Goal: Communication & Community: Answer question/provide support

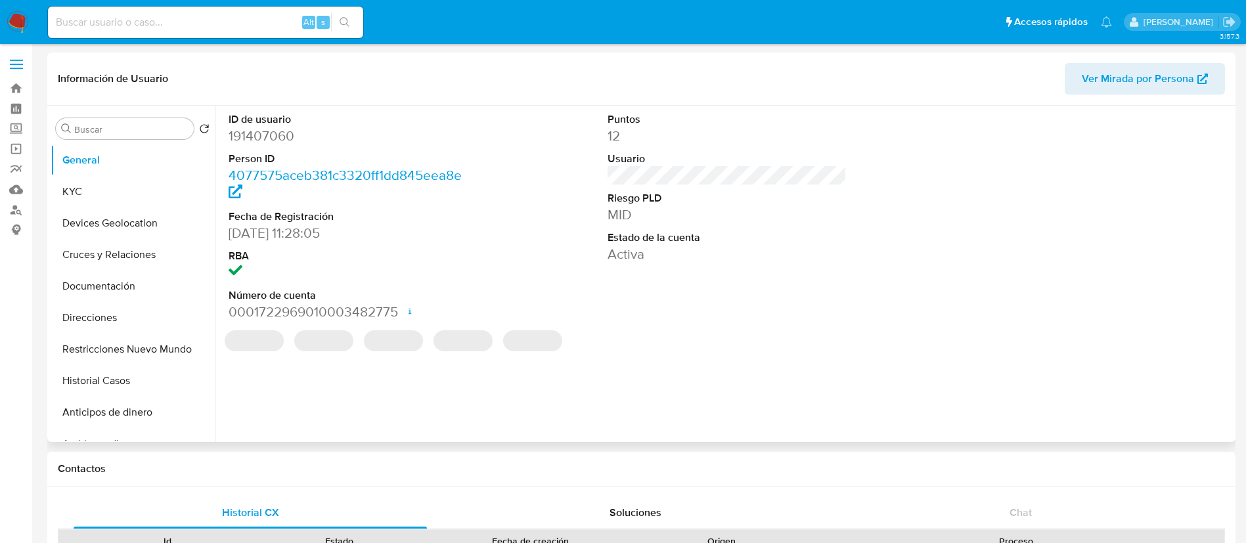
select select "10"
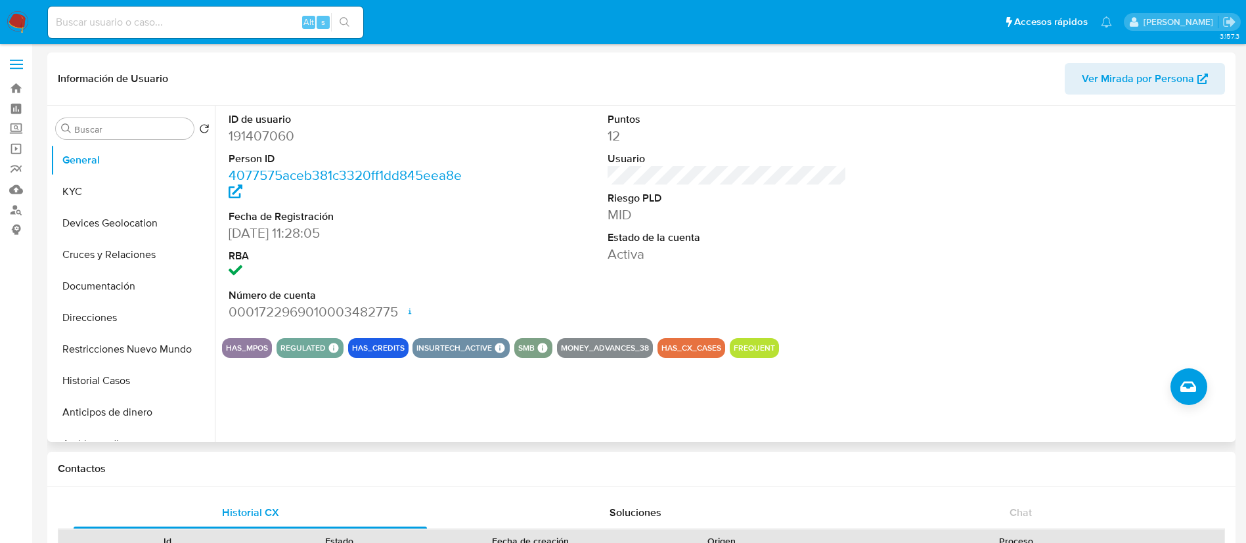
click at [894, 397] on div "ID de usuario 191407060 Person ID 4077575aceb381c3320ff1dd845eea8e Fecha de Reg…" at bounding box center [723, 274] width 1017 height 336
click at [14, 11] on img at bounding box center [18, 22] width 22 height 22
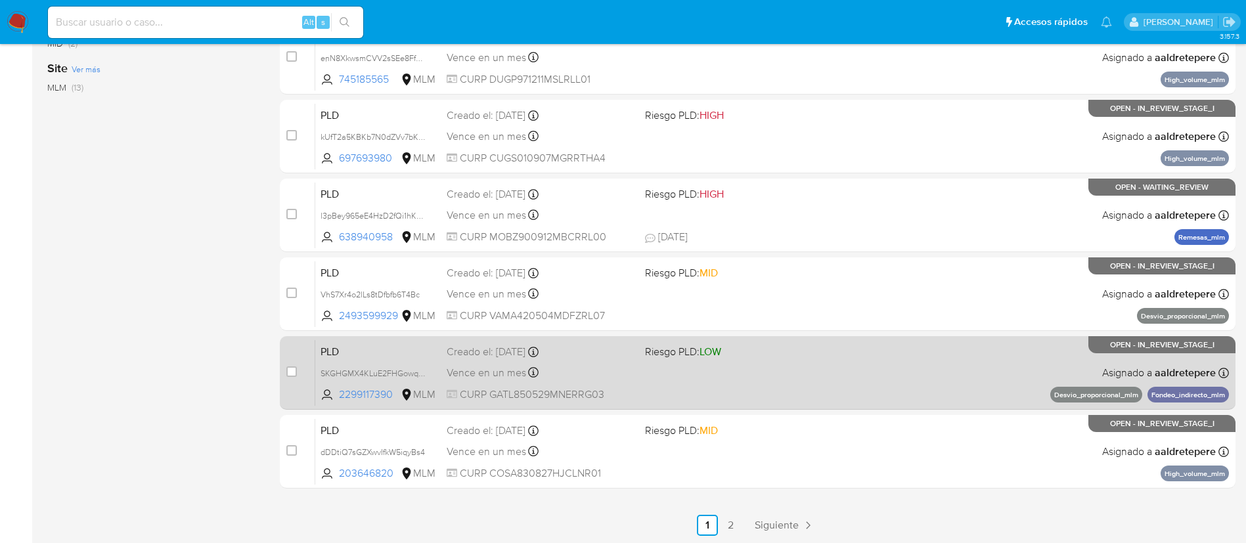
scroll to position [494, 0]
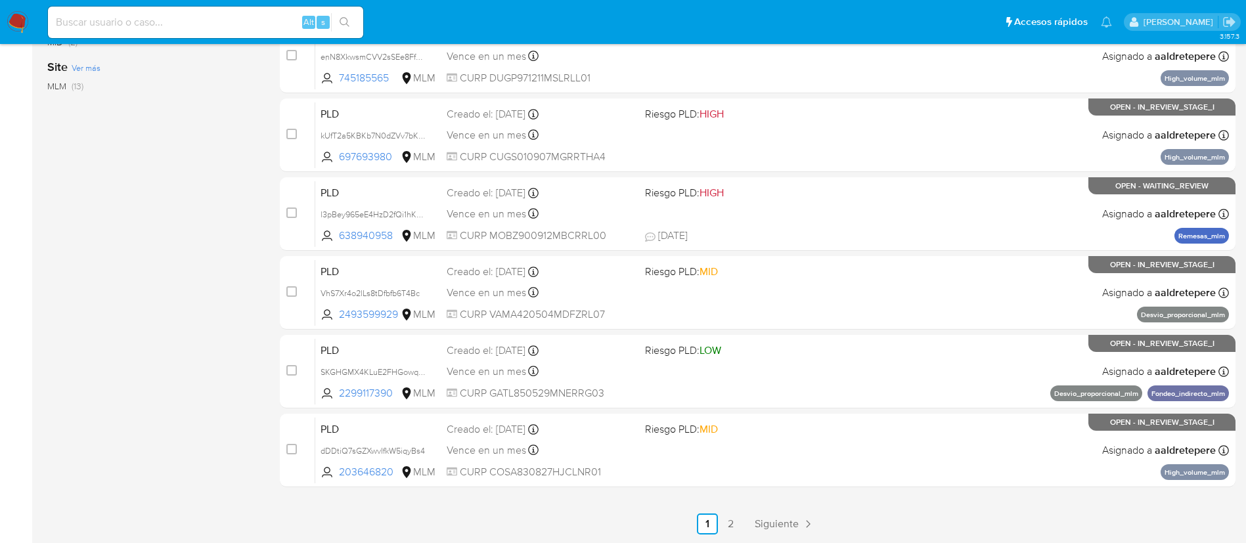
click at [740, 535] on main "3.157.3" at bounding box center [623, 24] width 1246 height 1037
click at [779, 532] on link "Siguiente" at bounding box center [784, 523] width 70 height 21
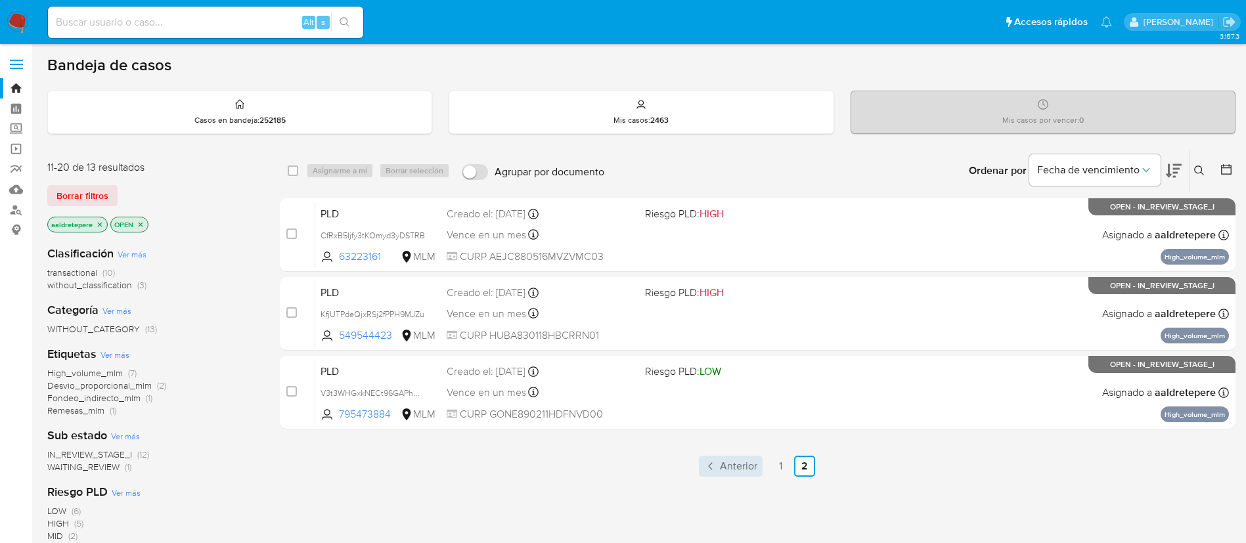
click at [745, 468] on span "Anterior" at bounding box center [738, 466] width 37 height 11
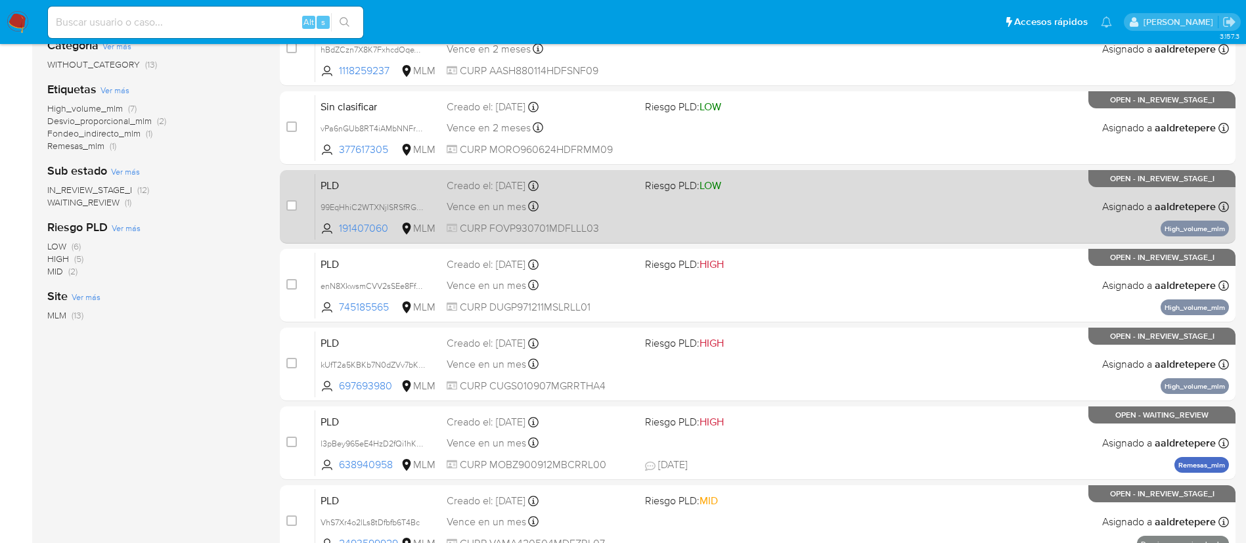
scroll to position [295, 0]
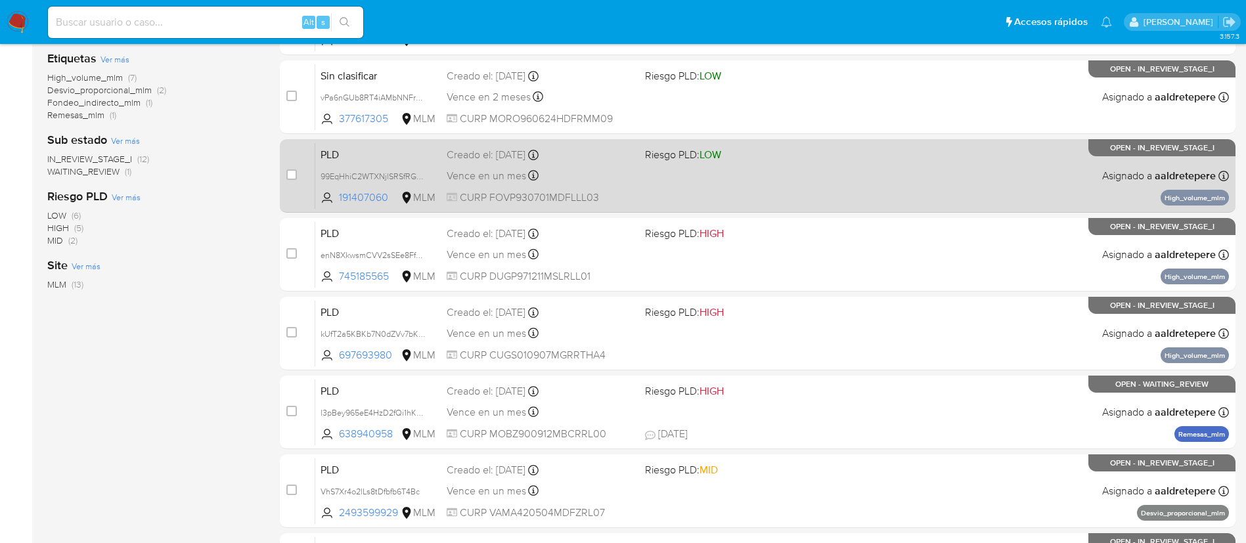
click at [666, 193] on div "PLD 99EqHhiC2WTXNjlSRSfRG53f 191407060 MLM Riesgo PLD: LOW Creado el: 12/08/202…" at bounding box center [771, 175] width 913 height 66
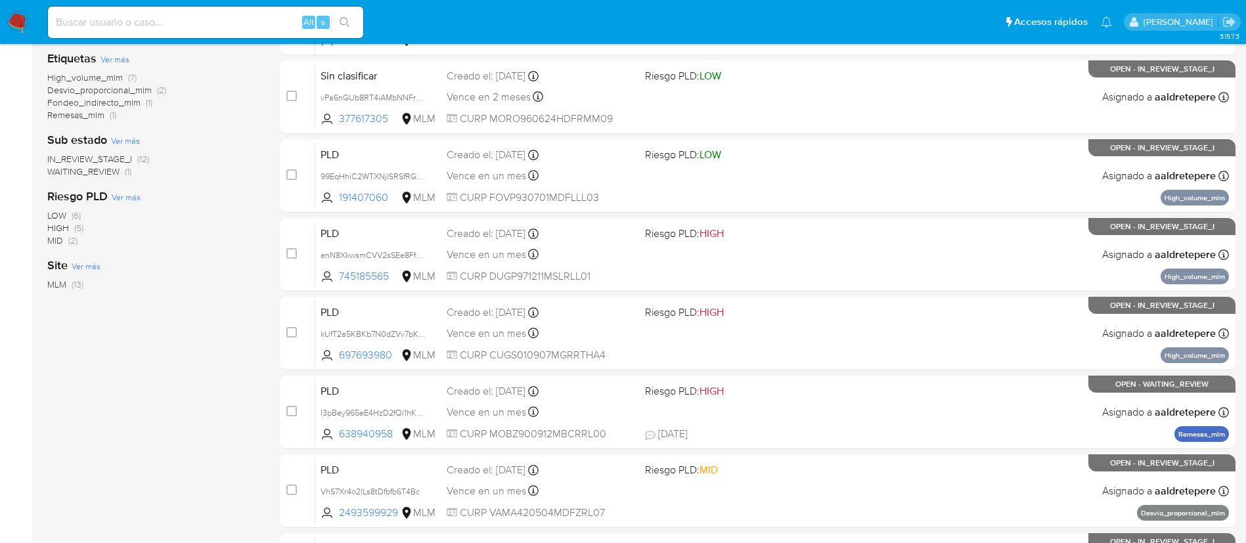
click at [27, 24] on img at bounding box center [18, 22] width 22 height 22
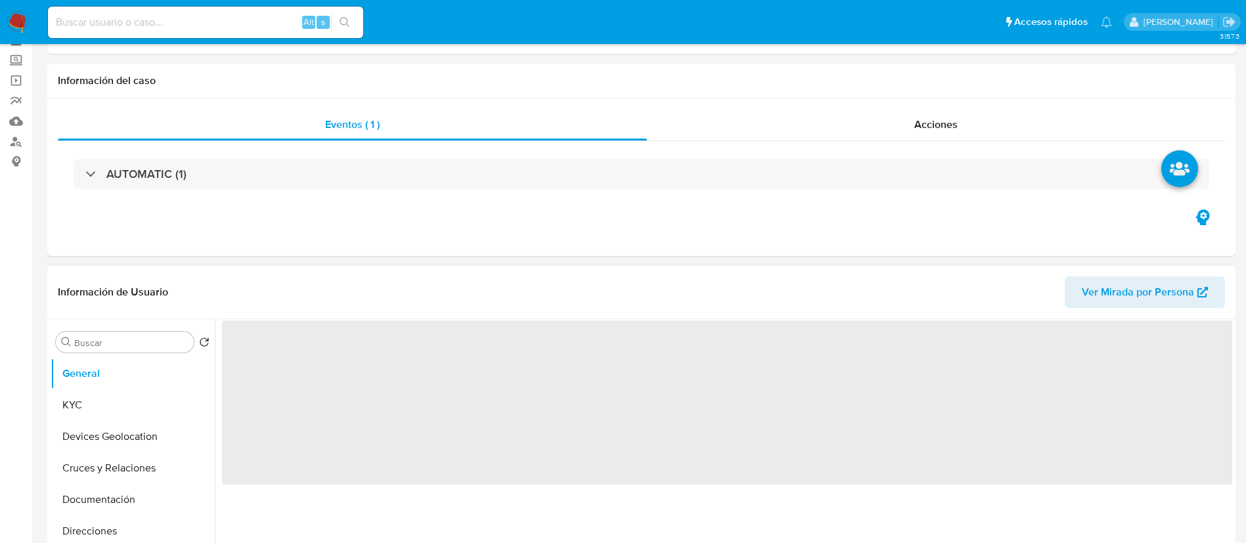
scroll to position [98, 0]
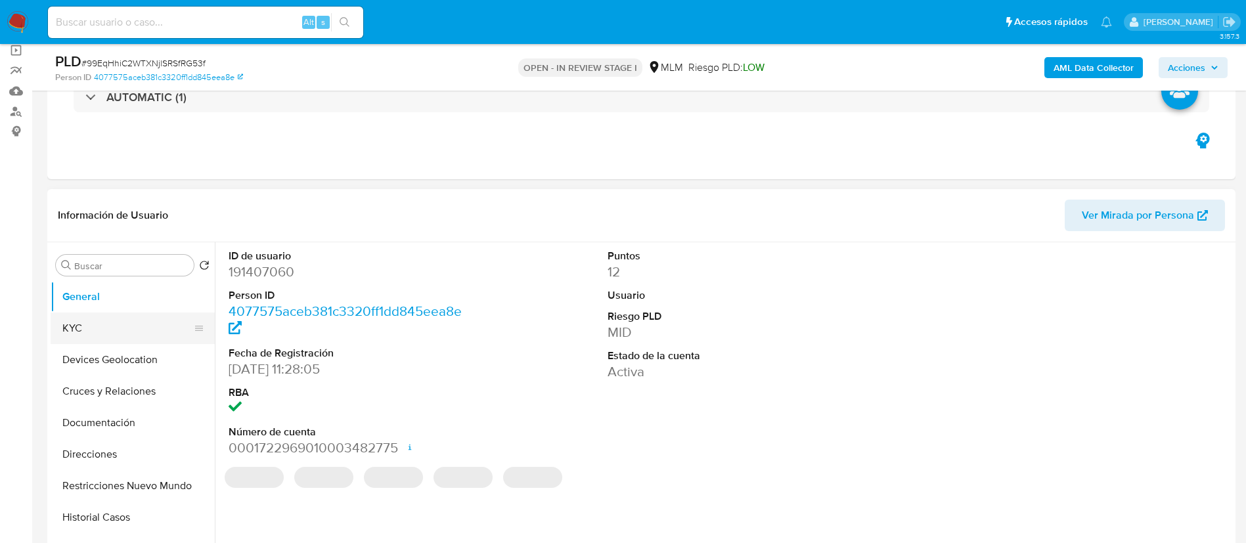
click at [141, 320] on button "KYC" at bounding box center [128, 329] width 154 height 32
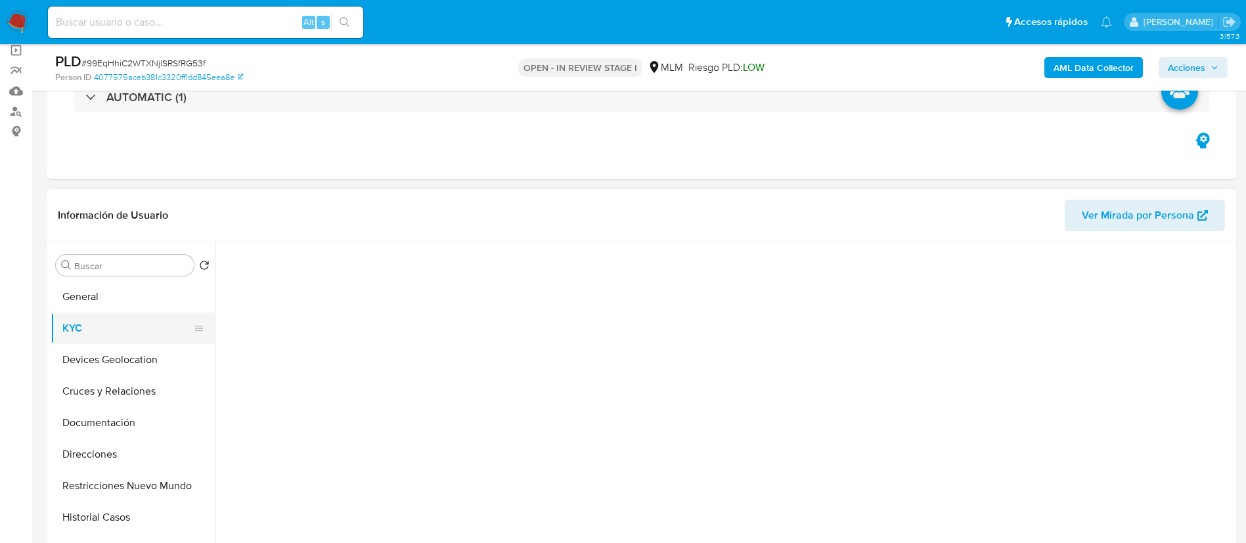
select select "10"
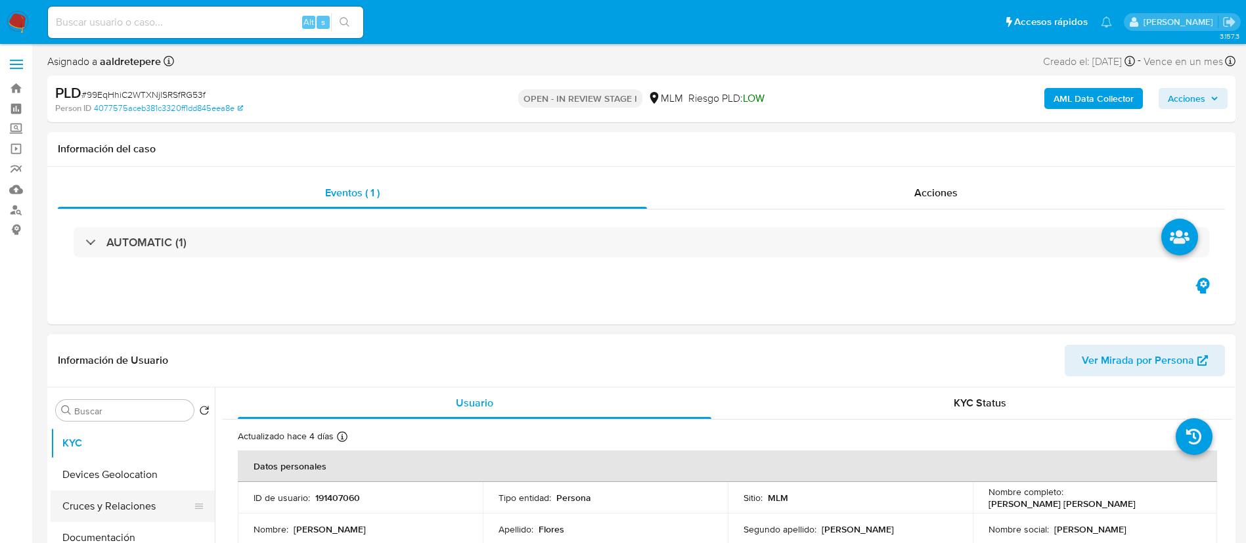
scroll to position [0, 0]
click at [108, 433] on button "General" at bounding box center [128, 442] width 154 height 32
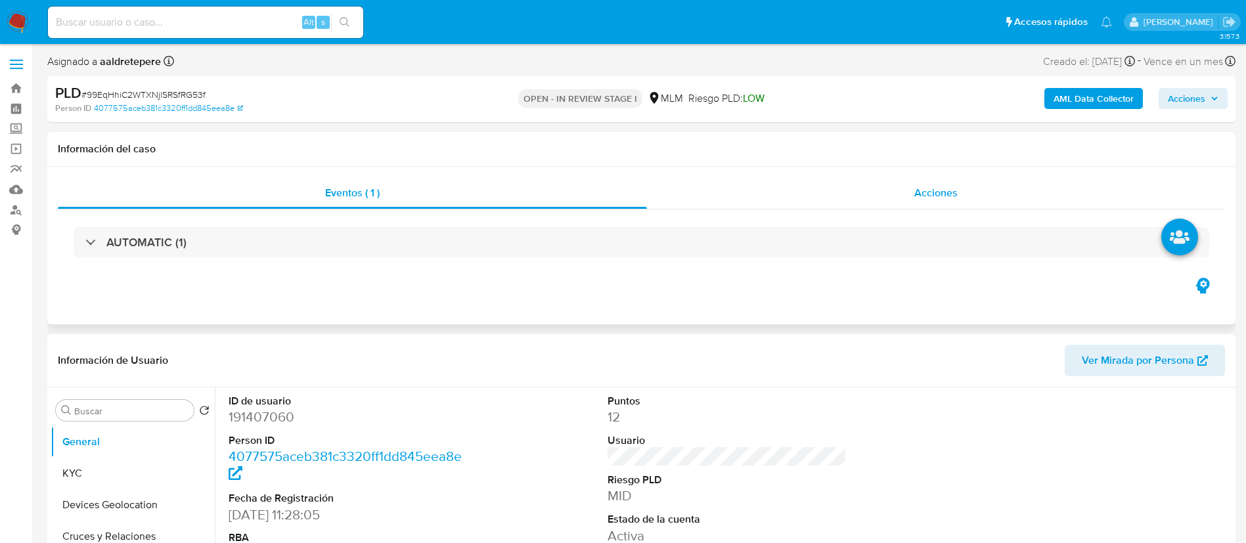
click at [940, 200] on div "Acciones" at bounding box center [936, 193] width 578 height 32
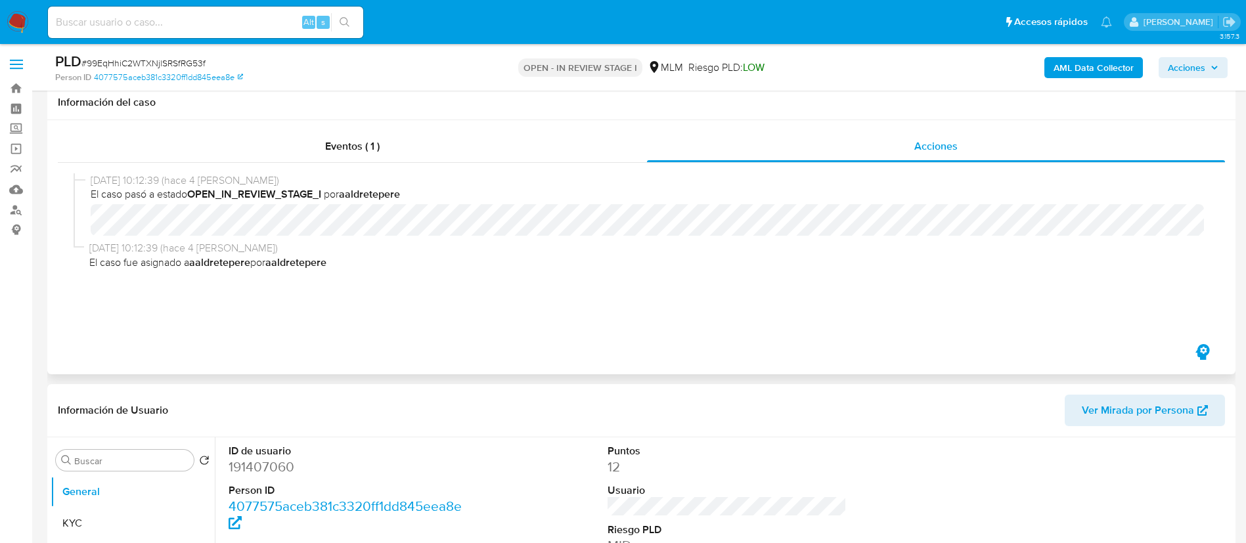
scroll to position [492, 0]
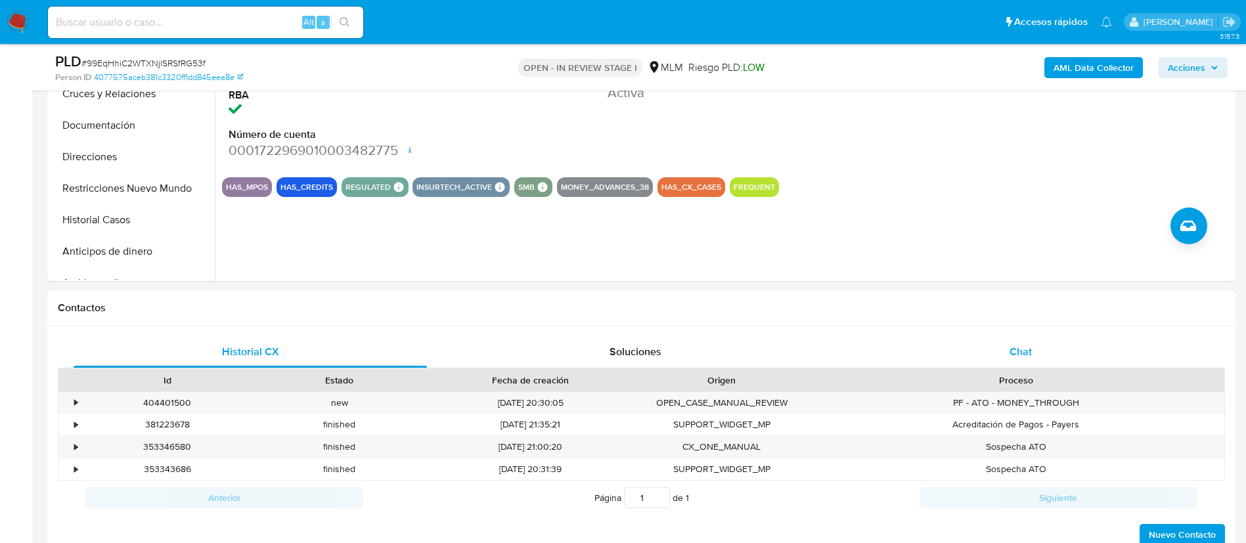
click at [1031, 348] on span "Chat" at bounding box center [1020, 351] width 22 height 15
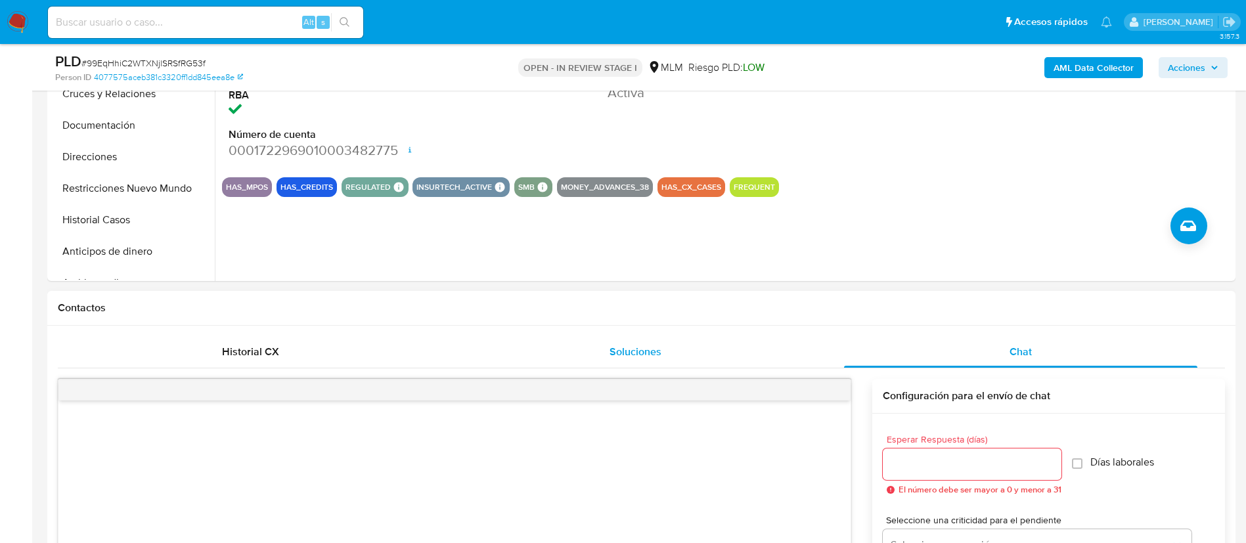
scroll to position [591, 0]
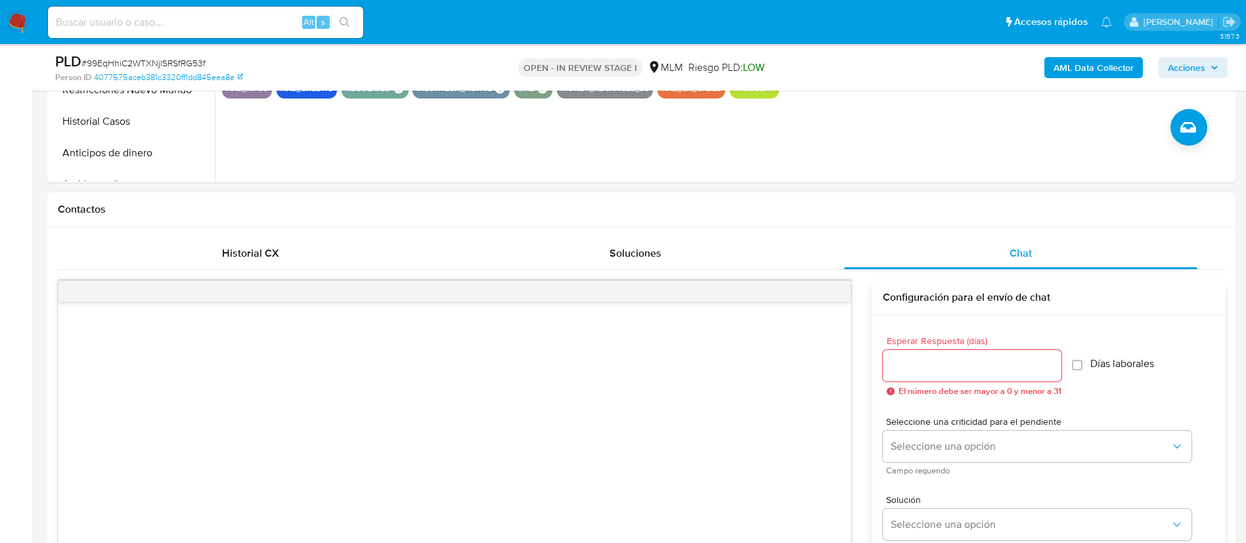
click at [949, 364] on input "Esperar Respuesta (días)" at bounding box center [972, 365] width 179 height 17
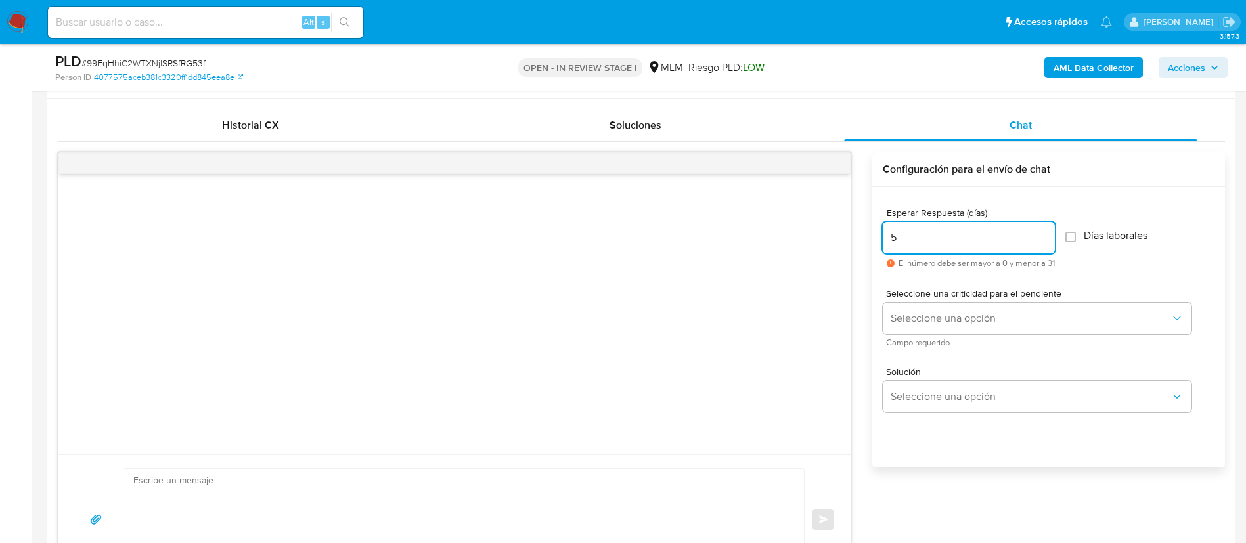
scroll to position [788, 0]
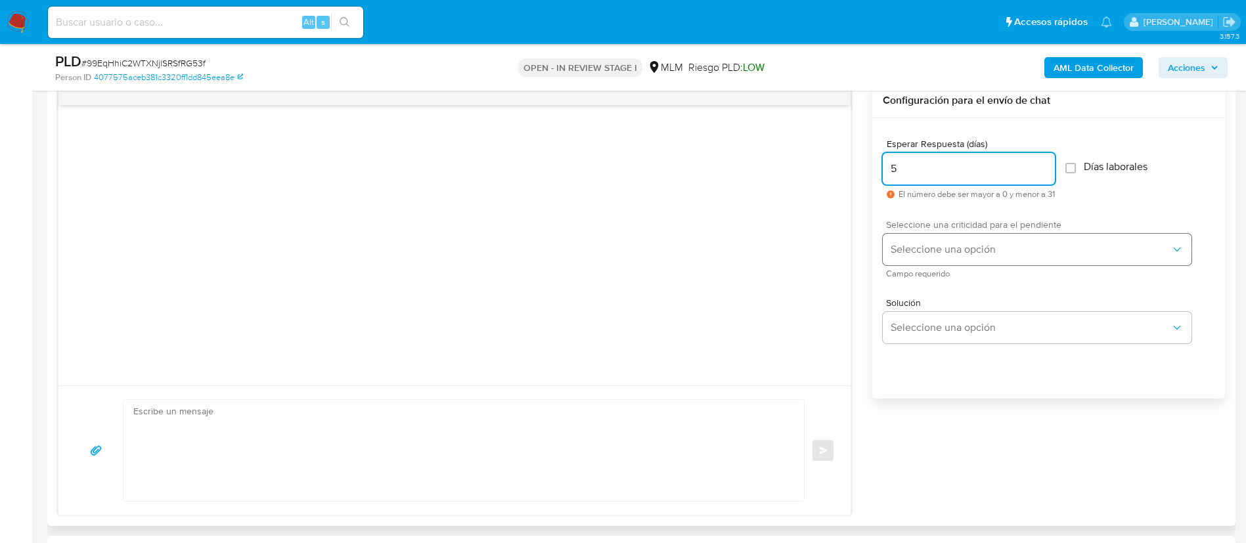
type input "5"
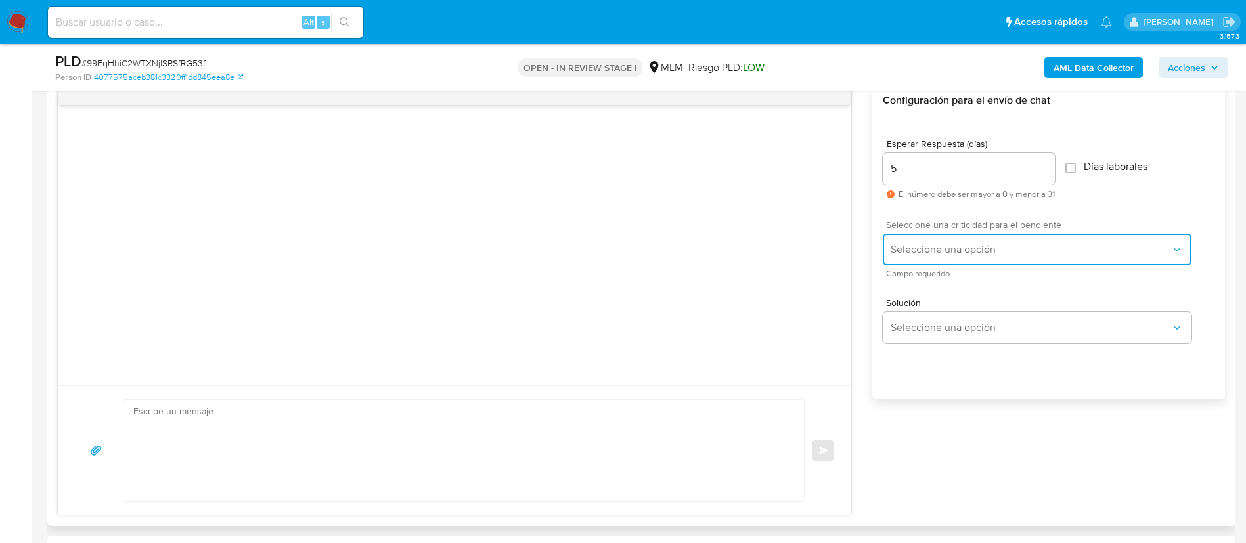
click at [925, 263] on button "Seleccione una opción" at bounding box center [1037, 250] width 309 height 32
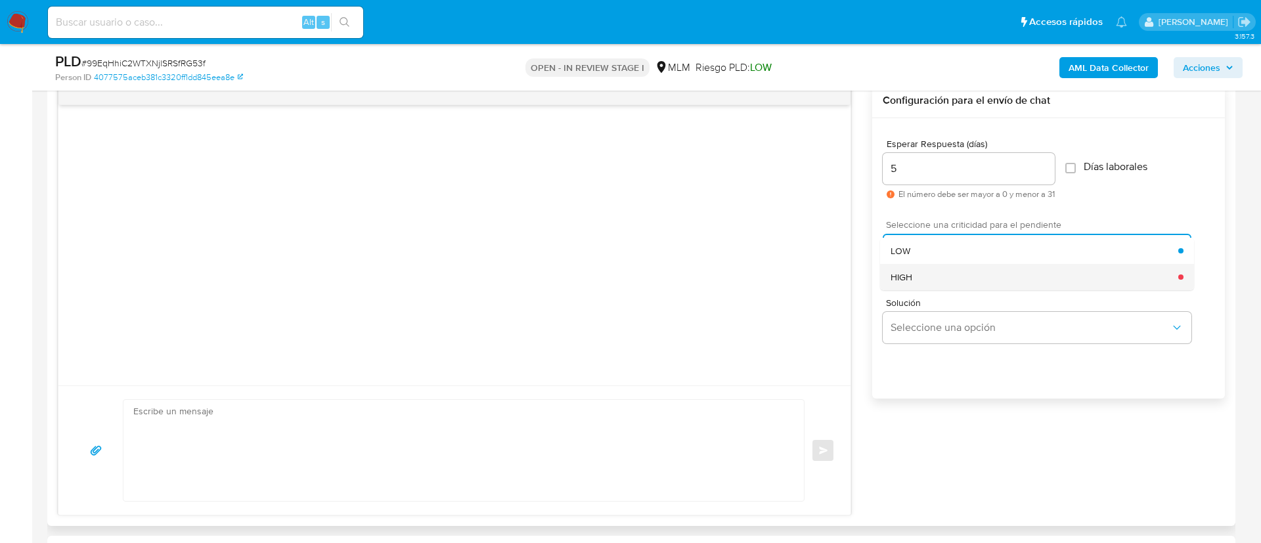
click at [927, 281] on div "HIGH" at bounding box center [1034, 277] width 288 height 26
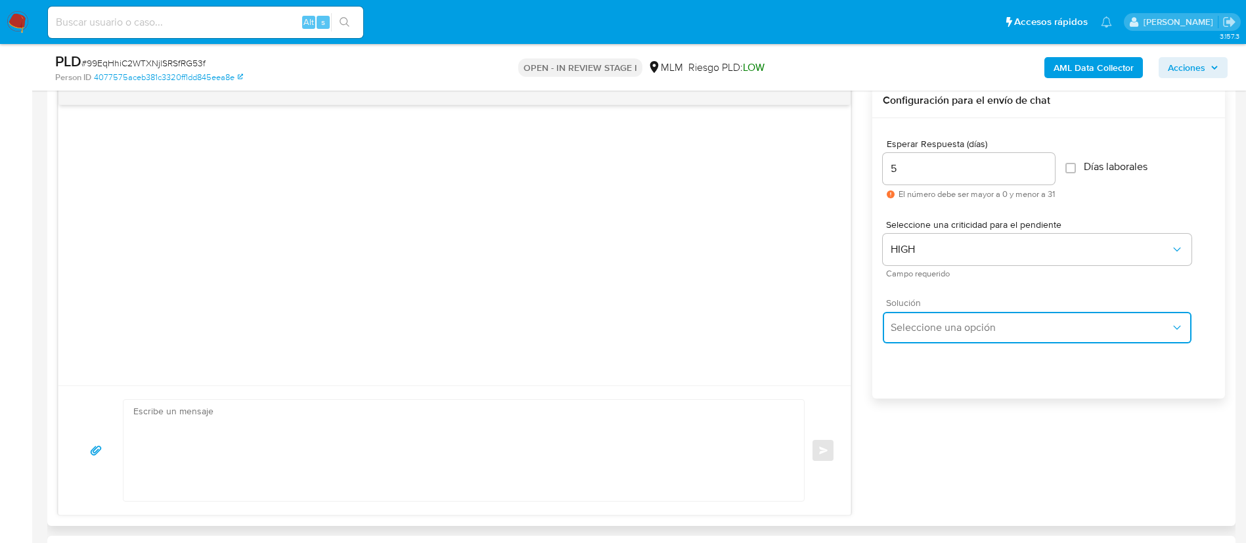
click at [922, 319] on button "Seleccione una opción" at bounding box center [1037, 328] width 309 height 32
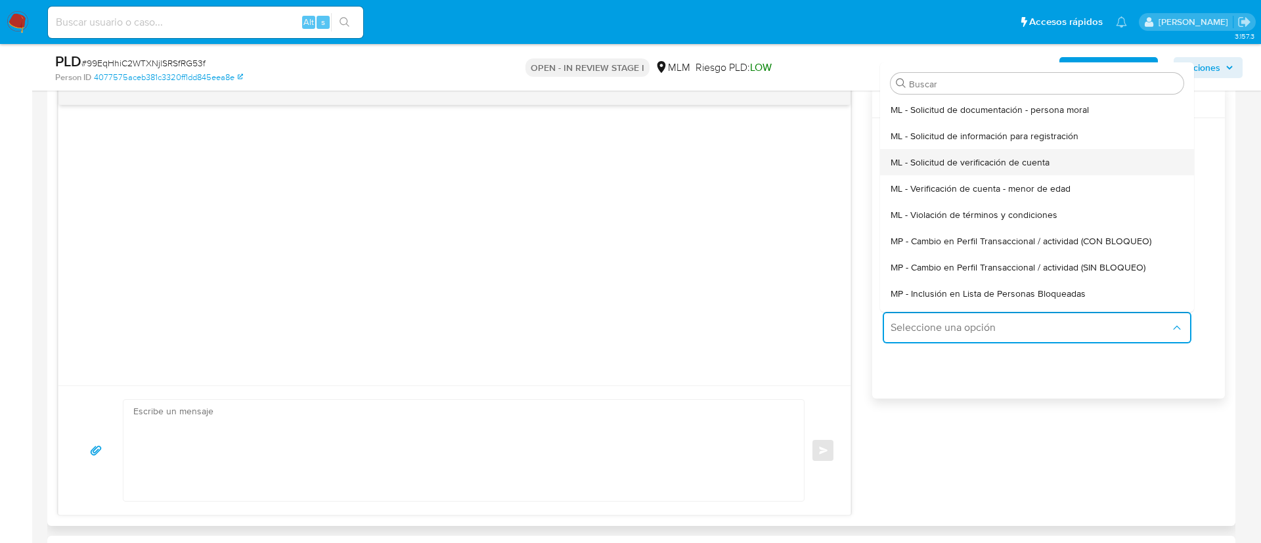
click at [942, 164] on span "ML - Solicitud de verificación de cuenta" at bounding box center [969, 162] width 159 height 12
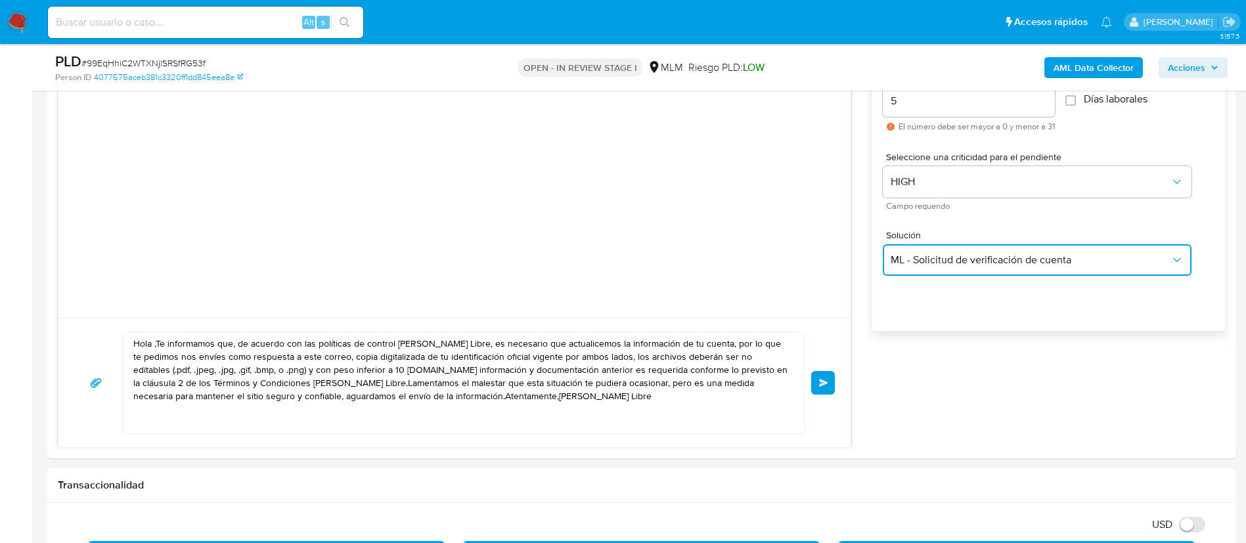
scroll to position [886, 0]
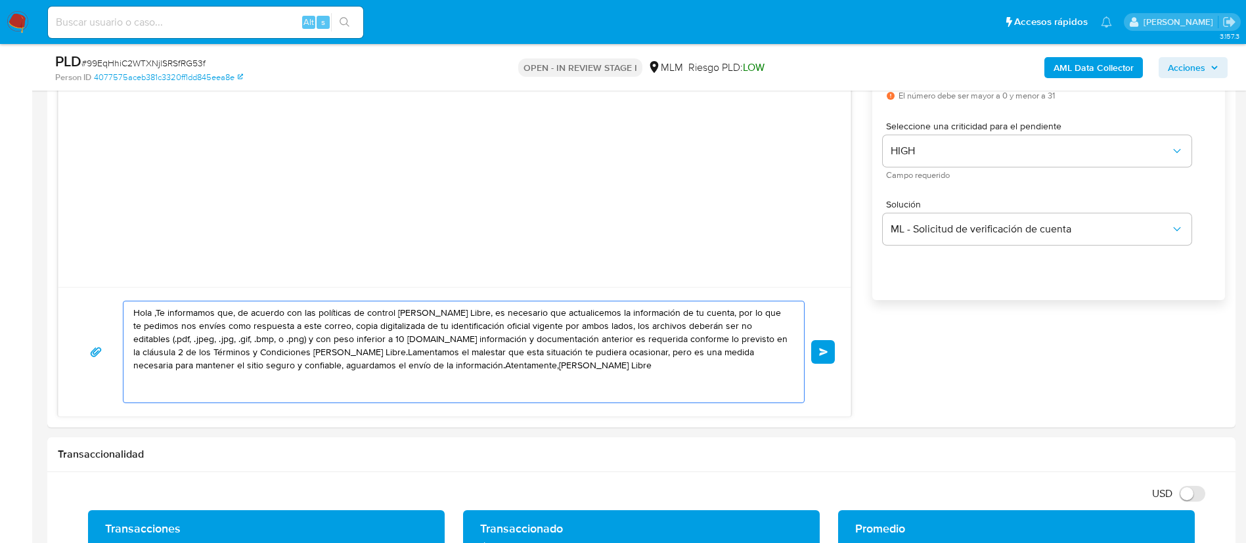
drag, startPoint x: 595, startPoint y: 388, endPoint x: 0, endPoint y: 237, distance: 613.8
paste textarea "ESTIMADA PAULA VIRIDIANA FLORES VILCHIS, Te comunicamos que se ha identificado …"
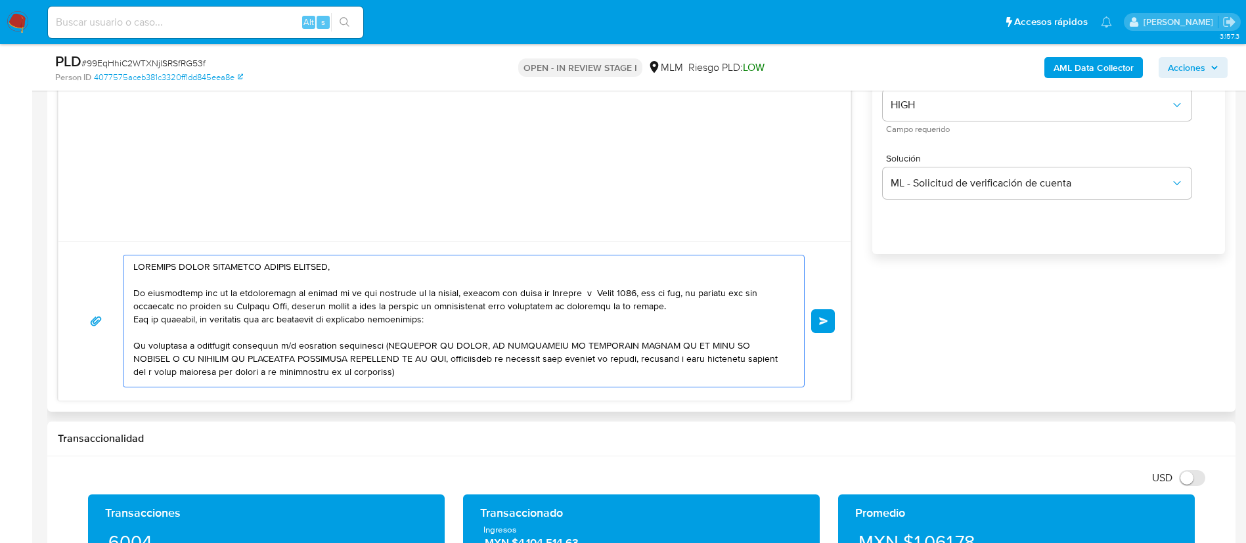
scroll to position [985, 0]
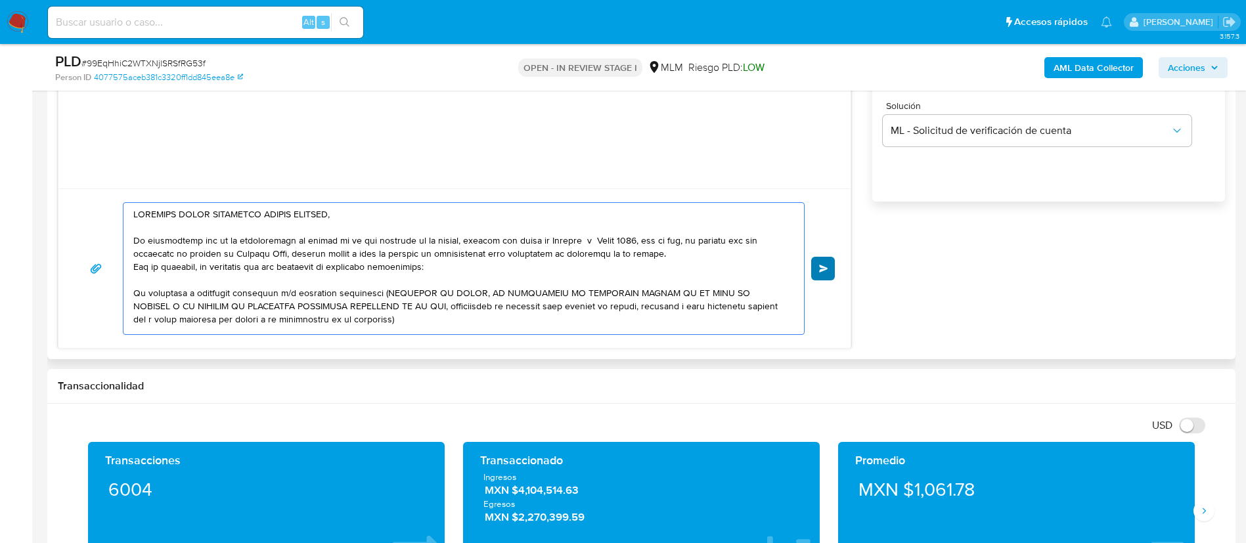
type textarea "ESTIMADA PAULA VIRIDIANA FLORES VILCHIS, Te comunicamos que se ha identificado …"
click at [816, 275] on button "Enviar" at bounding box center [823, 269] width 24 height 24
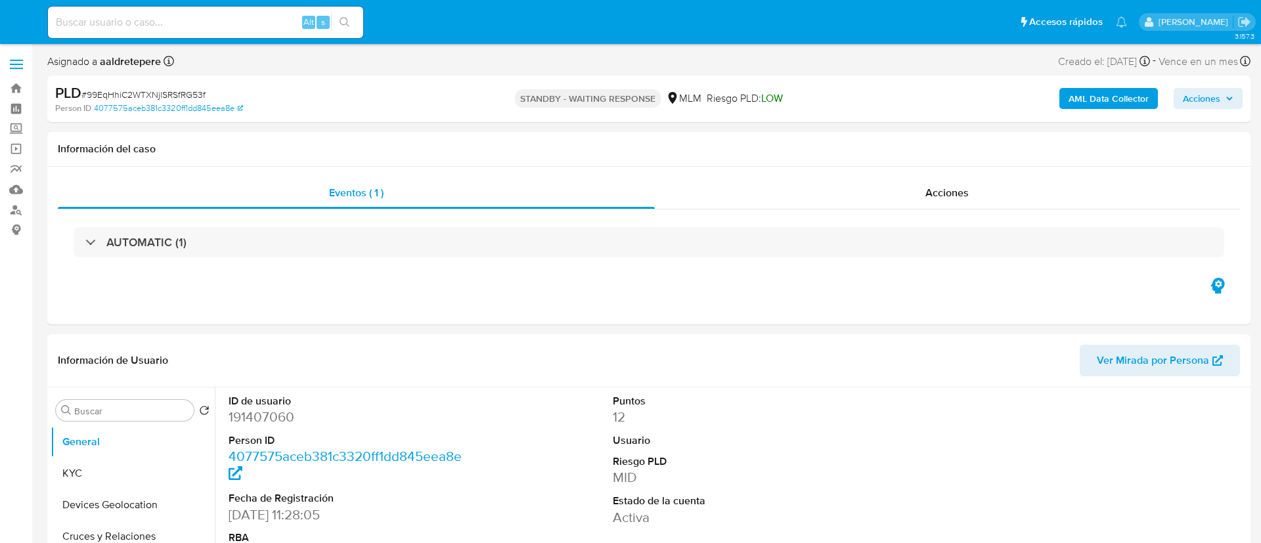
select select "10"
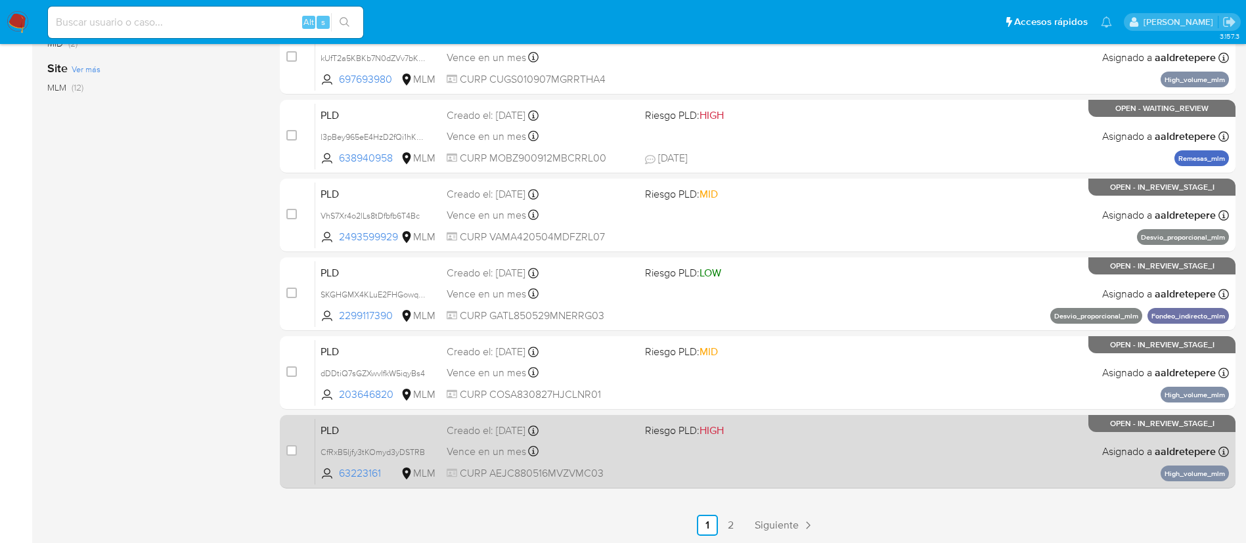
scroll to position [494, 0]
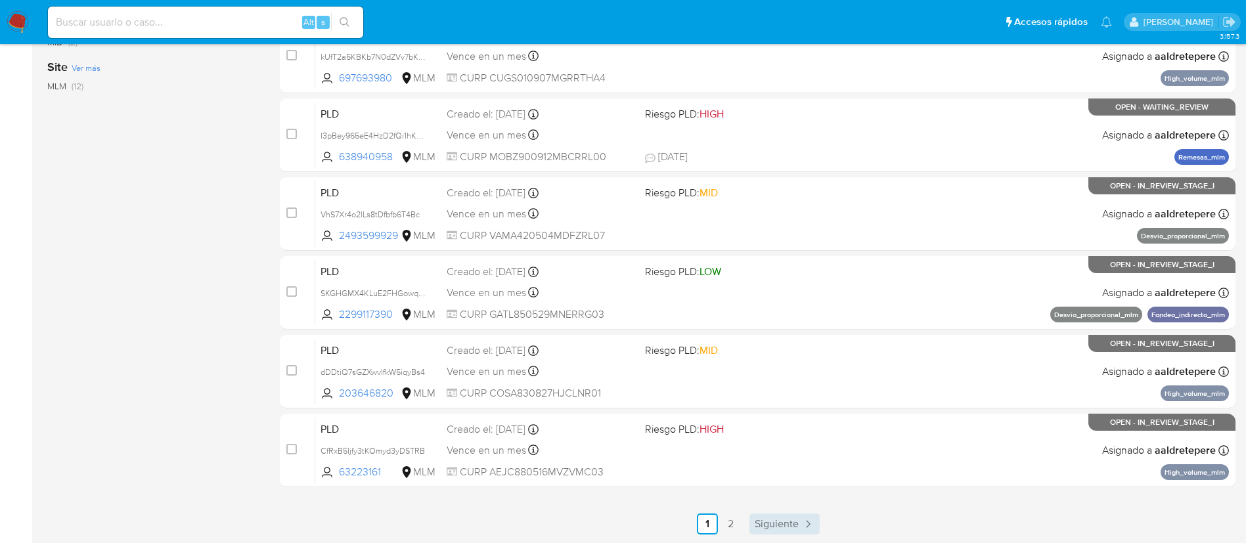
click at [792, 521] on span "Siguiente" at bounding box center [776, 524] width 44 height 11
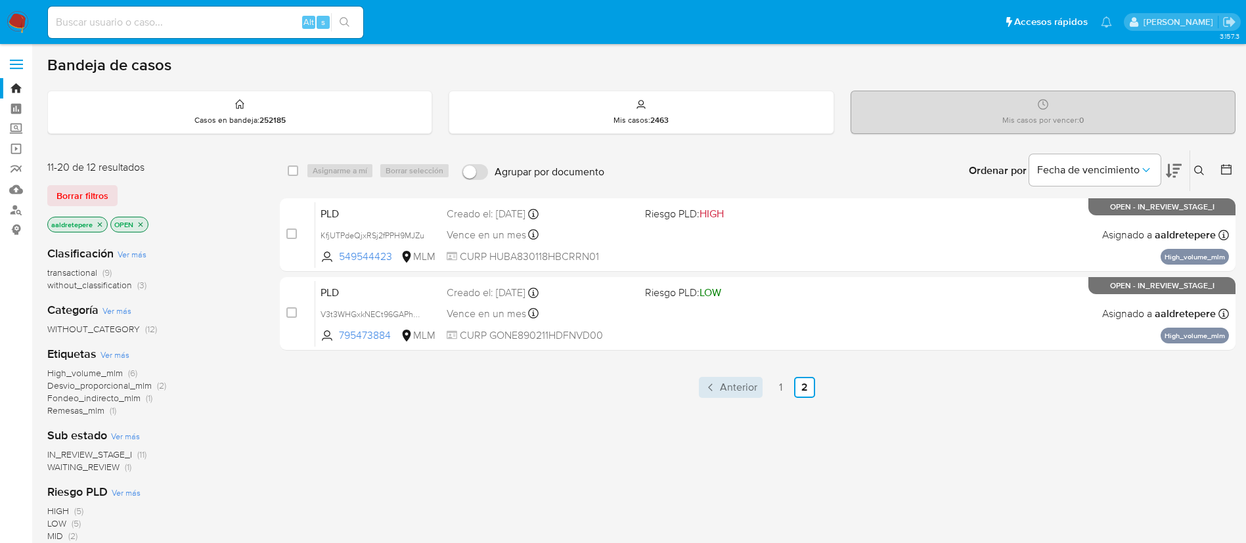
click at [747, 382] on span "Anterior" at bounding box center [738, 387] width 37 height 11
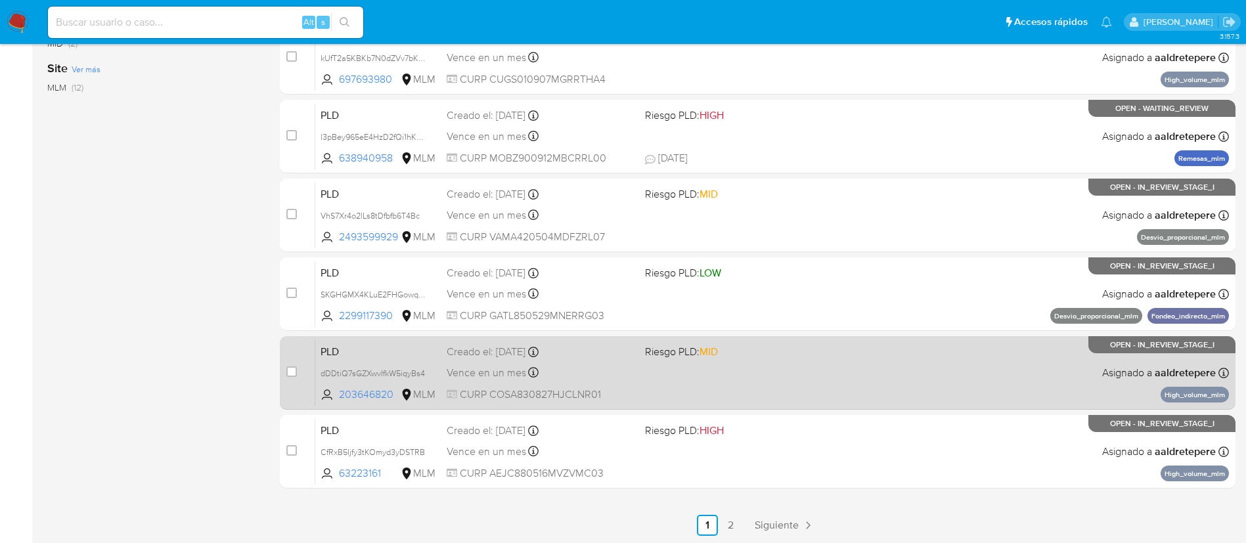
scroll to position [494, 0]
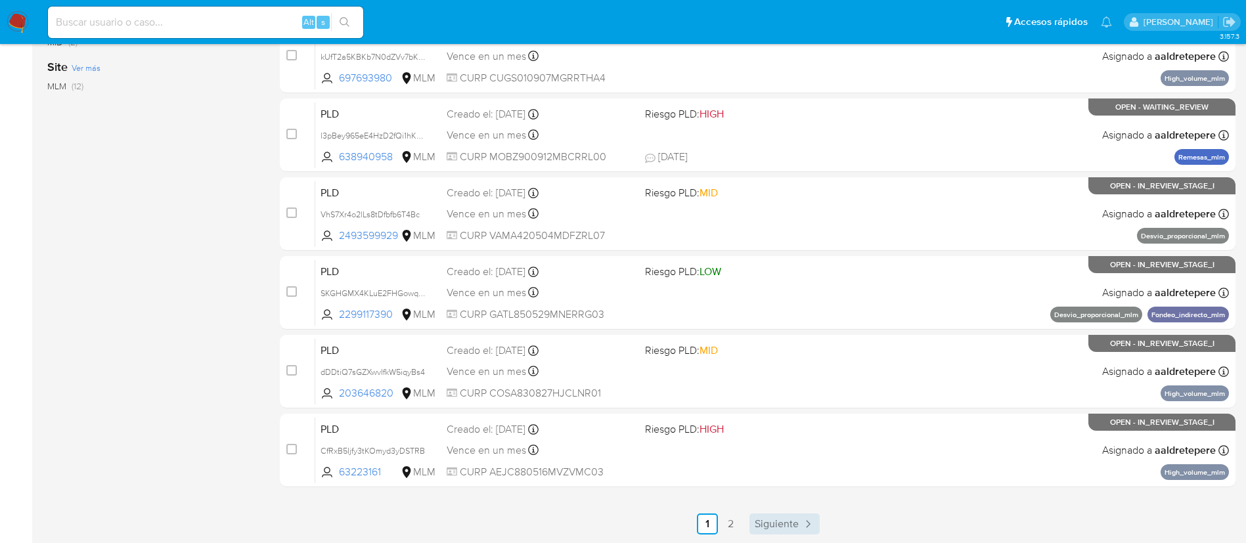
click at [782, 516] on div "select-all-cases-checkbox Asignarme a mí Borrar selección Agrupar por documento…" at bounding box center [757, 95] width 955 height 879
click at [785, 527] on span "Siguiente" at bounding box center [776, 524] width 44 height 11
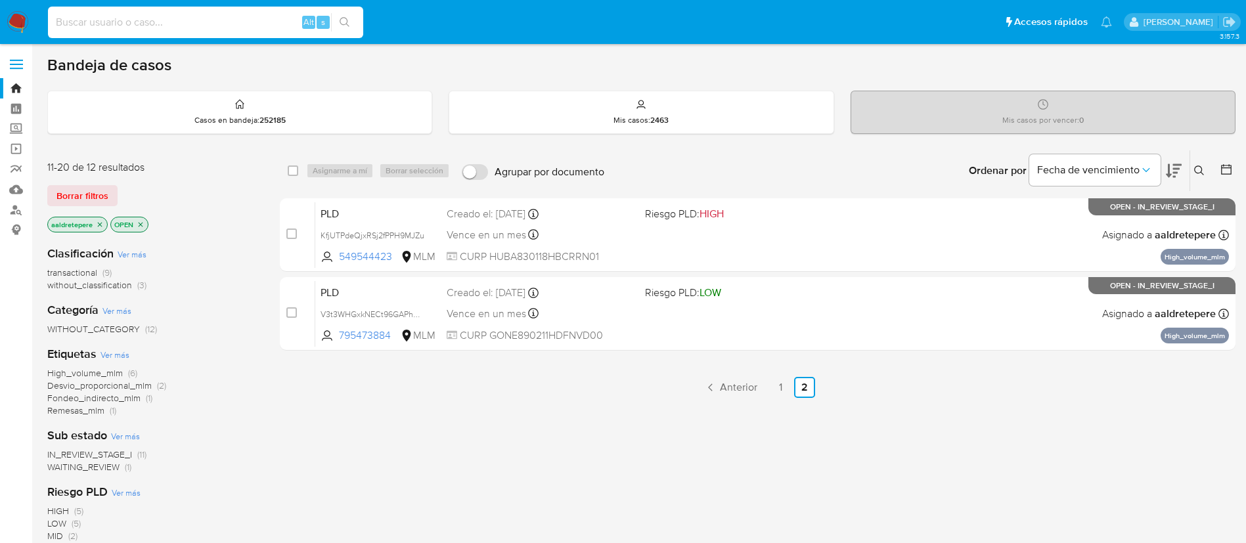
click at [227, 16] on input at bounding box center [205, 22] width 315 height 17
paste input "294571874"
click at [232, 22] on input "294571874" at bounding box center [205, 22] width 315 height 17
type input "294571874"
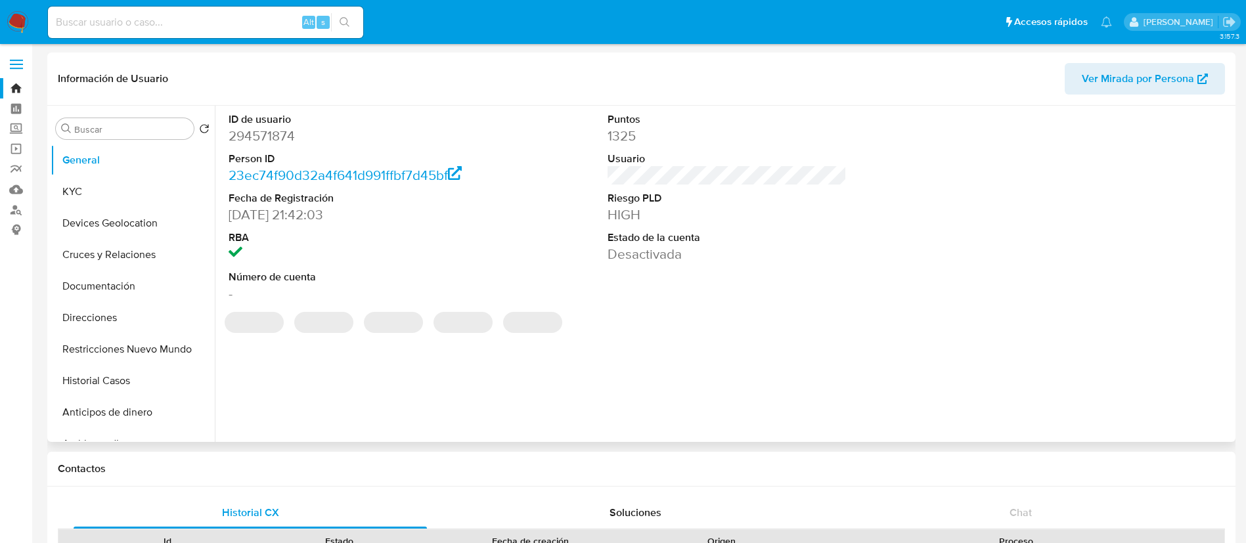
select select "10"
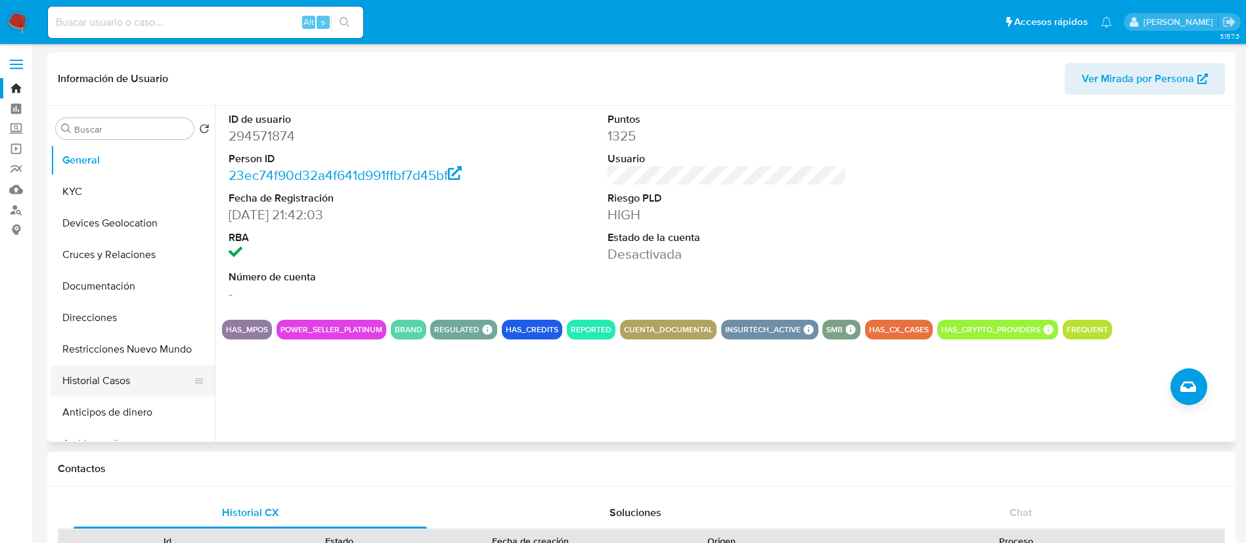
click at [75, 377] on button "Historial Casos" at bounding box center [128, 381] width 154 height 32
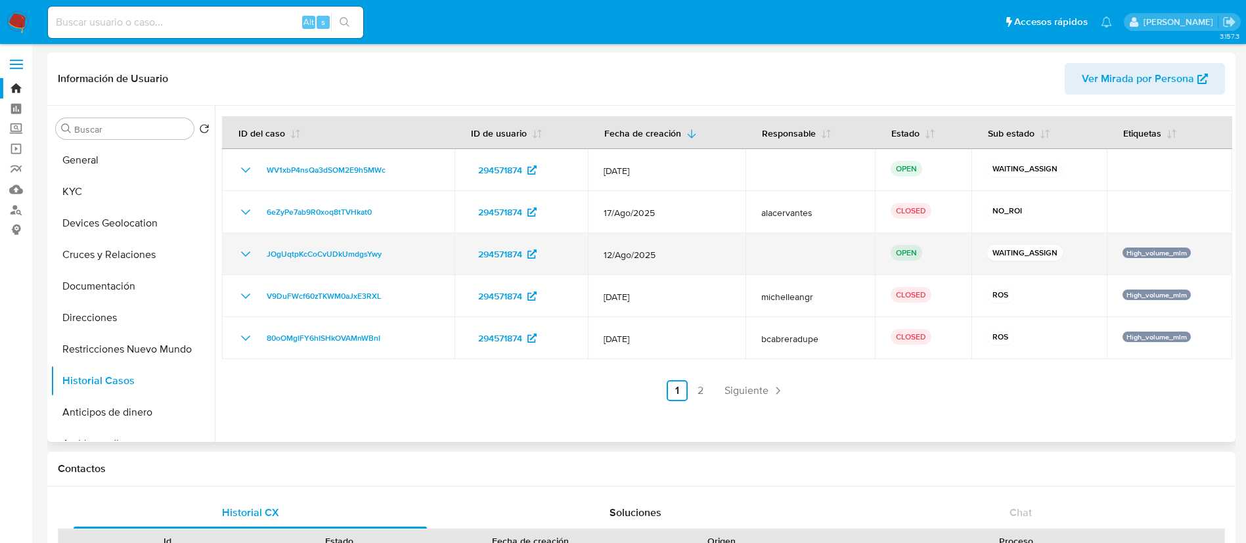
drag, startPoint x: 416, startPoint y: 253, endPoint x: 236, endPoint y: 250, distance: 180.6
click at [236, 250] on td "JOgUqtpKcCoCvUDkUmdgsYwy" at bounding box center [338, 254] width 232 height 42
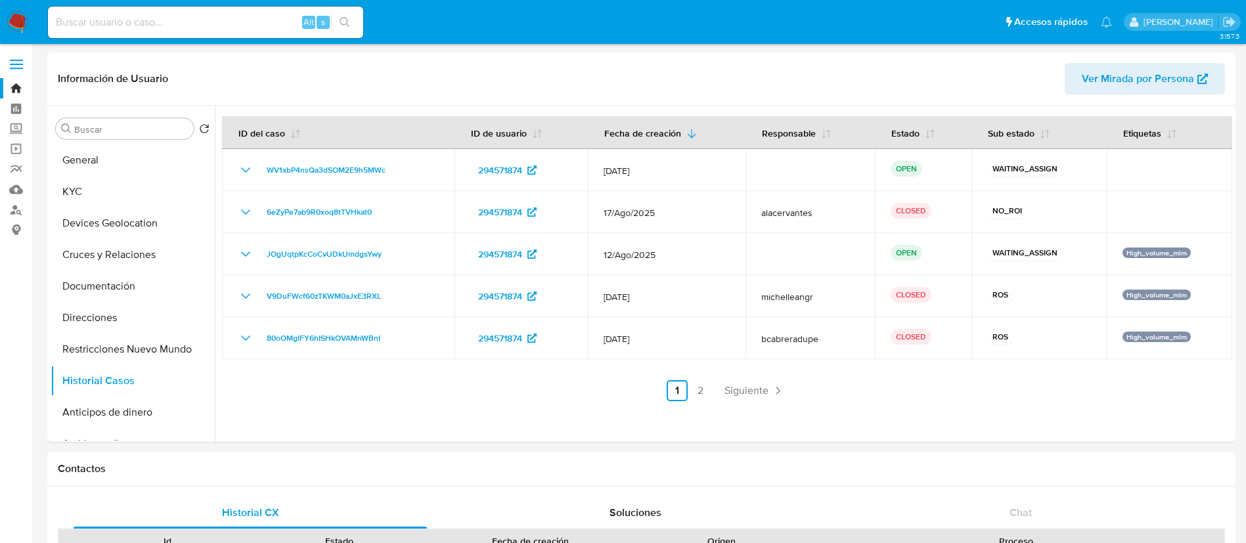
click at [14, 23] on img at bounding box center [18, 22] width 22 height 22
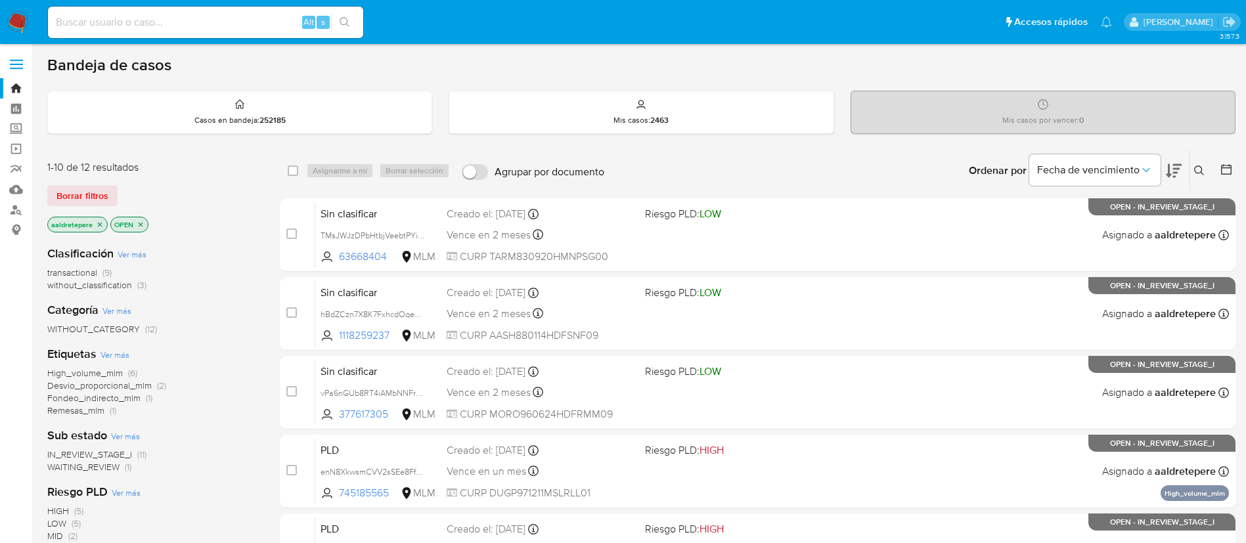
click at [1196, 173] on icon at bounding box center [1199, 170] width 11 height 11
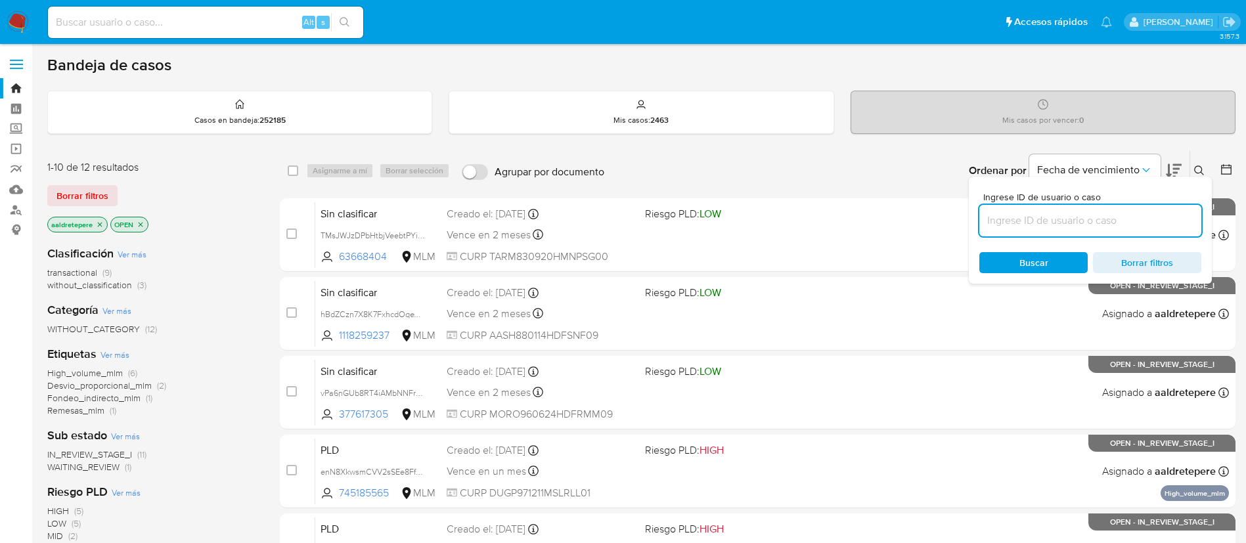
click at [1037, 220] on input at bounding box center [1090, 220] width 222 height 17
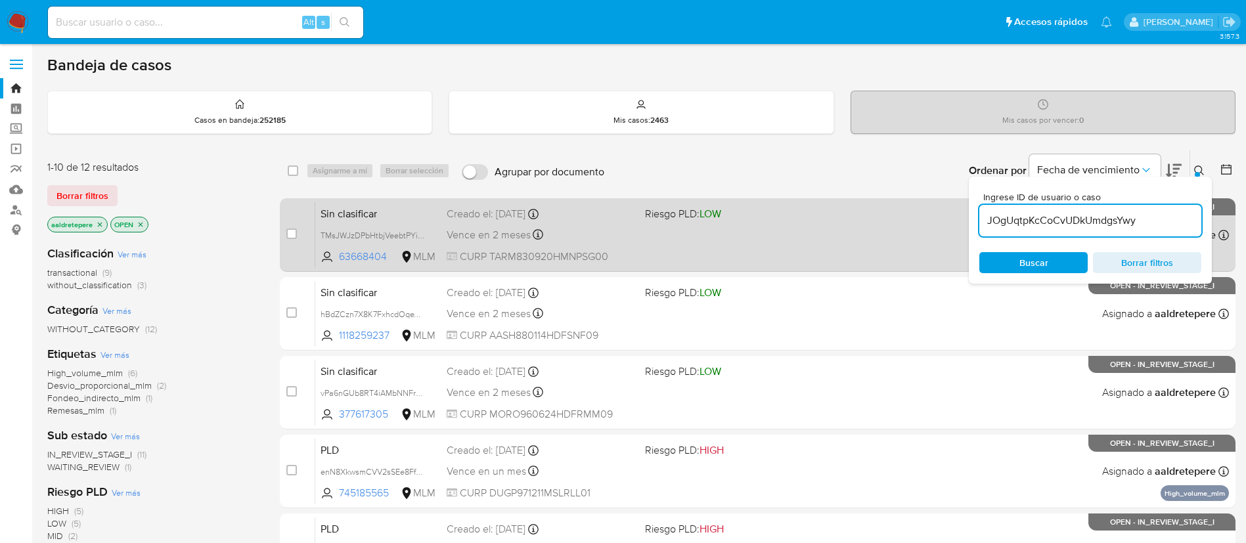
type input "JOgUqtpKcCoCvUDkUmdgsYwy"
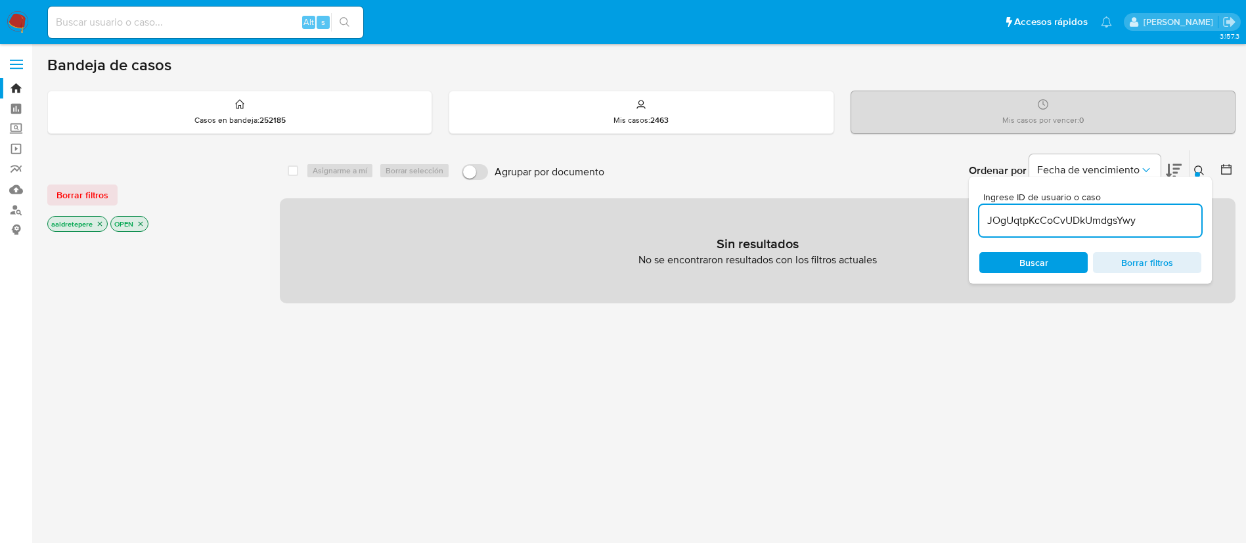
drag, startPoint x: 90, startPoint y: 192, endPoint x: 142, endPoint y: 197, distance: 52.1
click at [87, 194] on span "Borrar filtros" at bounding box center [82, 195] width 52 height 18
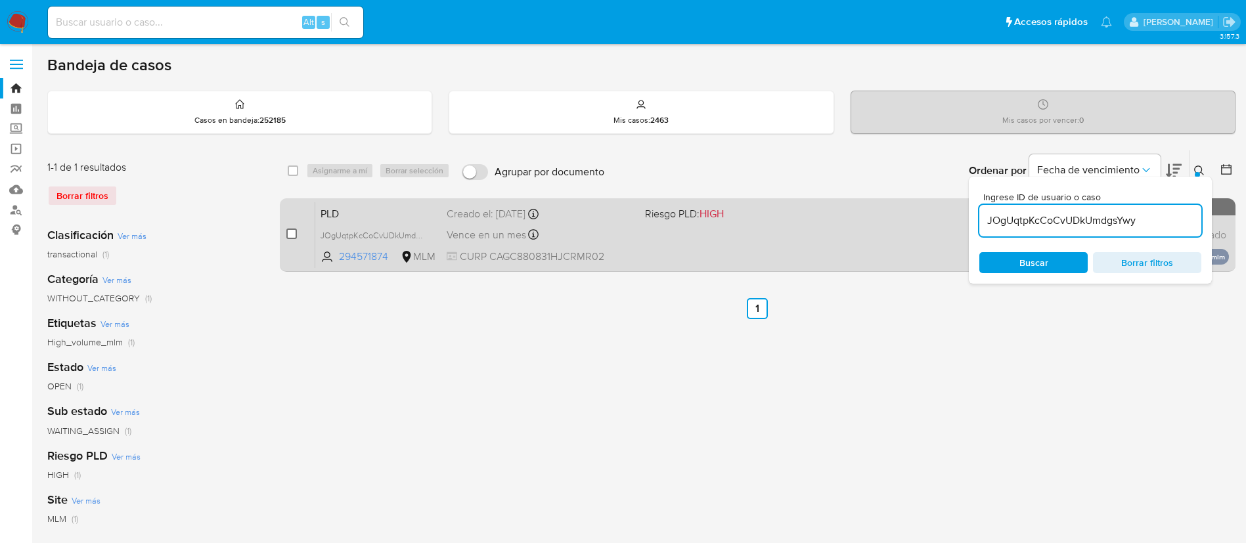
click at [294, 232] on input "checkbox" at bounding box center [291, 234] width 11 height 11
checkbox input "true"
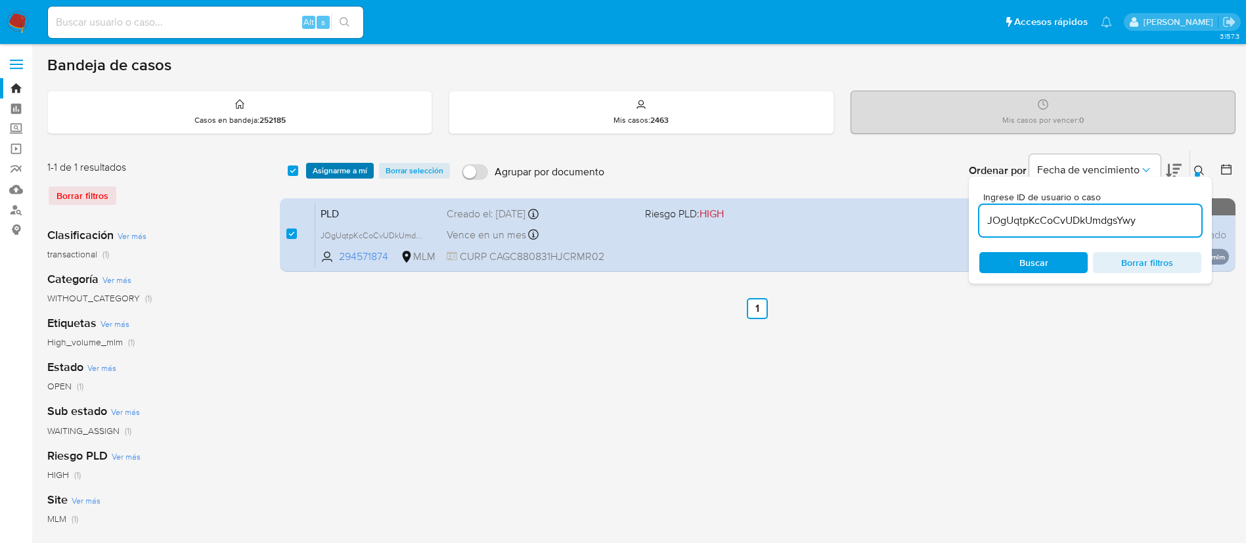
click at [370, 171] on button "Asignarme a mí" at bounding box center [340, 171] width 68 height 16
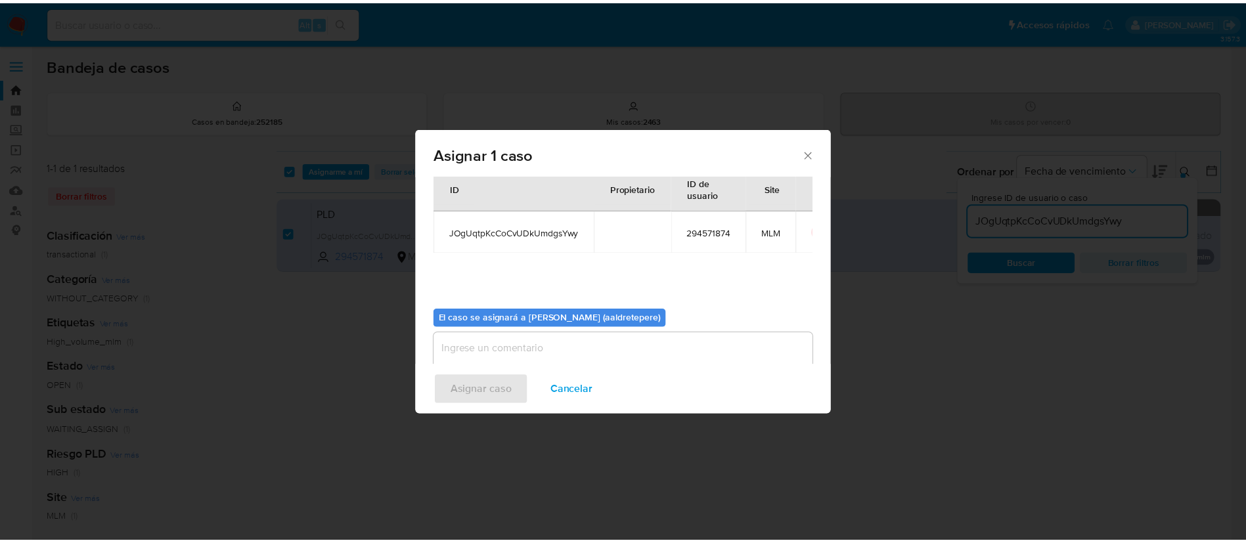
scroll to position [68, 0]
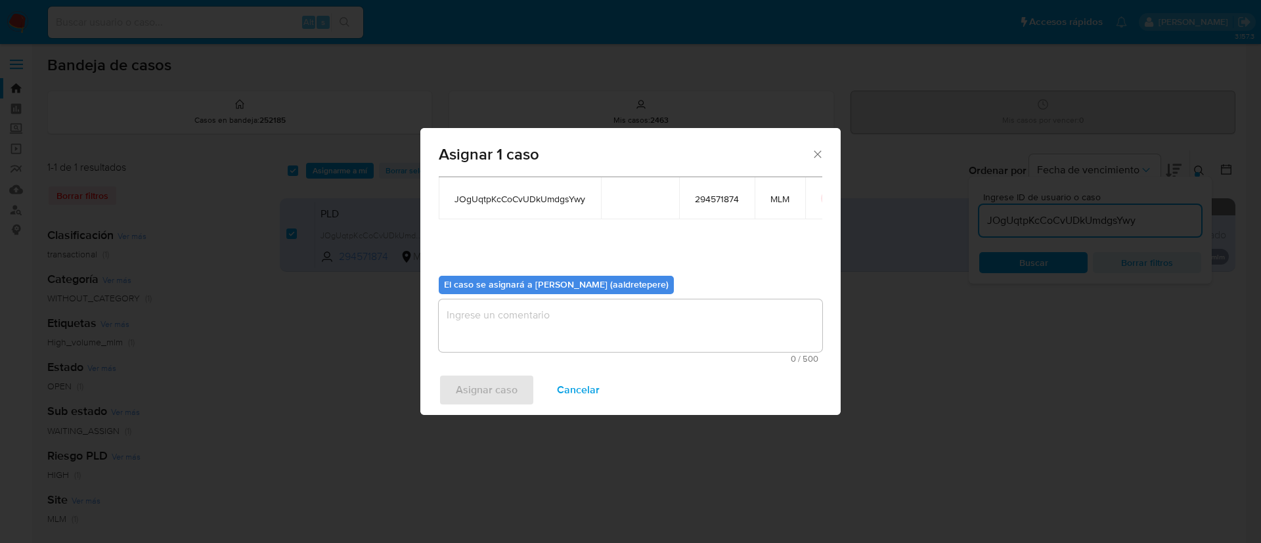
click at [567, 325] on textarea "assign-modal" at bounding box center [630, 325] width 383 height 53
click at [476, 397] on span "Asignar caso" at bounding box center [487, 390] width 62 height 29
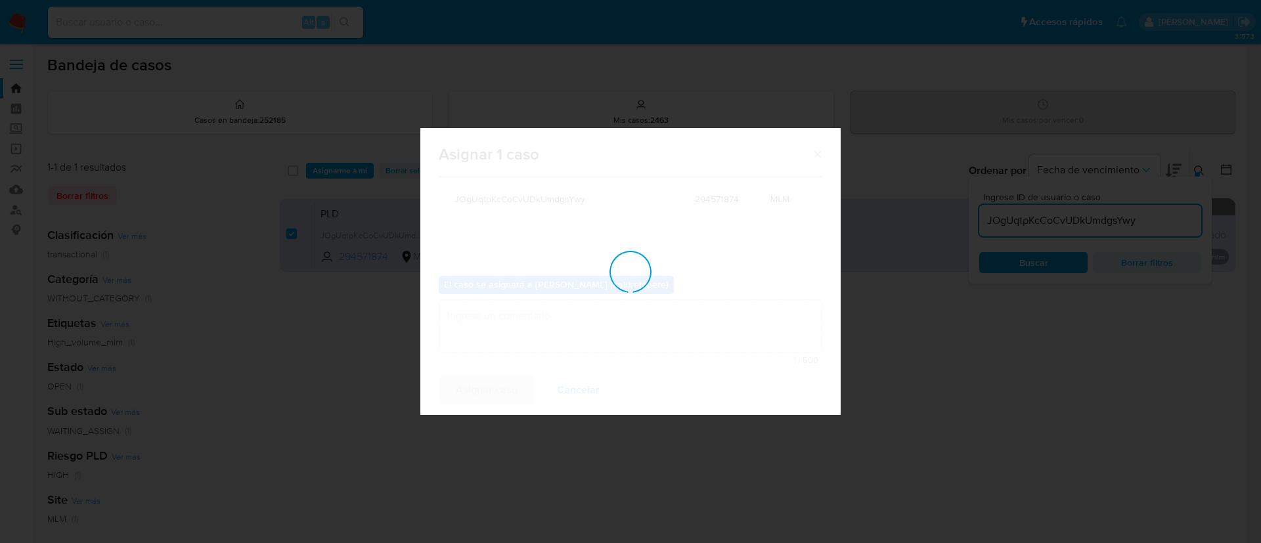
checkbox input "false"
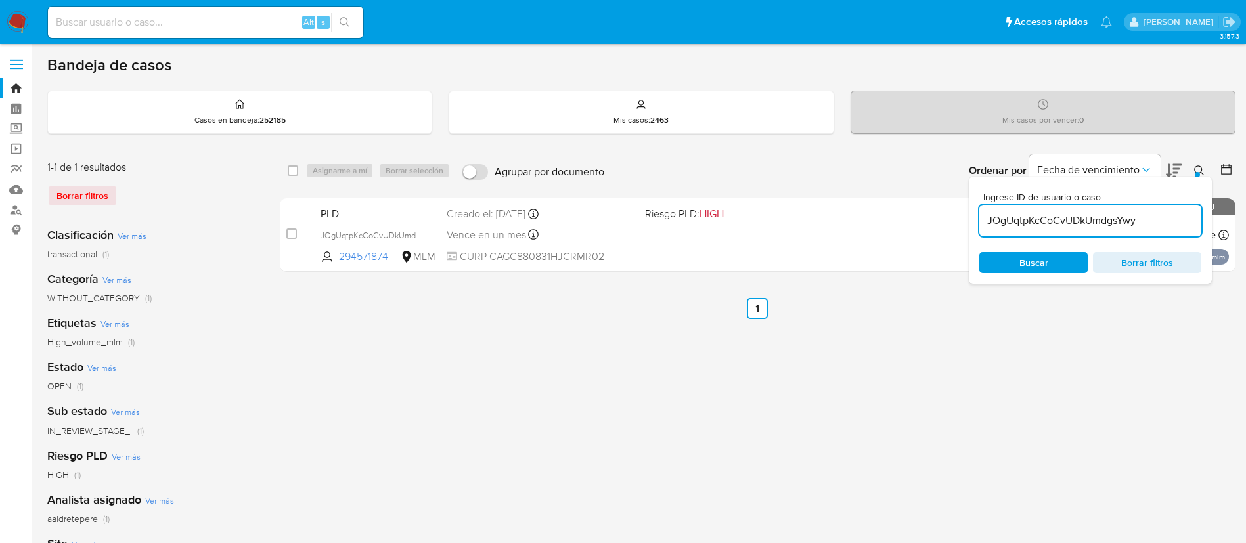
click at [24, 25] on img at bounding box center [18, 22] width 22 height 22
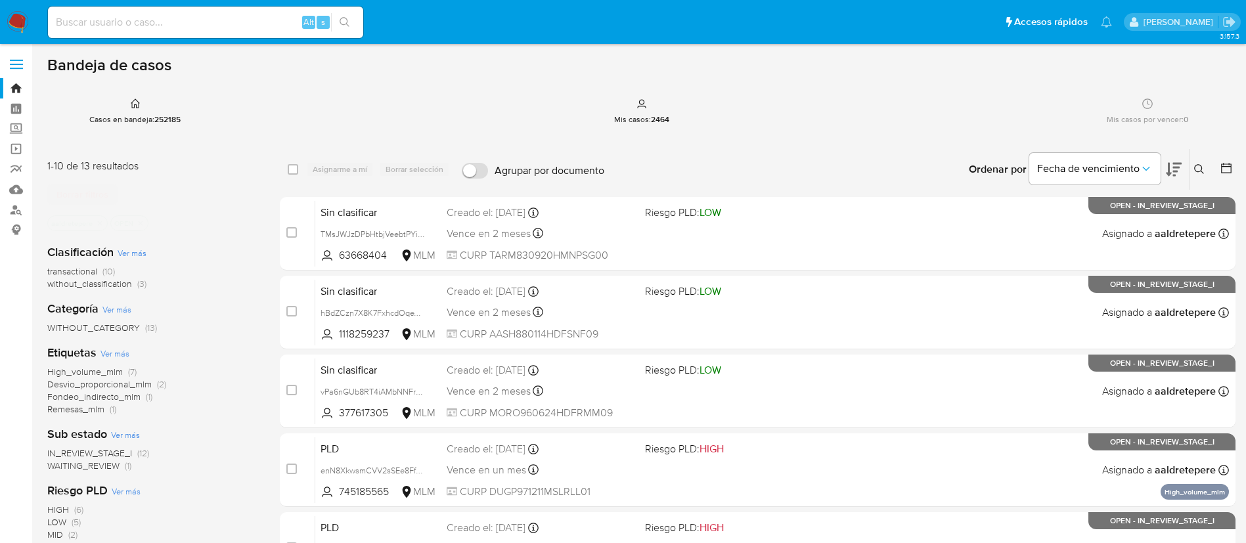
scroll to position [494, 0]
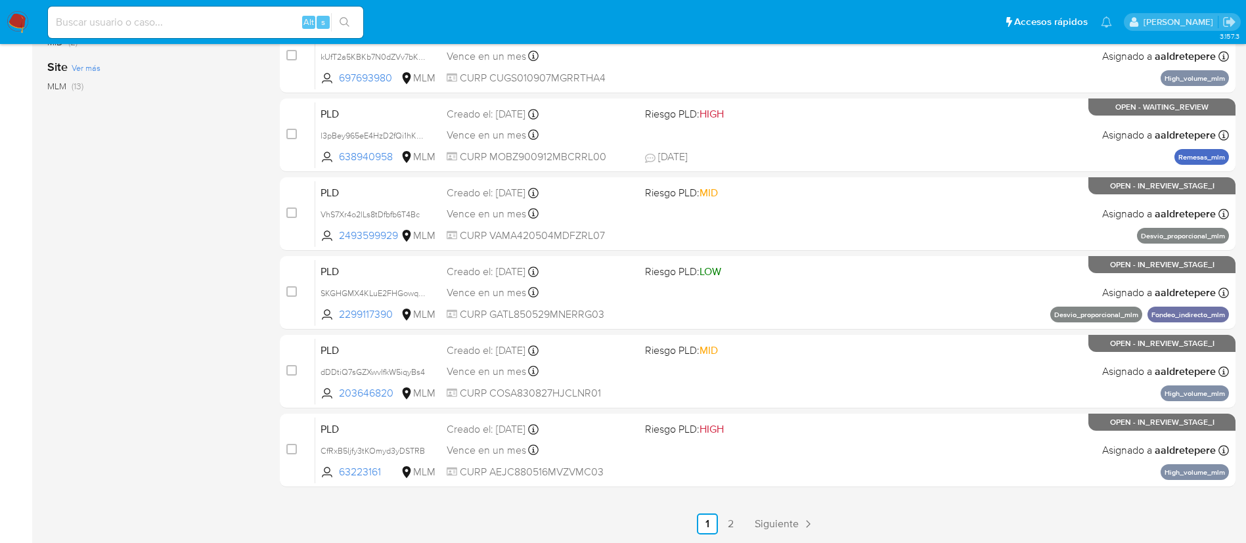
click at [762, 512] on div "select-all-cases-checkbox Asignarme a mí Borrar selección Agrupar por documento…" at bounding box center [757, 95] width 955 height 879
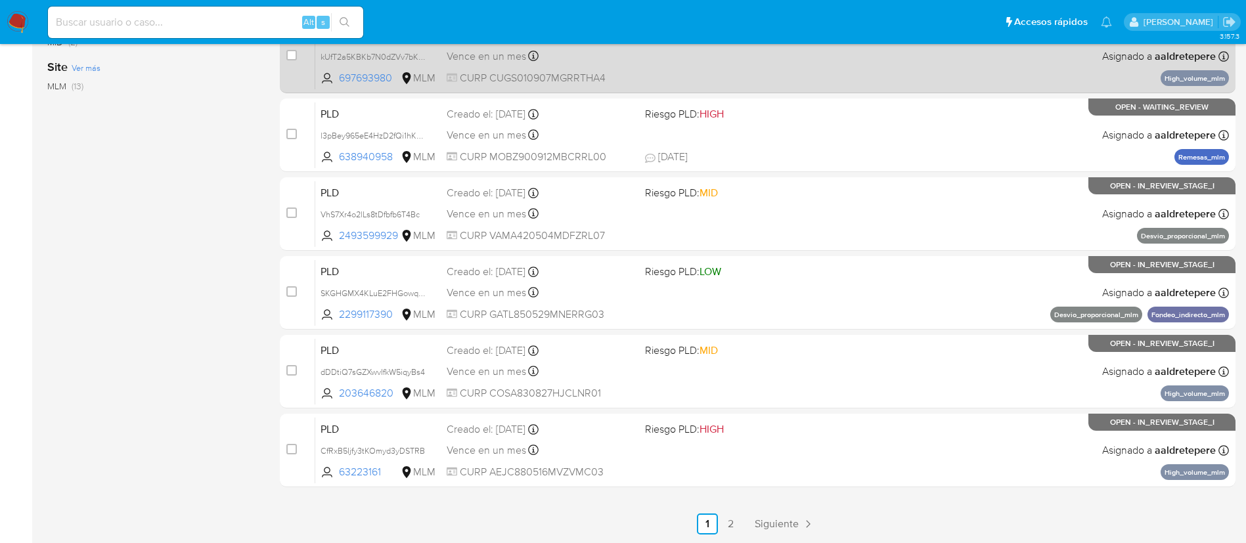
click at [765, 522] on span "Siguiente" at bounding box center [776, 524] width 44 height 11
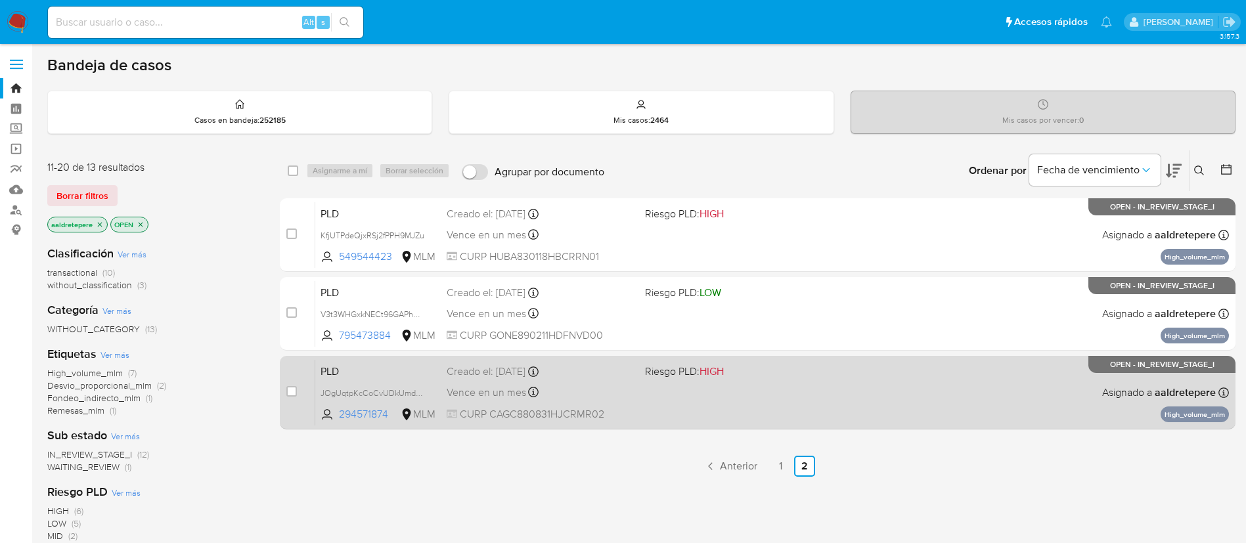
click at [750, 401] on div "PLD JOgUqtpKcCoCvUDkUmdgsYwy 294571874 MLM Riesgo PLD: HIGH Creado el: [DATE] C…" at bounding box center [771, 392] width 913 height 66
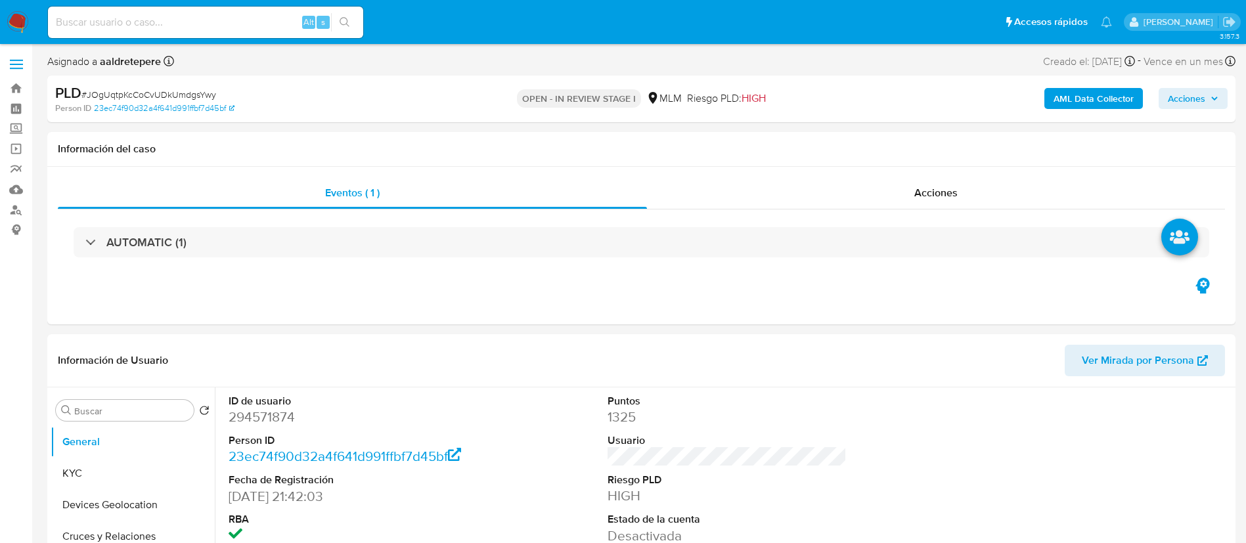
select select "10"
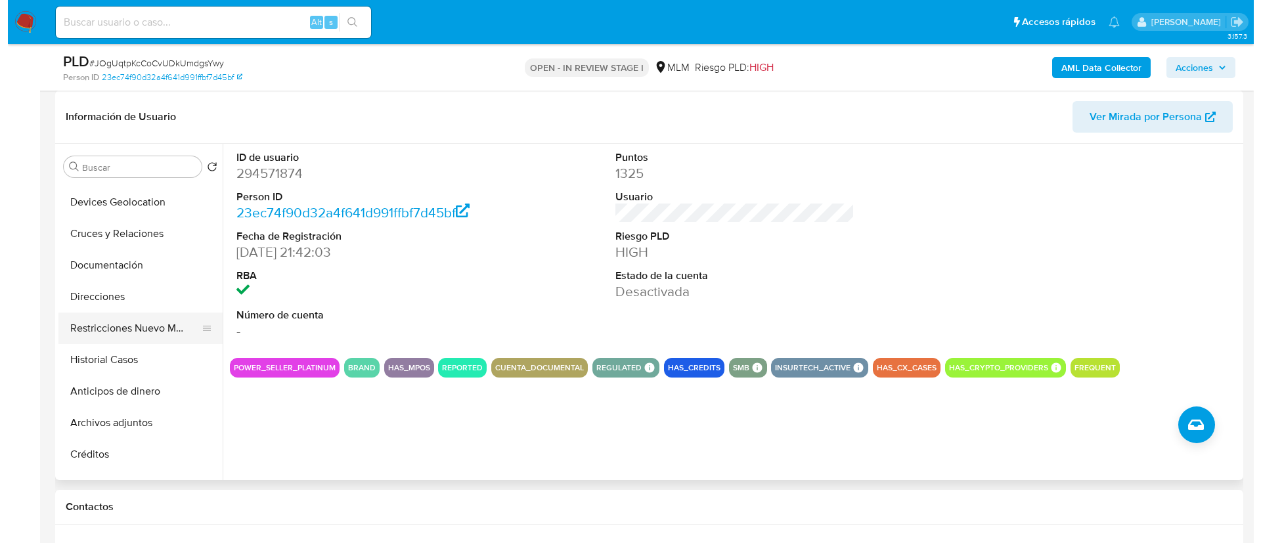
scroll to position [98, 0]
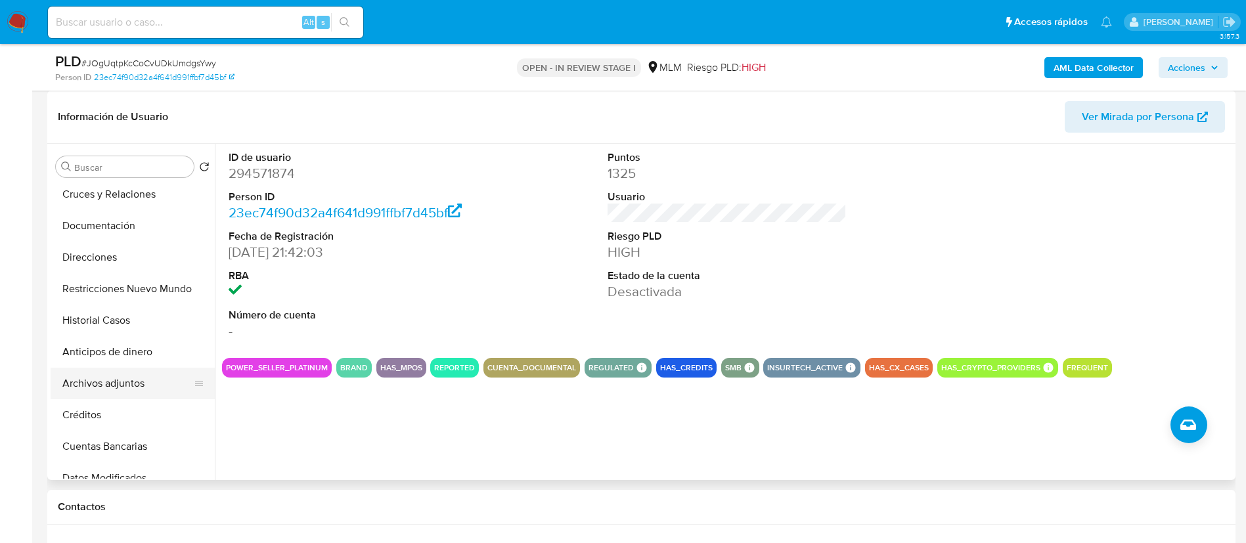
click at [113, 383] on button "Archivos adjuntos" at bounding box center [128, 384] width 154 height 32
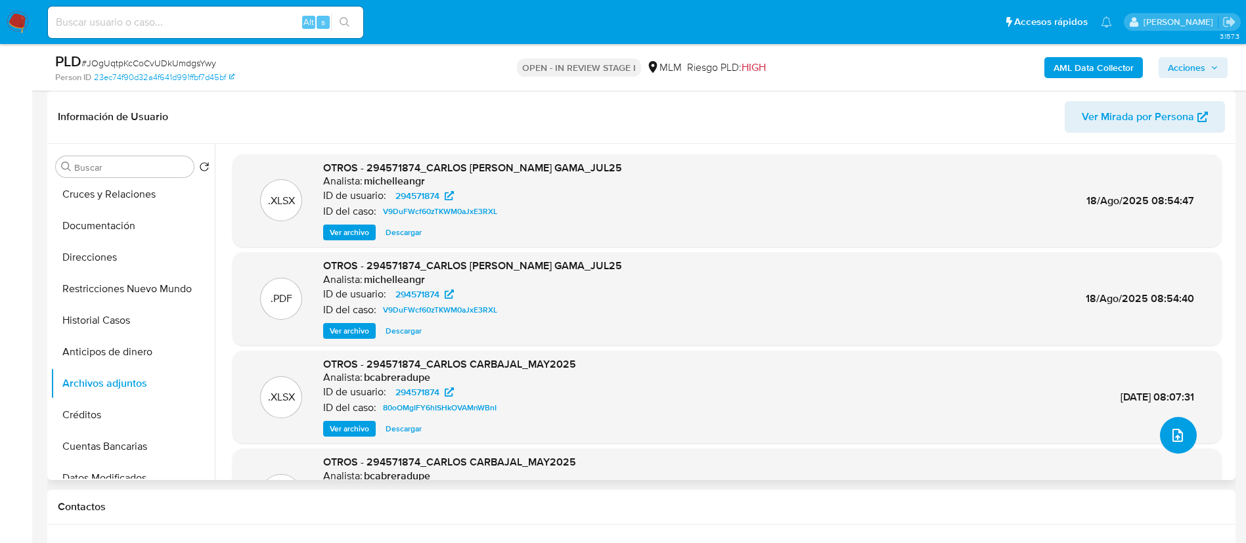
click at [1169, 437] on icon "upload-file" at bounding box center [1177, 435] width 16 height 16
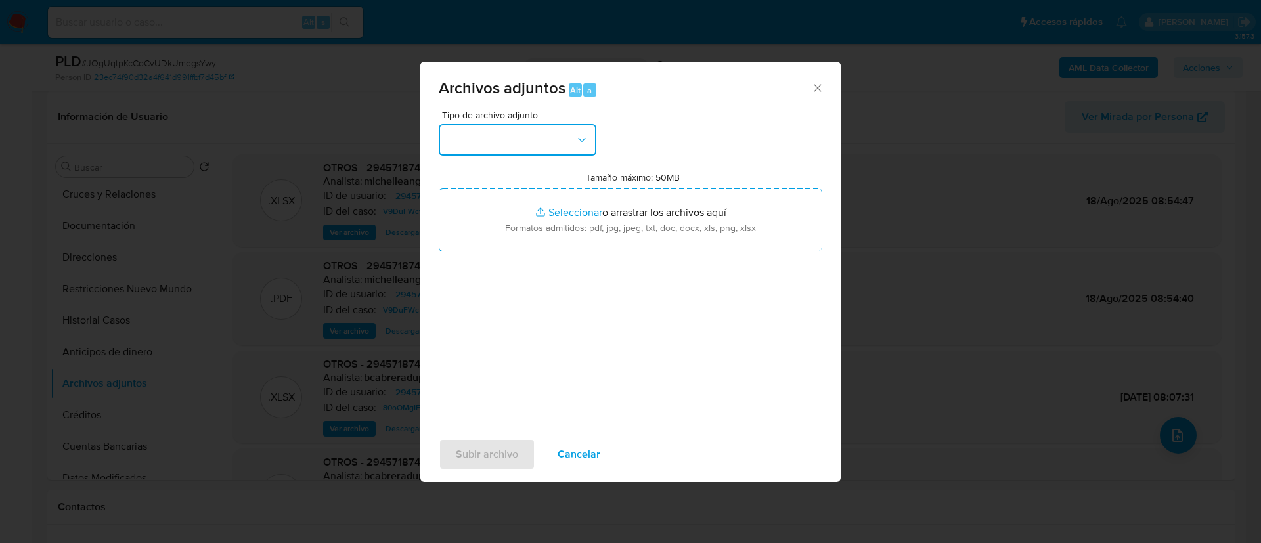
click at [533, 142] on button "button" at bounding box center [518, 140] width 158 height 32
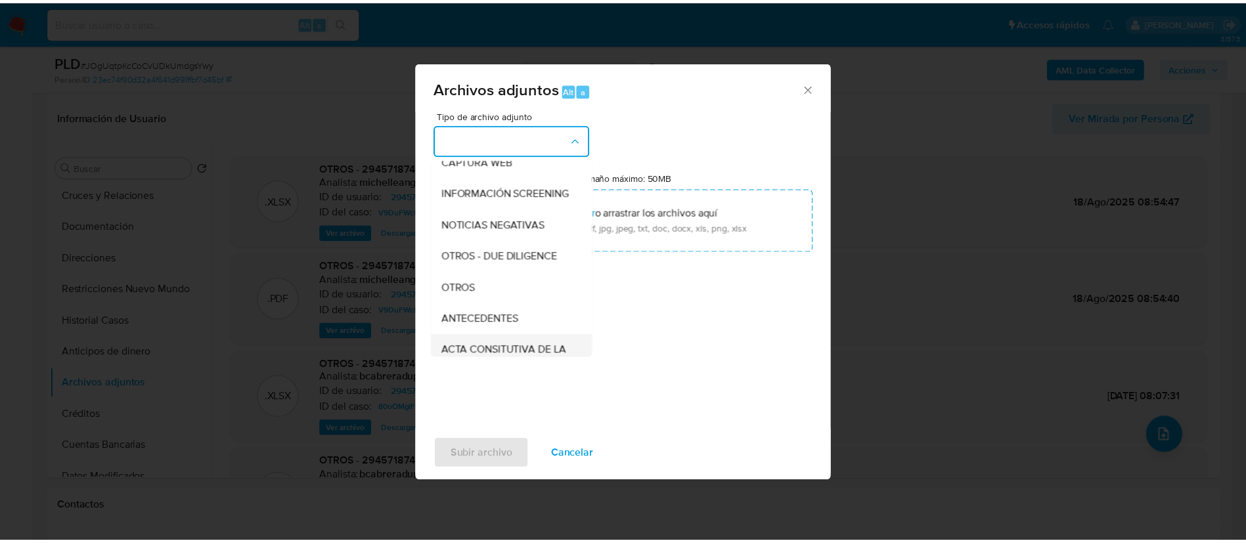
scroll to position [234, 0]
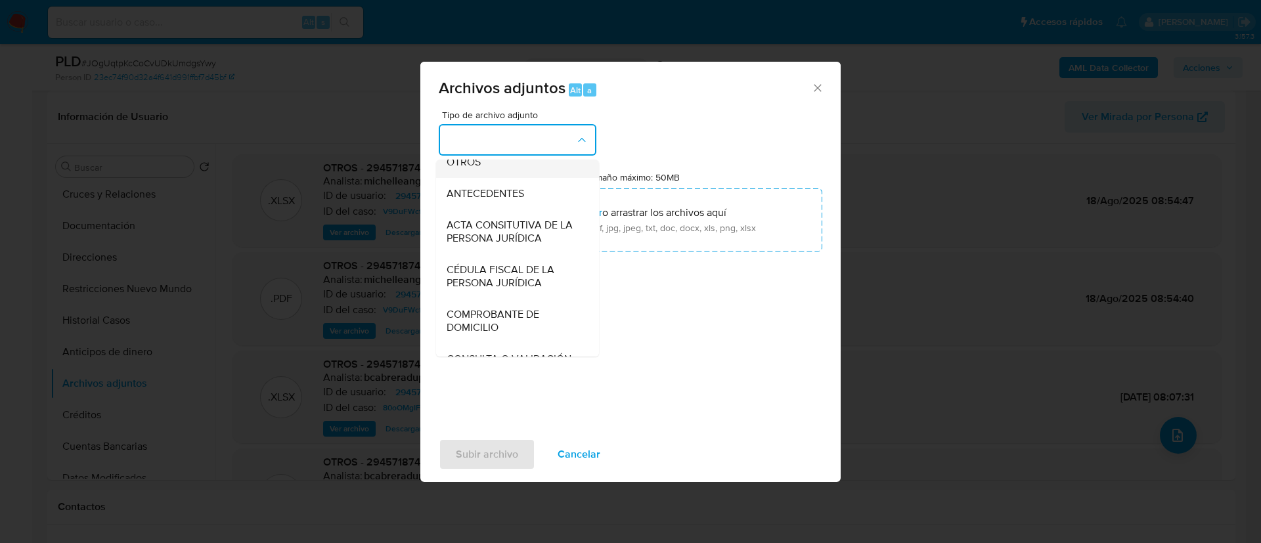
click at [480, 169] on span "OTROS" at bounding box center [464, 162] width 34 height 13
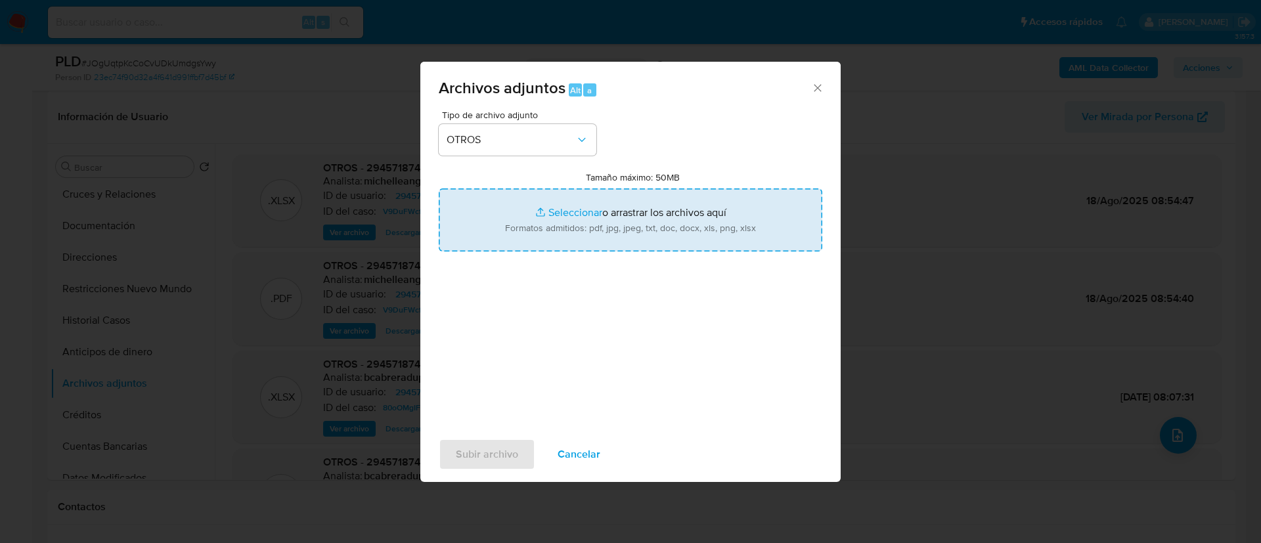
click at [655, 215] on input "Tamaño máximo: 50MB Seleccionar archivos" at bounding box center [630, 219] width 383 height 63
type input "C:\fakepath\294571874_Carlos Carbajal Gama_AGOSTO 2025.pdf"
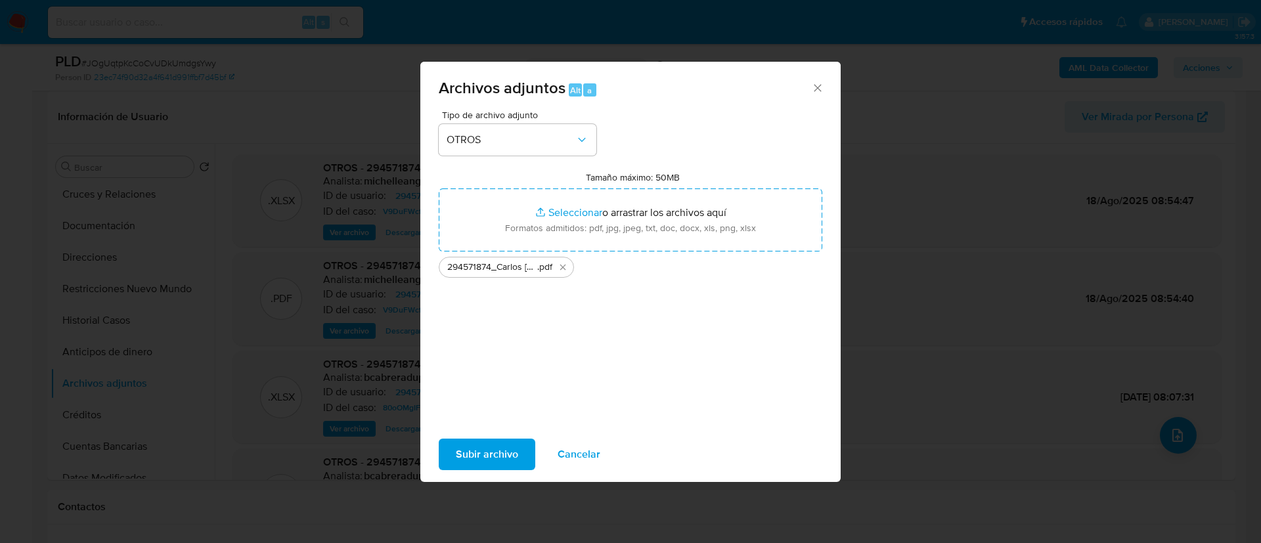
click at [495, 446] on span "Subir archivo" at bounding box center [487, 454] width 62 height 29
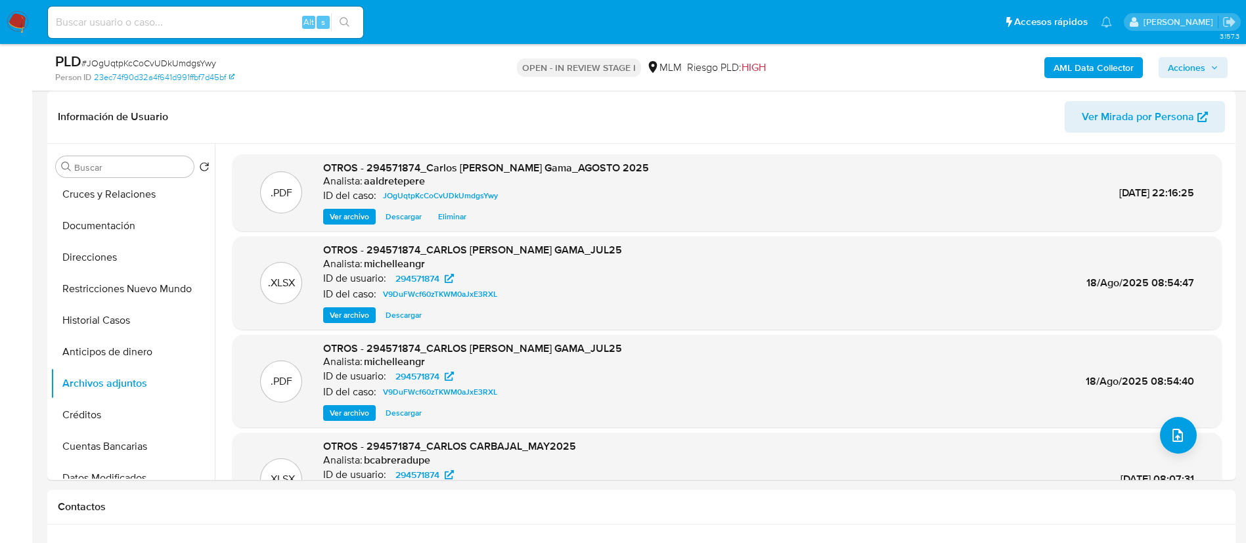
click at [1209, 63] on span "Acciones" at bounding box center [1193, 67] width 51 height 18
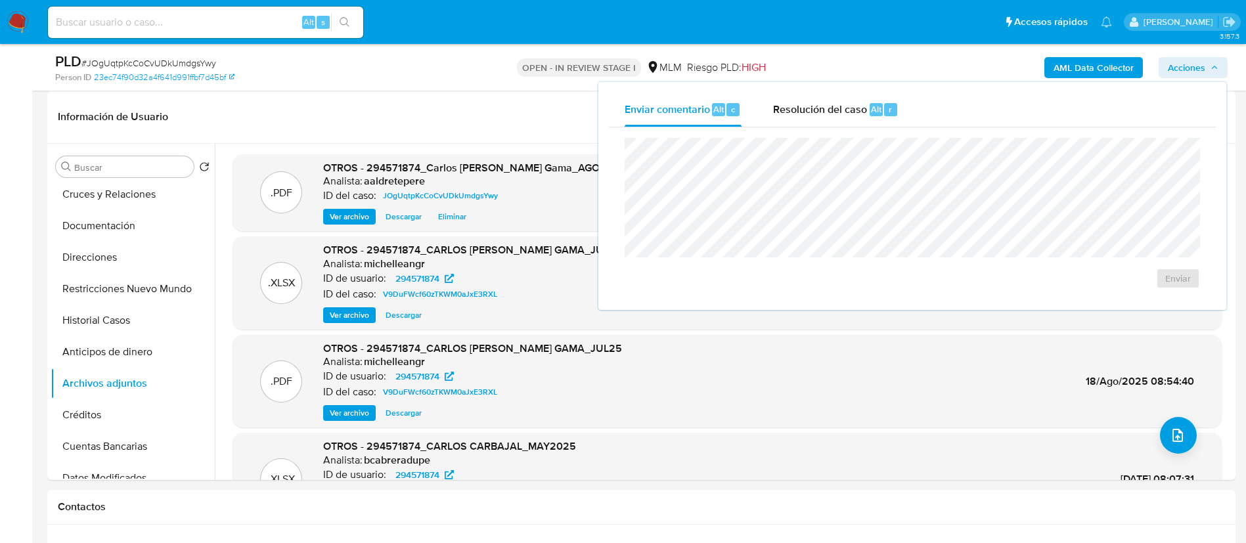
drag, startPoint x: 838, startPoint y: 100, endPoint x: 835, endPoint y: 128, distance: 28.4
click at [837, 100] on div "Resolución del caso Alt r" at bounding box center [835, 110] width 125 height 34
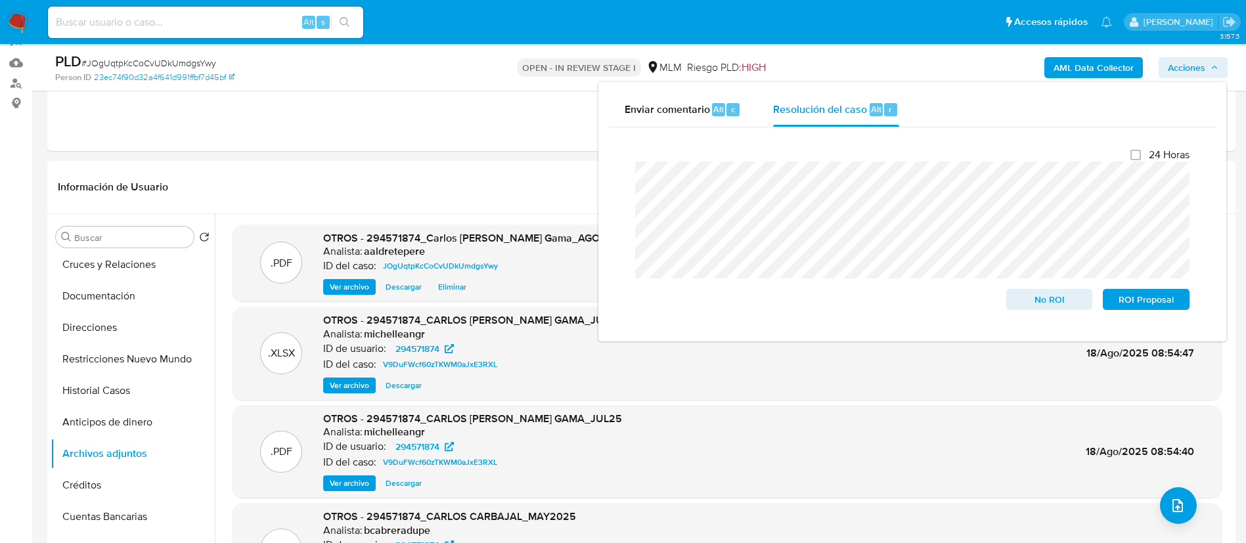
scroll to position [98, 0]
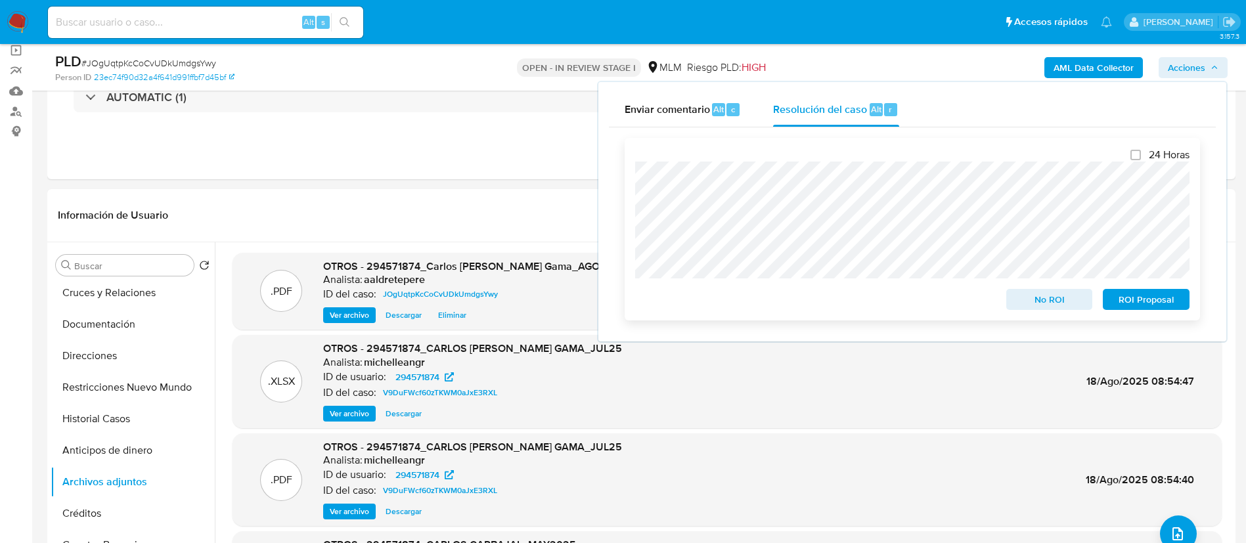
click at [1026, 305] on span "No ROI" at bounding box center [1049, 299] width 68 height 18
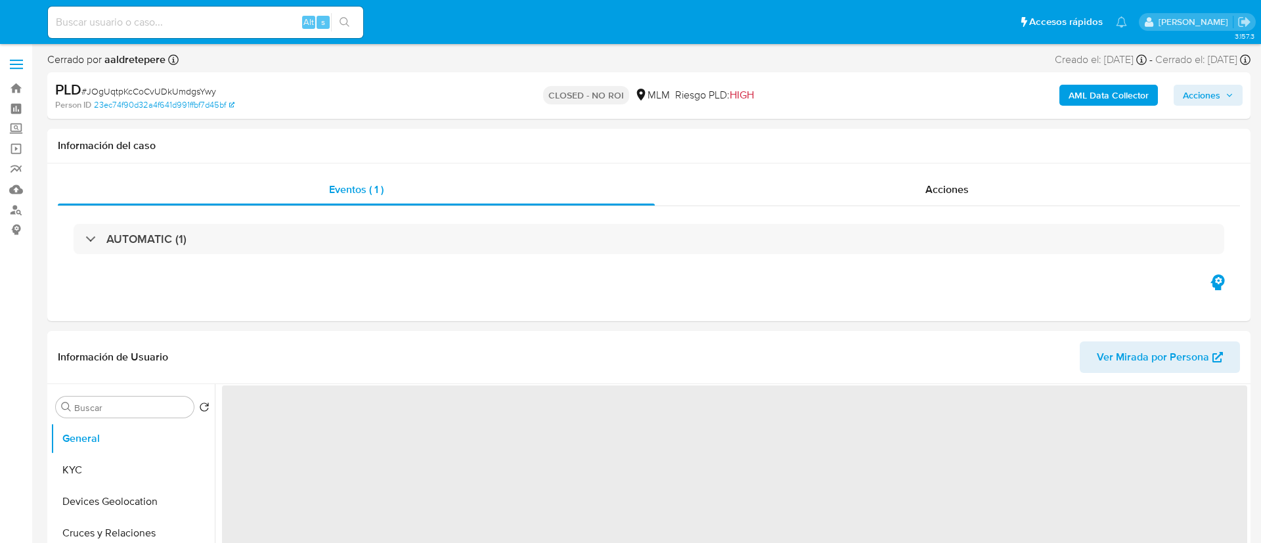
select select "10"
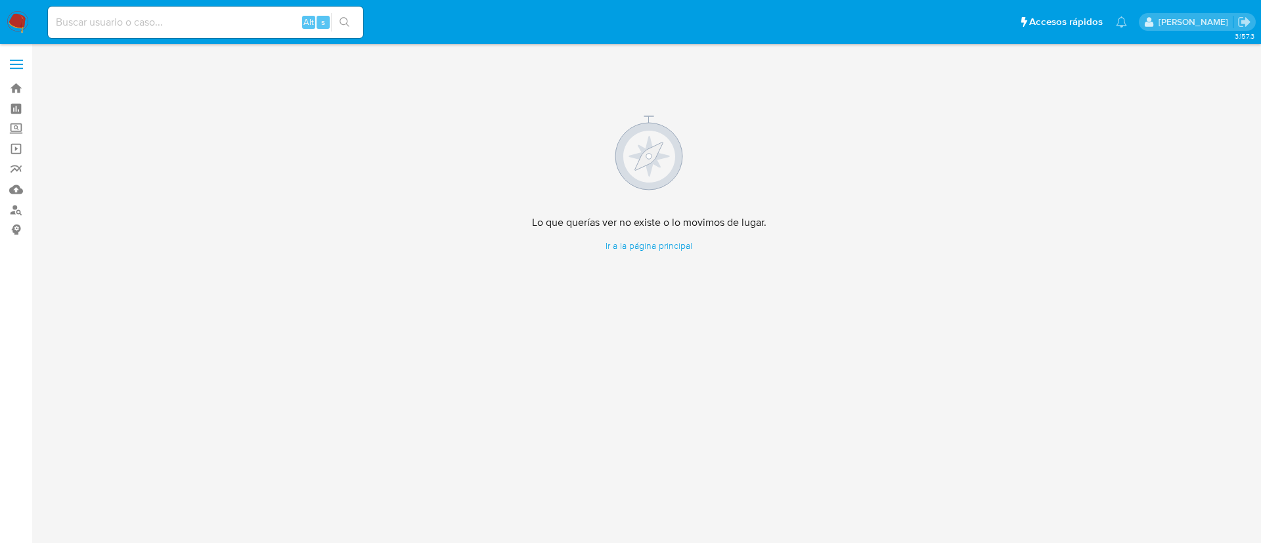
click at [19, 19] on img at bounding box center [18, 22] width 22 height 22
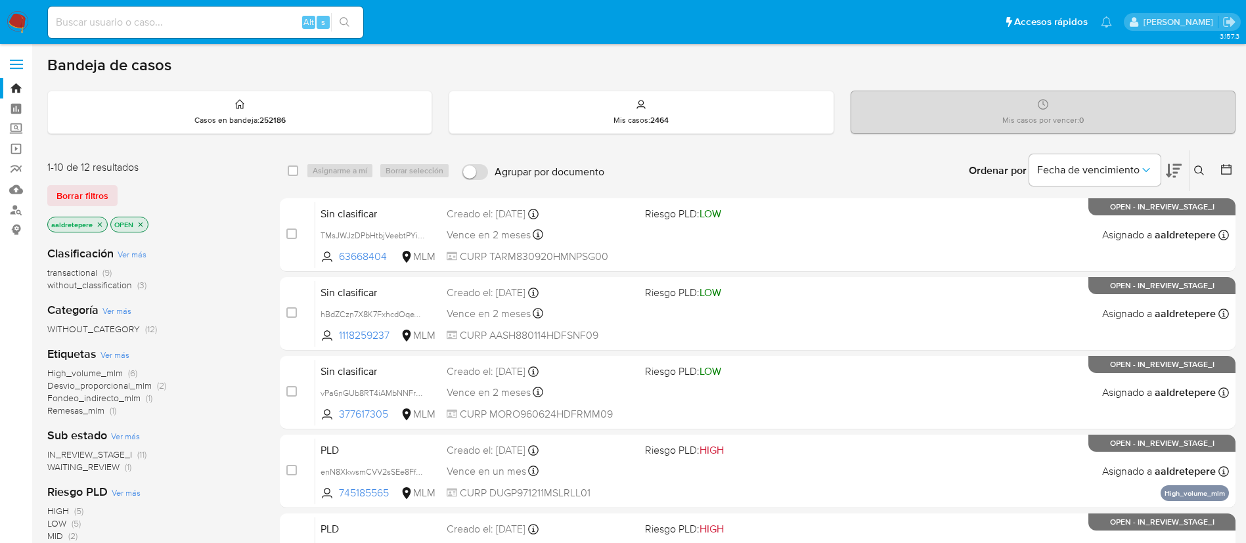
drag, startPoint x: 225, startPoint y: 22, endPoint x: 207, endPoint y: 11, distance: 21.3
click at [225, 22] on input at bounding box center [205, 22] width 315 height 17
paste input "1195890598"
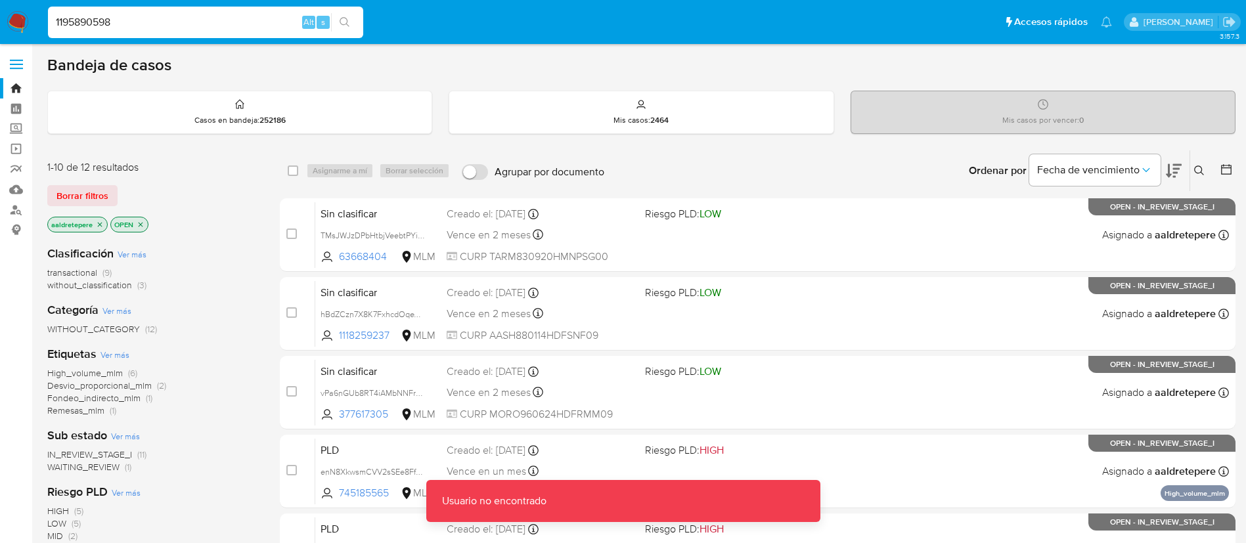
click at [136, 25] on input "1195890598" at bounding box center [205, 22] width 315 height 17
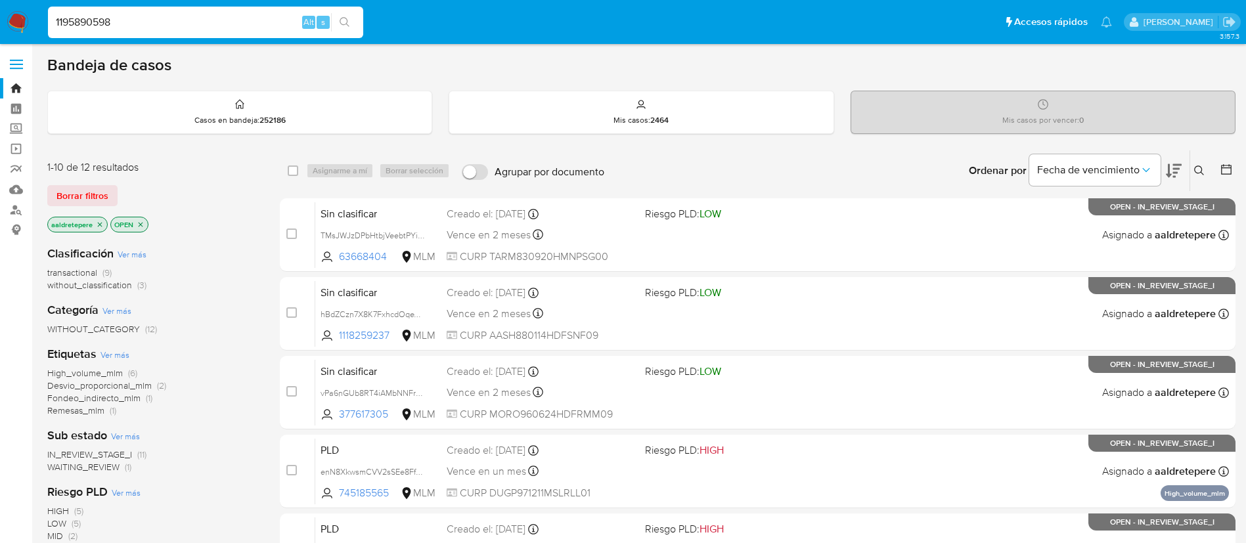
type input "1195890598"
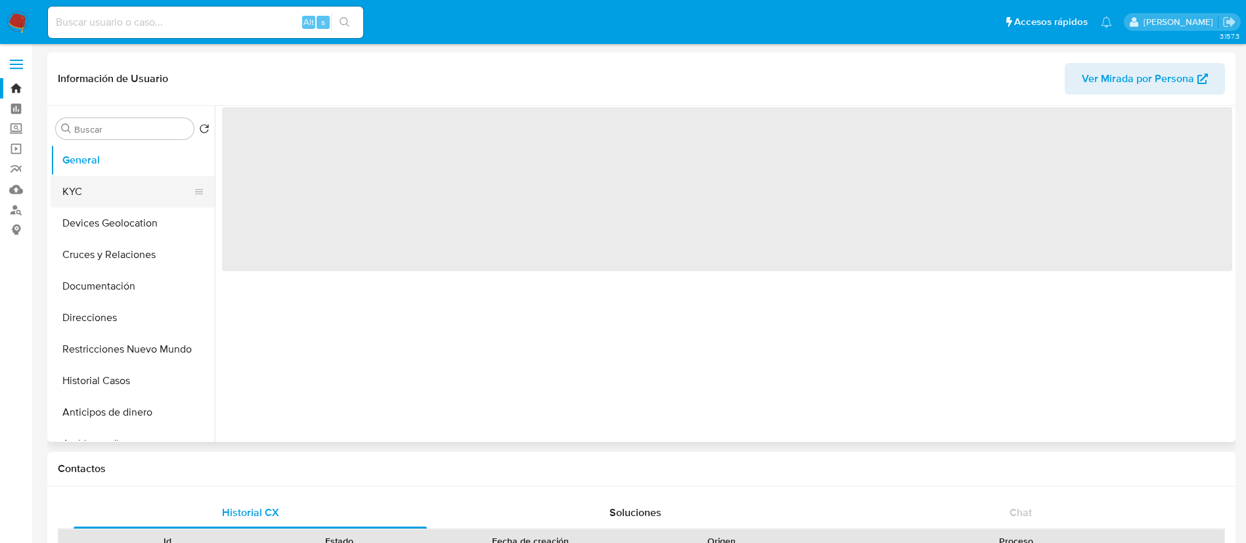
click at [116, 192] on button "KYC" at bounding box center [128, 192] width 154 height 32
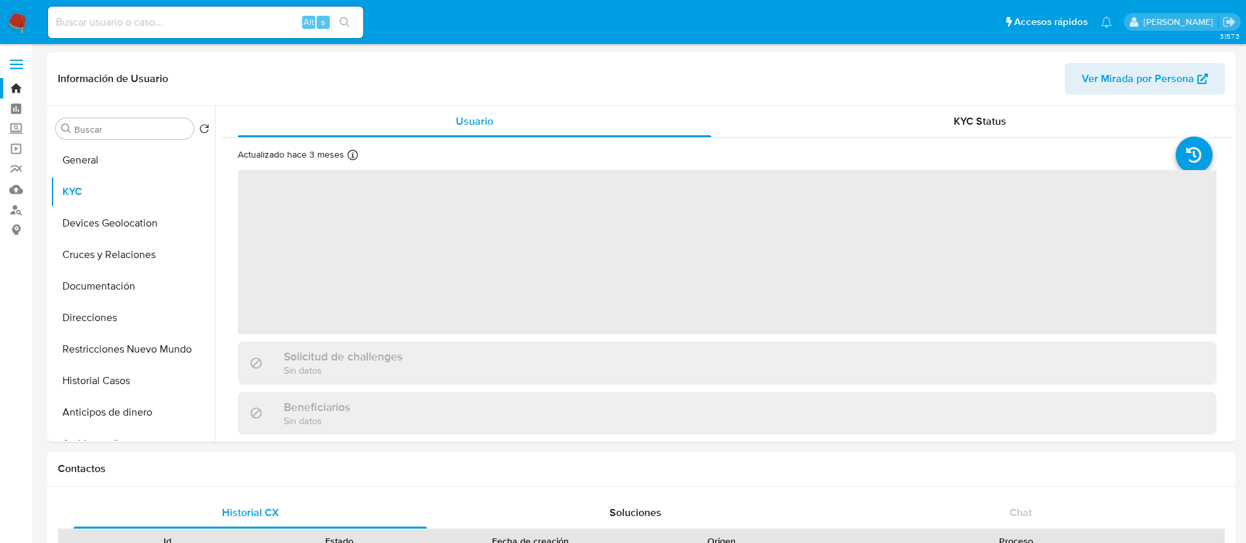
select select "10"
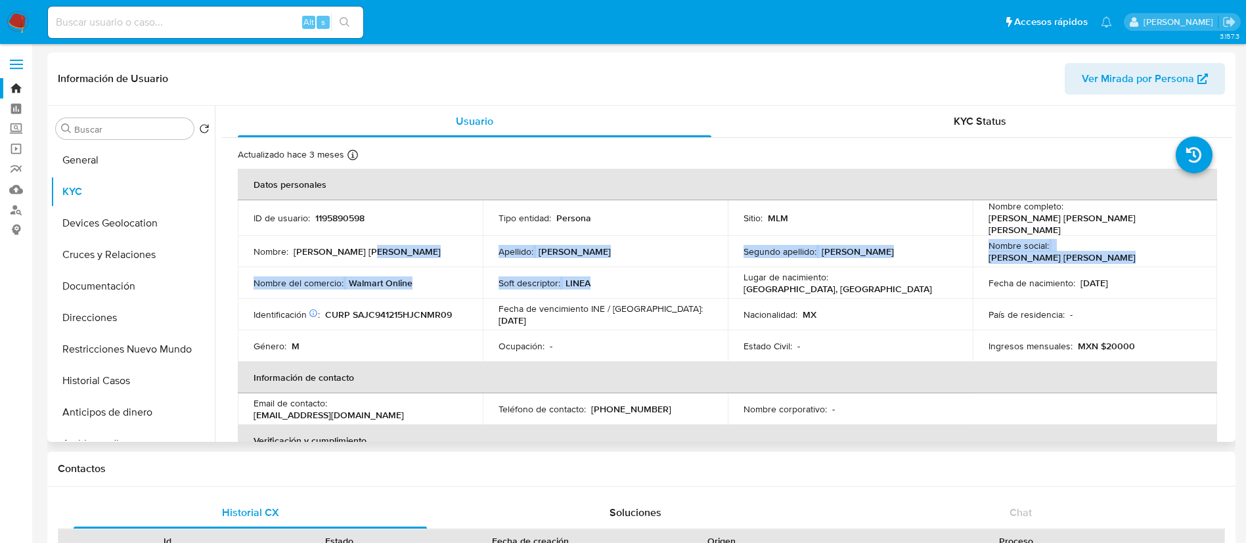
drag, startPoint x: 412, startPoint y: 248, endPoint x: 661, endPoint y: 264, distance: 249.4
click at [661, 264] on tbody "ID de usuario : 1195890598 Tipo entidad : Persona Sitio : MLM Nombre completo :…" at bounding box center [727, 281] width 979 height 162
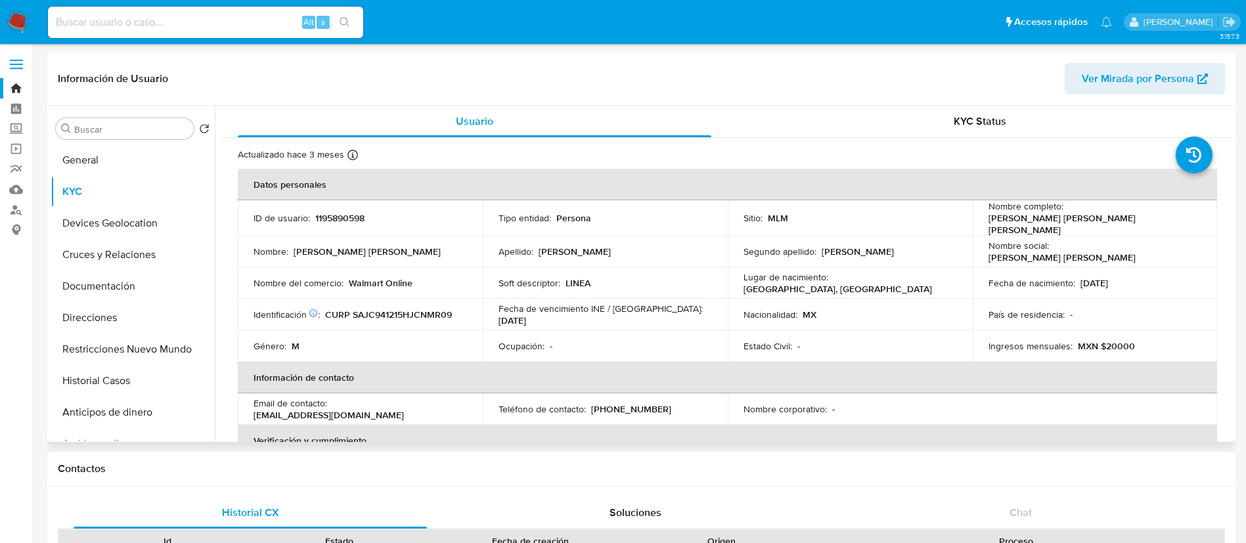
click at [697, 277] on div "Soft descriptor : LINEA" at bounding box center [604, 283] width 213 height 12
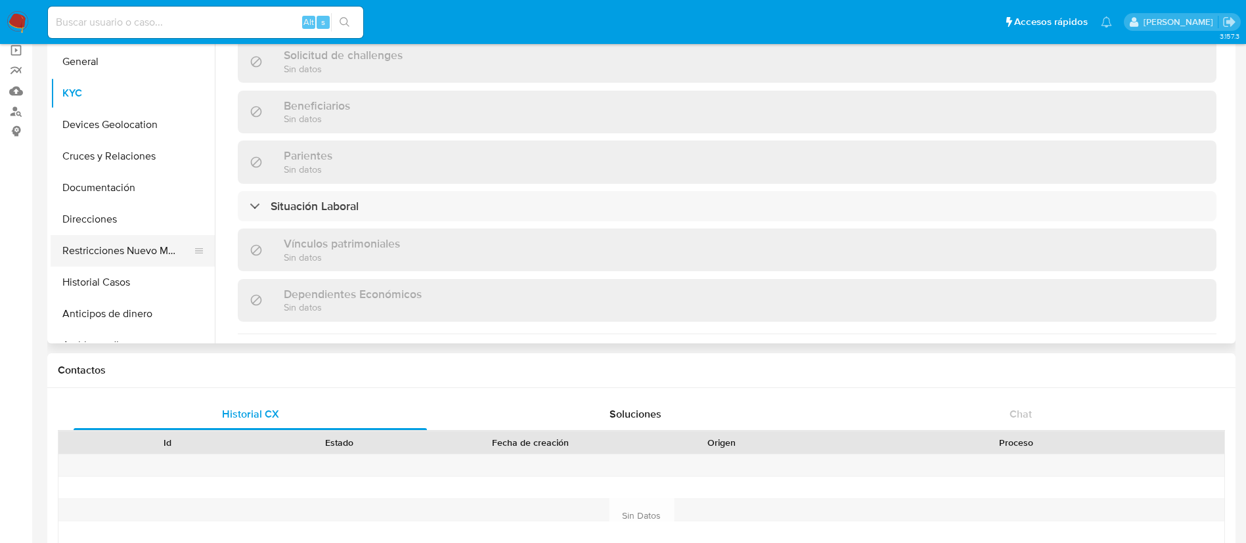
scroll to position [517, 0]
click at [135, 159] on button "Cruces y Relaciones" at bounding box center [128, 157] width 154 height 32
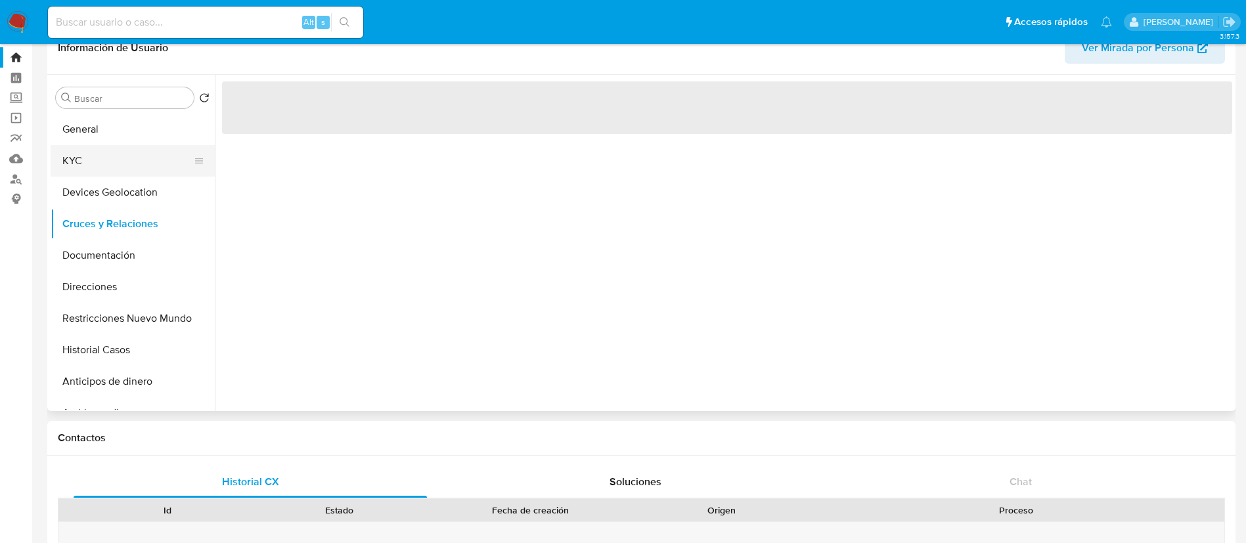
scroll to position [0, 0]
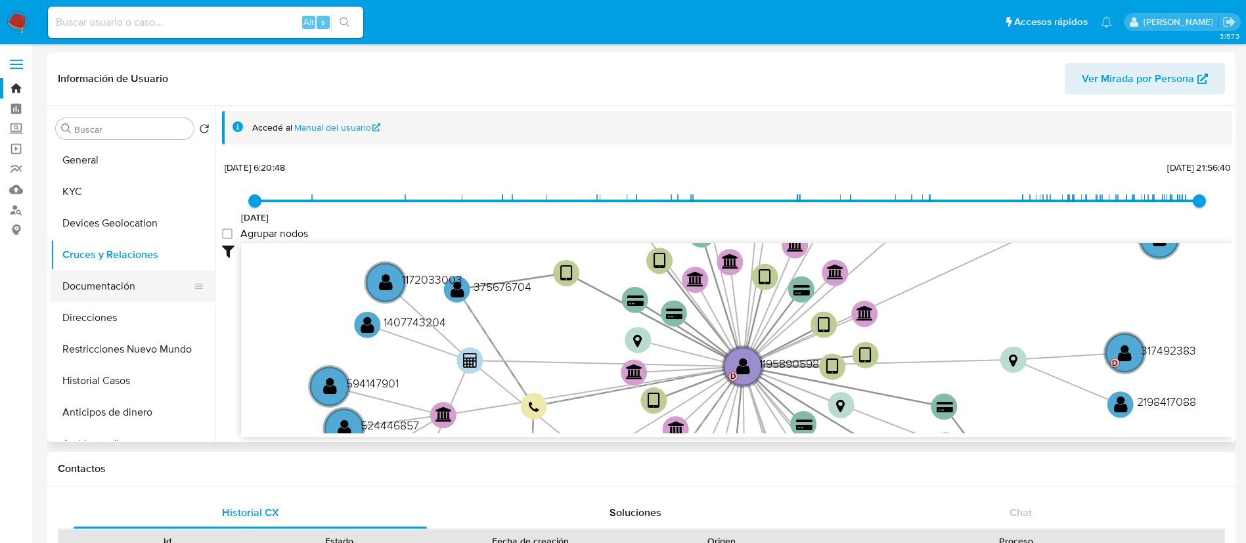
click at [137, 287] on button "Documentación" at bounding box center [128, 287] width 154 height 32
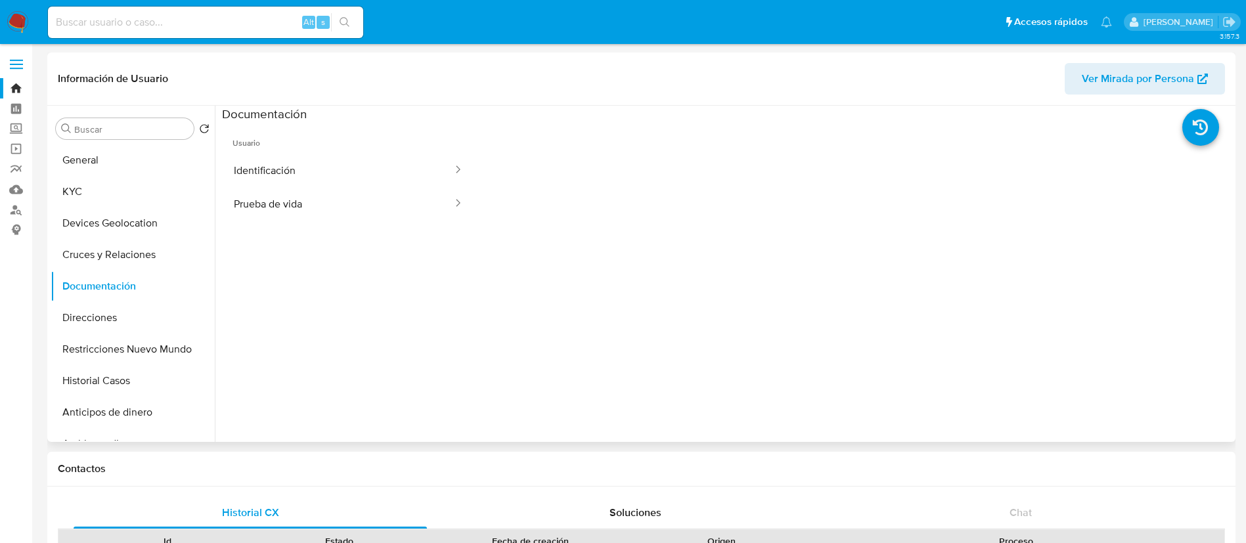
click at [269, 145] on span "Usuario" at bounding box center [348, 138] width 253 height 32
click at [269, 164] on button "Identificación" at bounding box center [338, 170] width 232 height 33
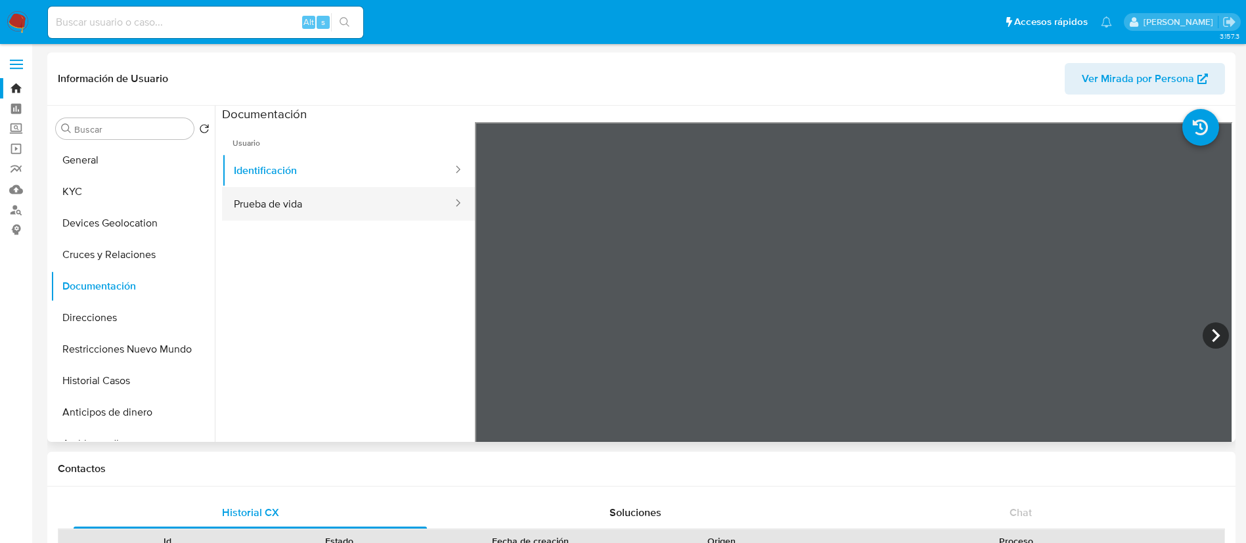
click at [280, 202] on button "Prueba de vida" at bounding box center [338, 203] width 232 height 33
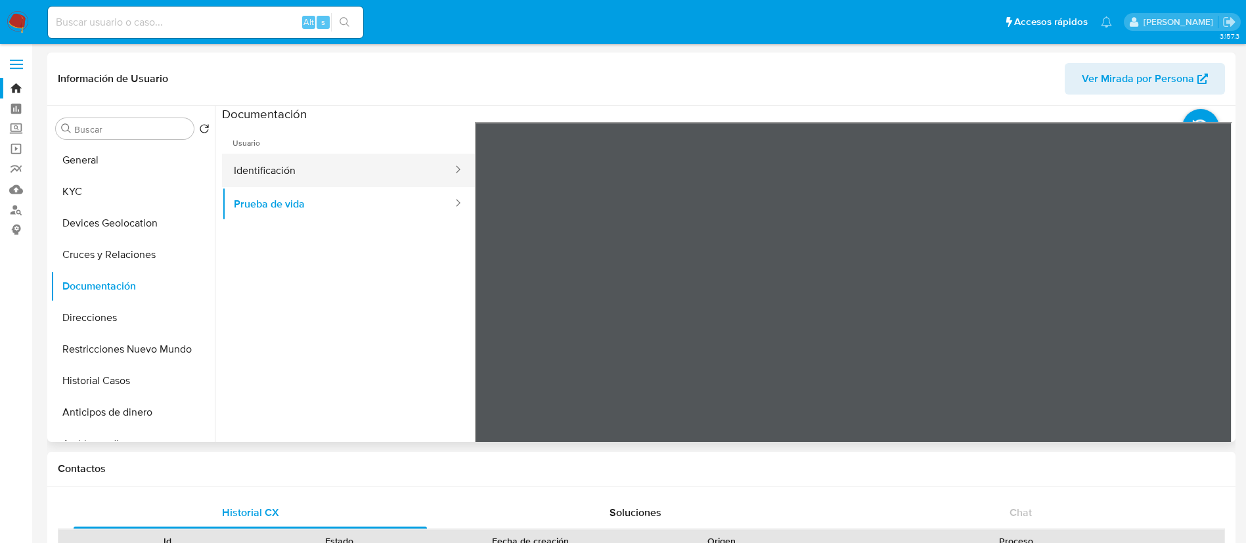
click at [267, 181] on button "Identificación" at bounding box center [338, 170] width 232 height 33
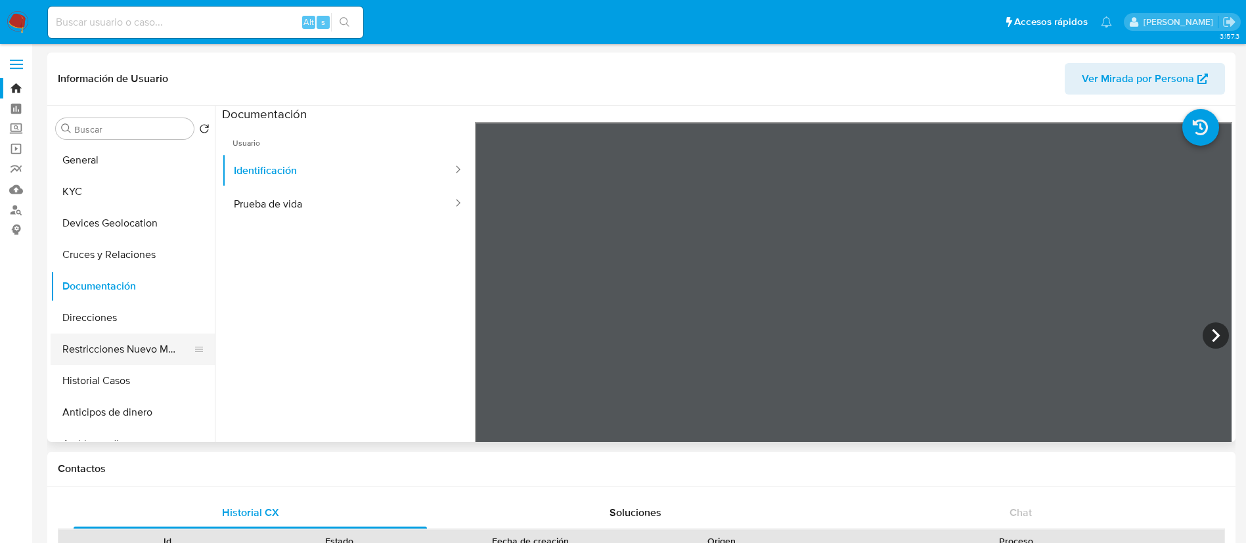
click at [133, 340] on button "Restricciones Nuevo Mundo" at bounding box center [128, 350] width 154 height 32
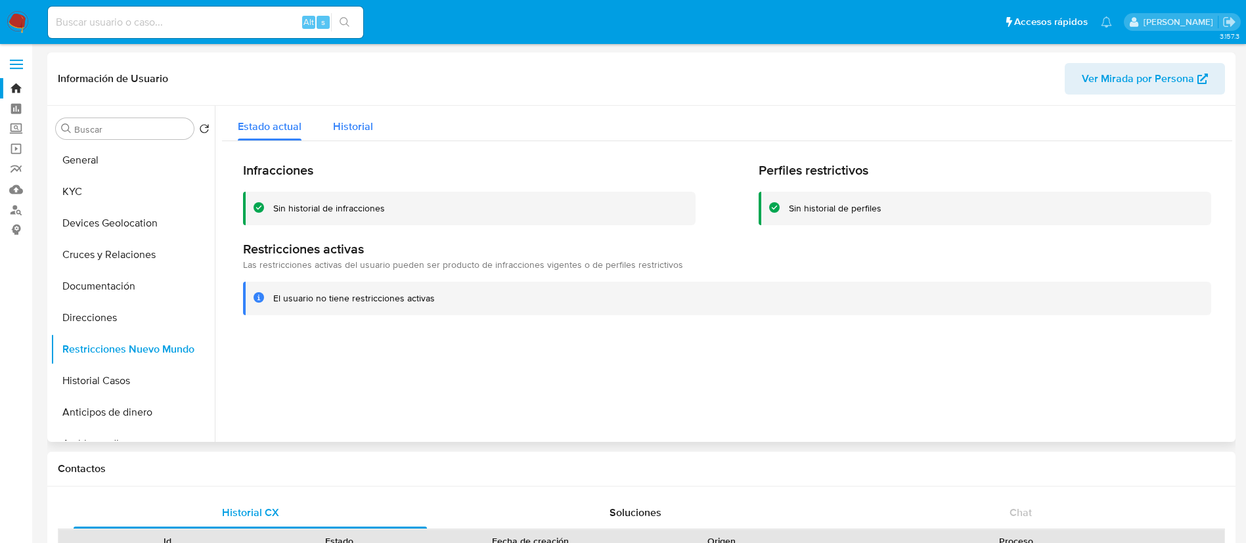
click at [364, 128] on span "Historial" at bounding box center [353, 126] width 40 height 15
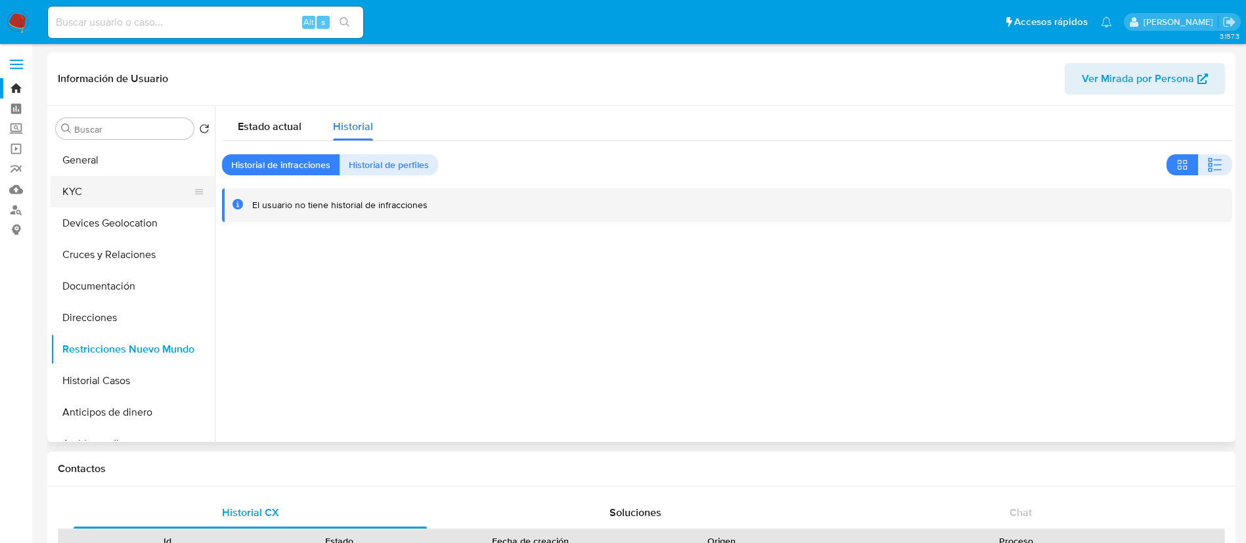
click at [124, 191] on button "KYC" at bounding box center [128, 192] width 154 height 32
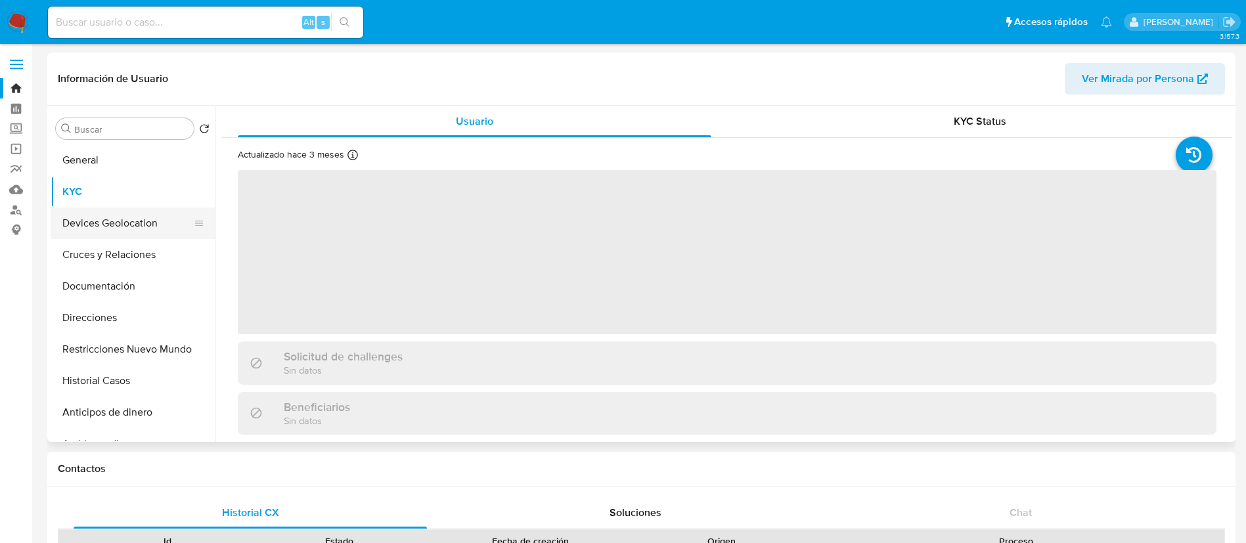
click at [109, 227] on button "Devices Geolocation" at bounding box center [128, 223] width 154 height 32
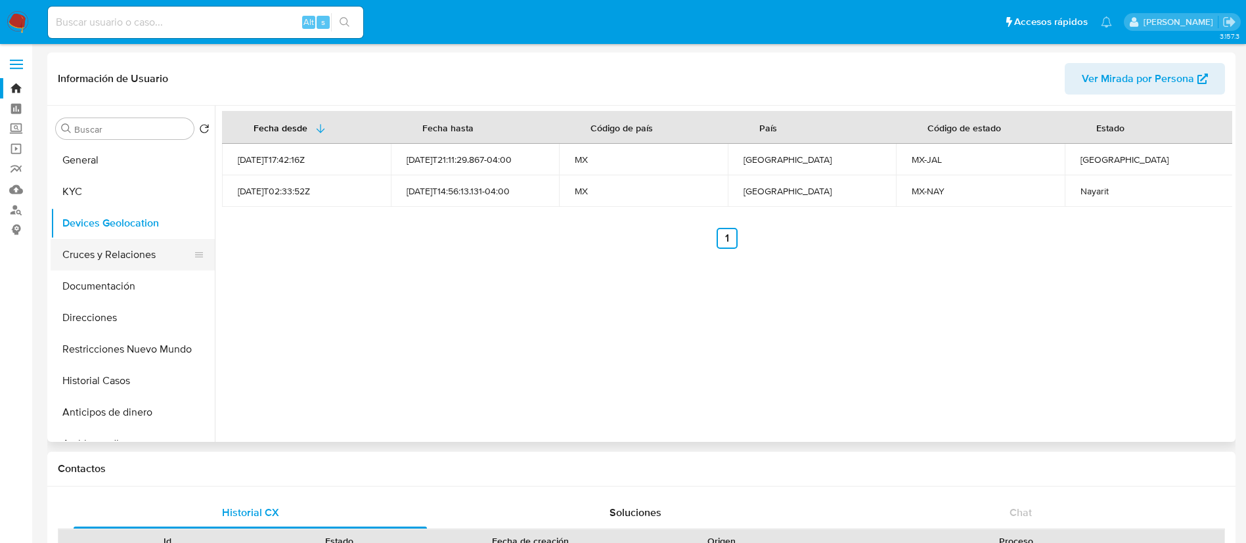
click at [110, 250] on button "Cruces y Relaciones" at bounding box center [128, 255] width 154 height 32
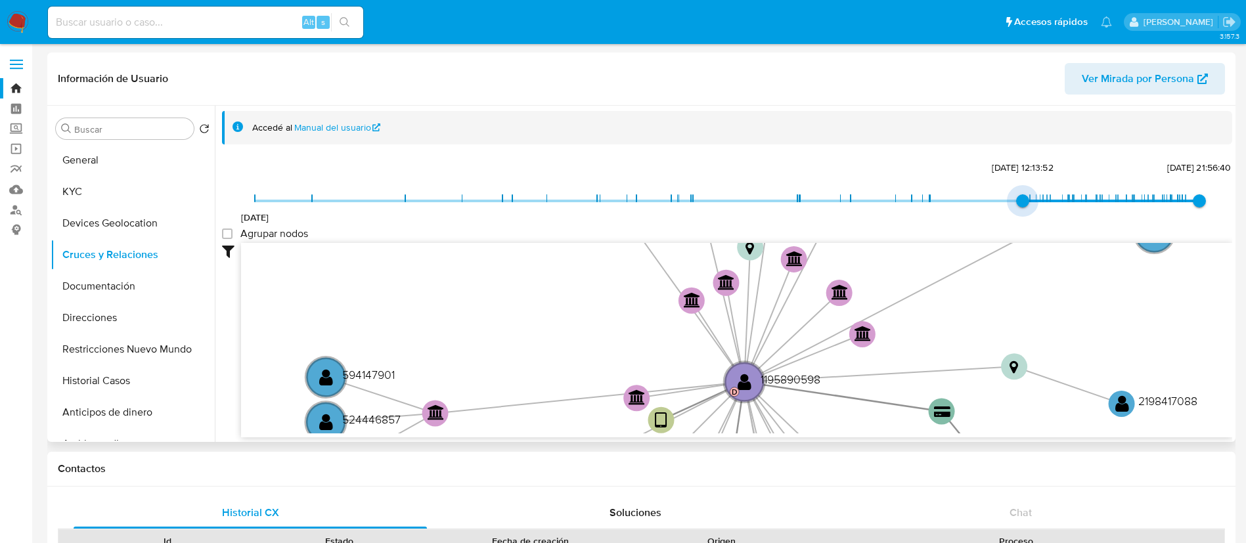
type input "1738275390000"
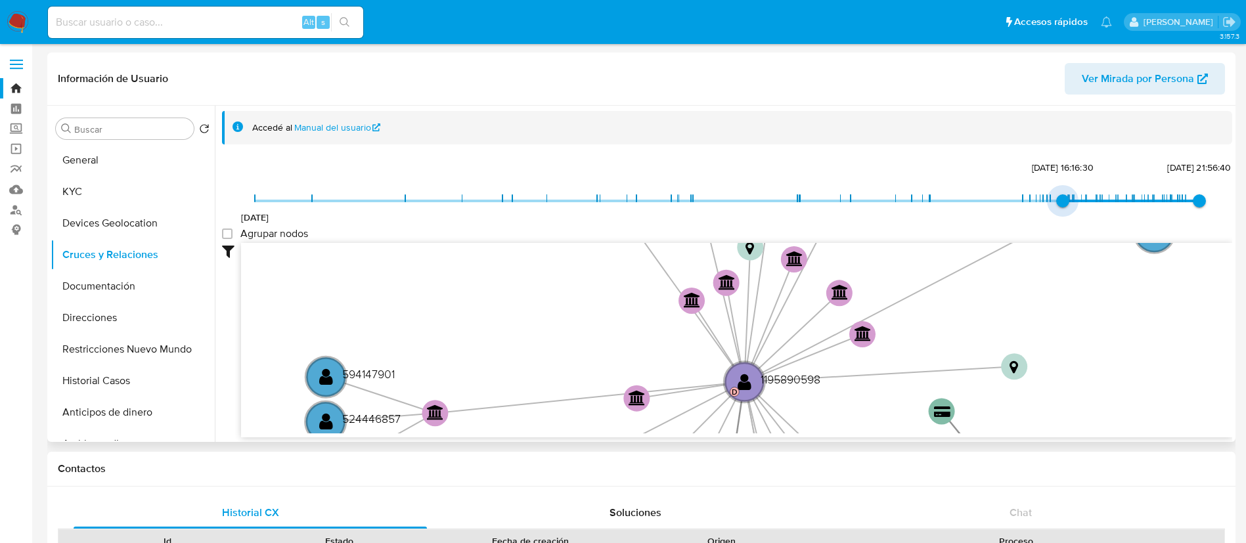
drag, startPoint x: 261, startPoint y: 195, endPoint x: 764, endPoint y: 223, distance: 503.1
click at [1056, 204] on span "[DATE] 16:16:30" at bounding box center [1062, 200] width 13 height 13
click at [226, 236] on group_nodes "Agrupar nodos" at bounding box center [227, 234] width 11 height 11
checkbox group_nodes "true"
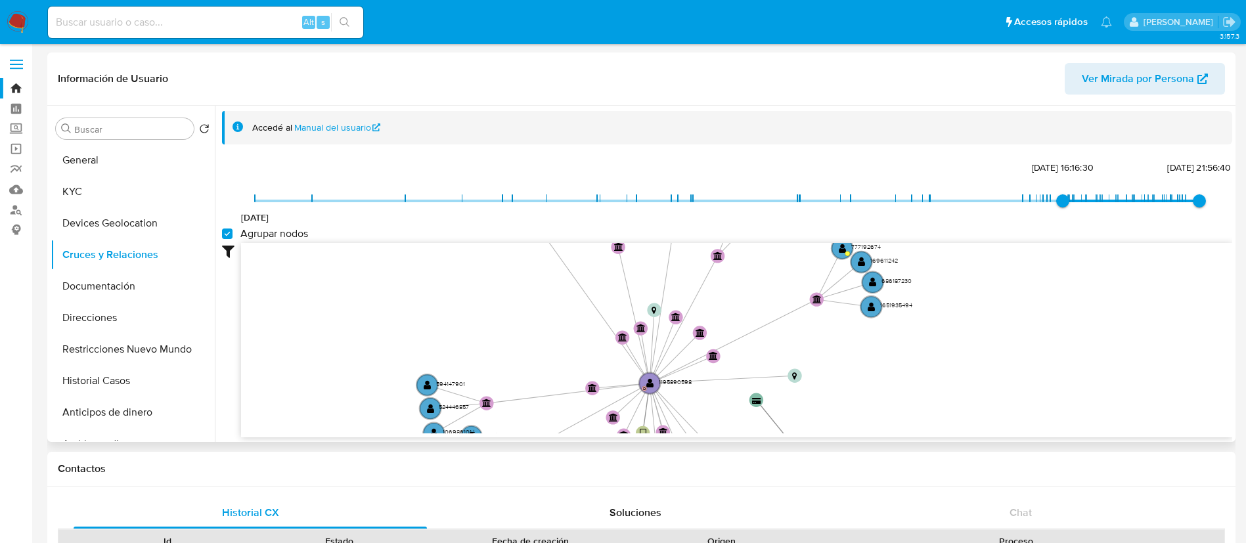
drag, startPoint x: 824, startPoint y: 295, endPoint x: 841, endPoint y: 290, distance: 17.0
click at [841, 290] on icon "device-6644d0d07036502055b6a666  user-1195890598  1195890598 D device-657b360…" at bounding box center [736, 338] width 991 height 190
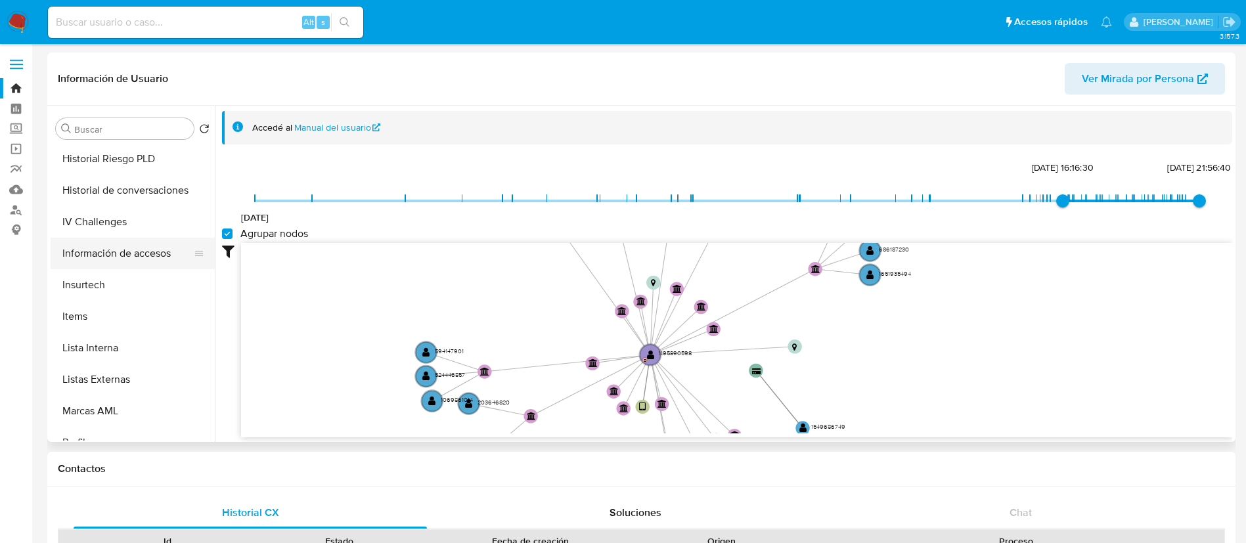
scroll to position [492, 0]
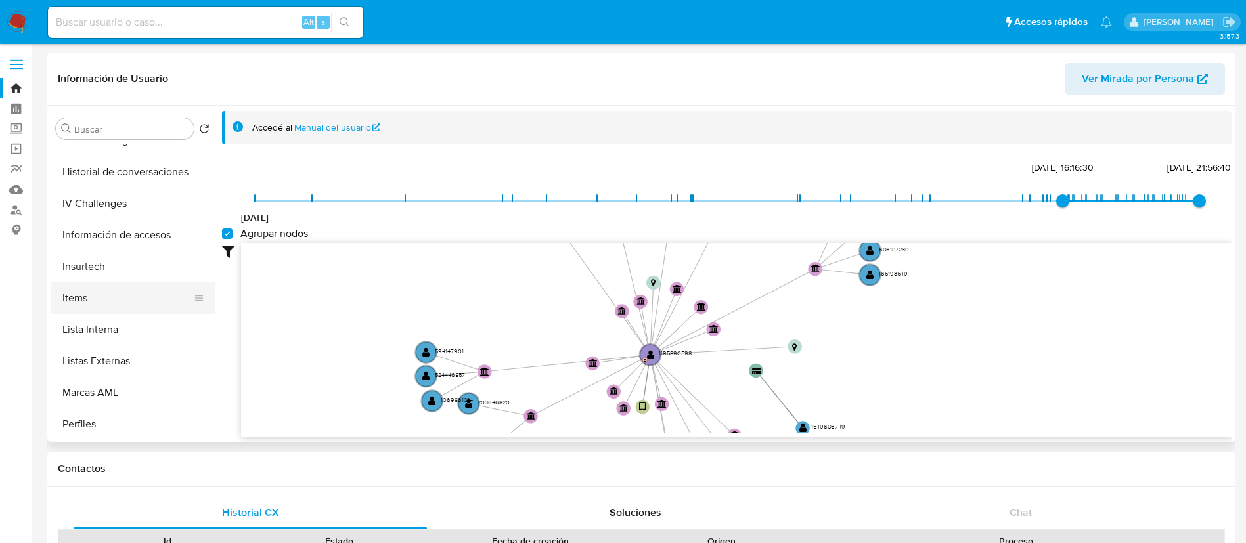
click at [114, 301] on button "Items" at bounding box center [128, 298] width 154 height 32
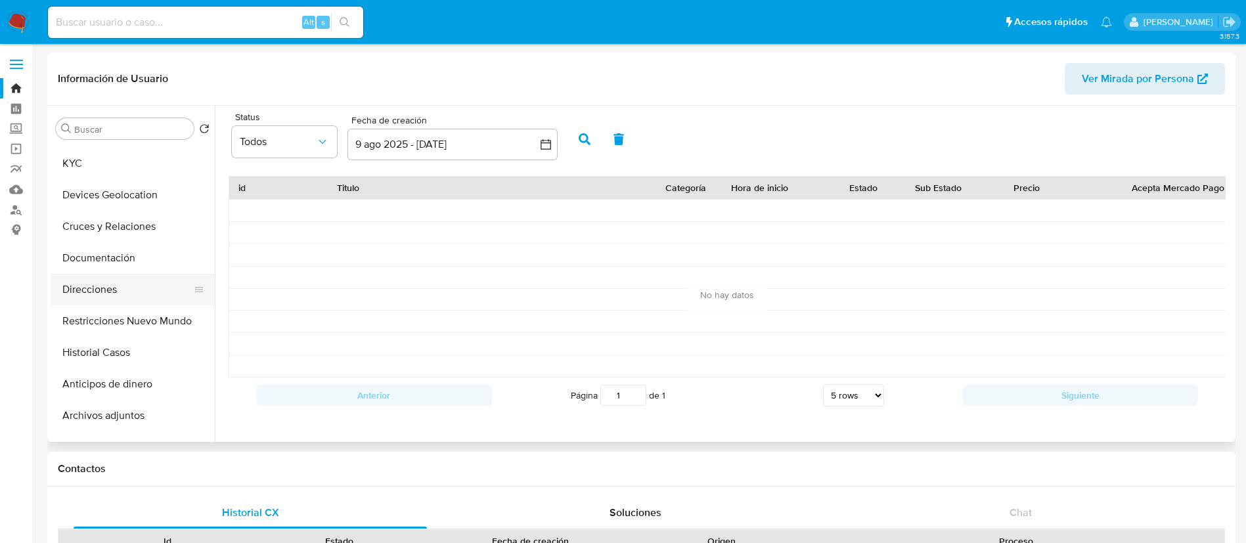
scroll to position [0, 0]
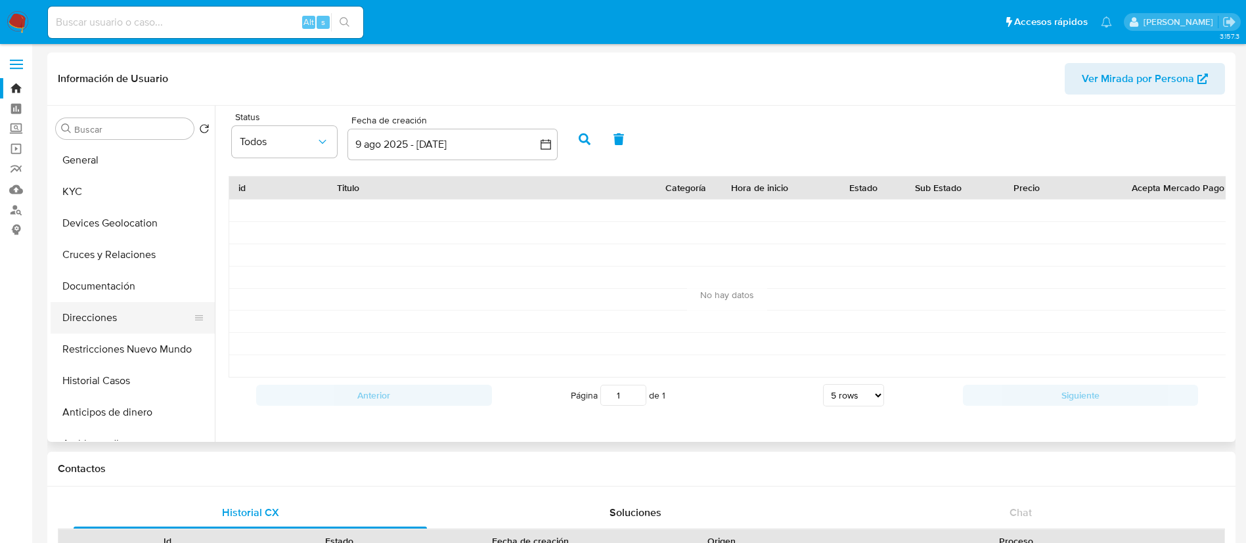
click at [77, 204] on button "KYC" at bounding box center [133, 192] width 164 height 32
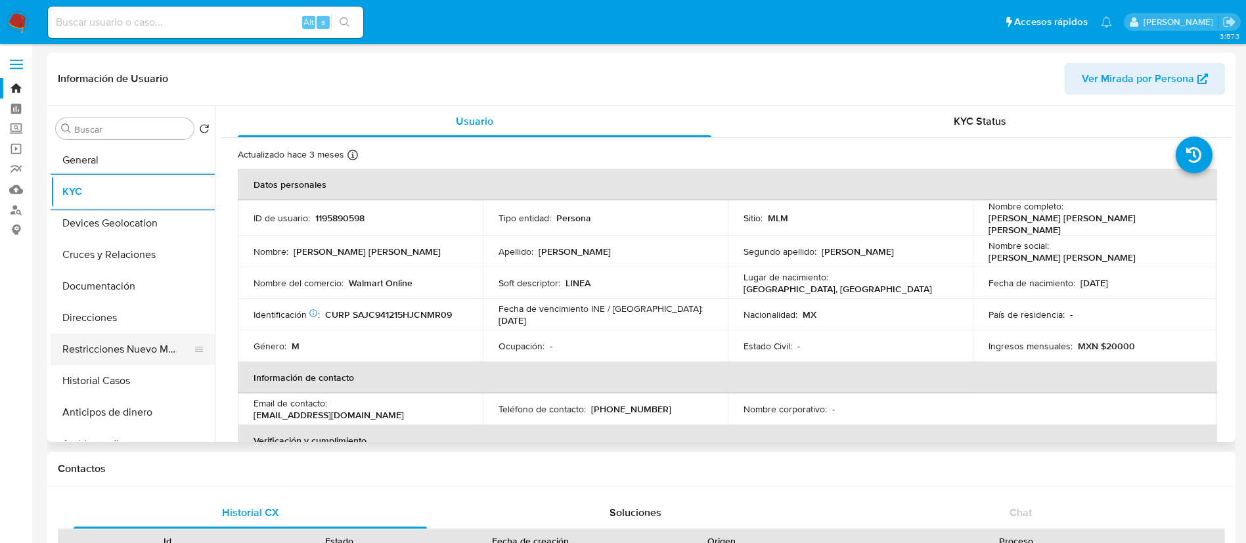
click at [143, 360] on ul "General KYC Devices Geolocation Cruces y Relaciones Documentación Direcciones R…" at bounding box center [133, 292] width 164 height 296
click at [144, 388] on button "Historial Casos" at bounding box center [128, 381] width 154 height 32
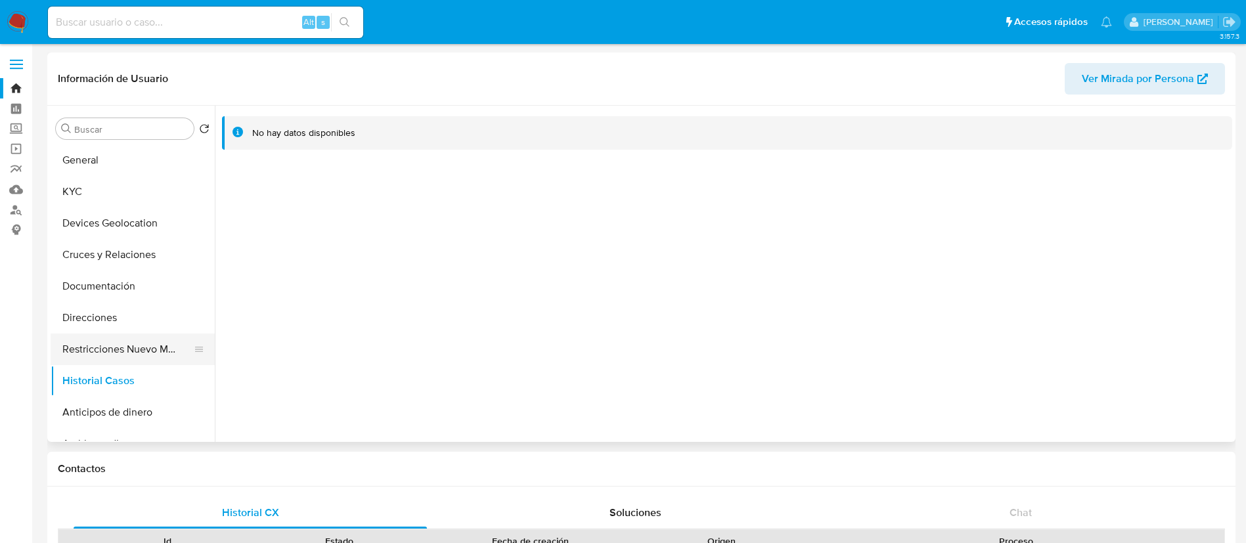
click at [113, 355] on button "Restricciones Nuevo Mundo" at bounding box center [128, 350] width 154 height 32
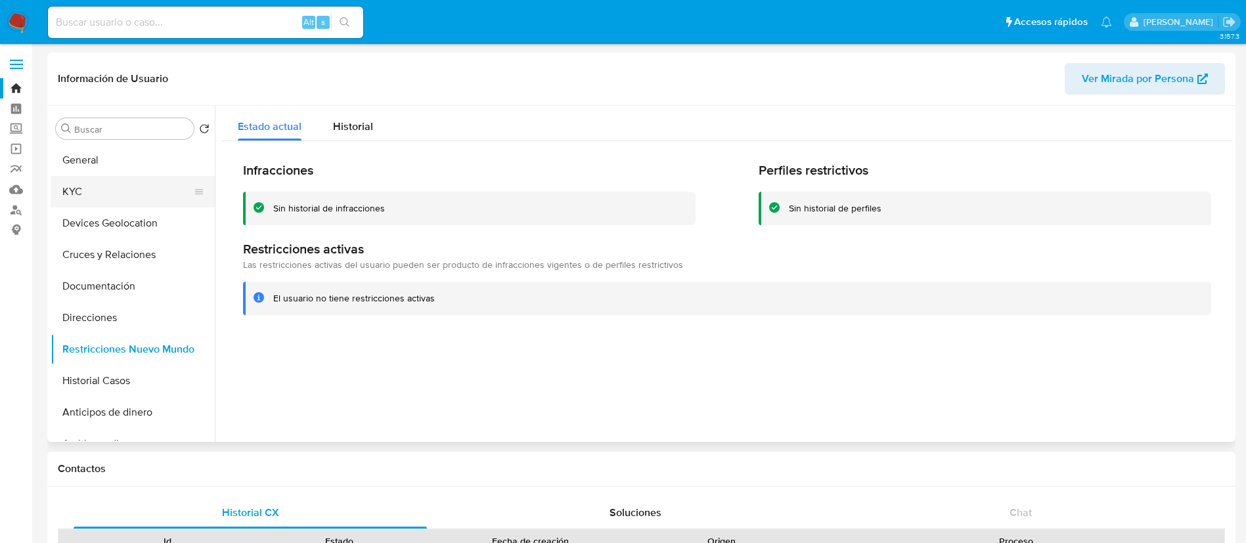
click at [96, 206] on button "KYC" at bounding box center [128, 192] width 154 height 32
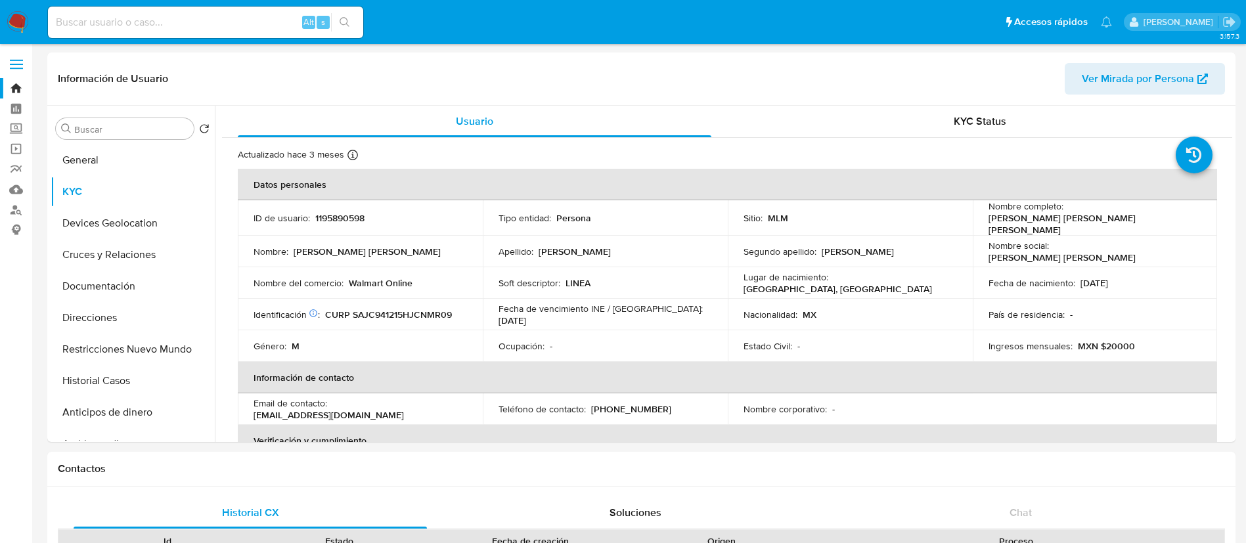
click at [394, 299] on td "Identificación CIC: 151352678 : CURP SAJC941215HJCNMR09" at bounding box center [360, 315] width 245 height 32
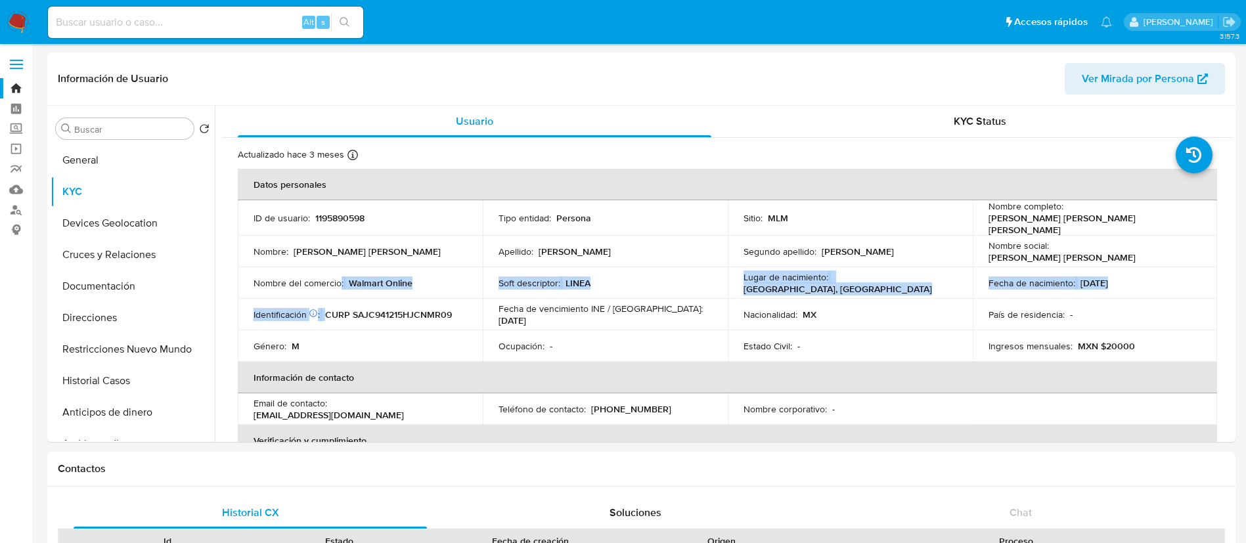
drag, startPoint x: 341, startPoint y: 278, endPoint x: 447, endPoint y: 296, distance: 107.2
click at [447, 296] on tbody "ID de usuario : 1195890598 Tipo entidad : Persona Sitio : MLM Nombre completo :…" at bounding box center [727, 281] width 979 height 162
drag, startPoint x: 1071, startPoint y: 330, endPoint x: 1072, endPoint y: 345, distance: 15.2
click at [1072, 333] on td "Ingresos mensuales : MXN $20000" at bounding box center [1094, 346] width 245 height 32
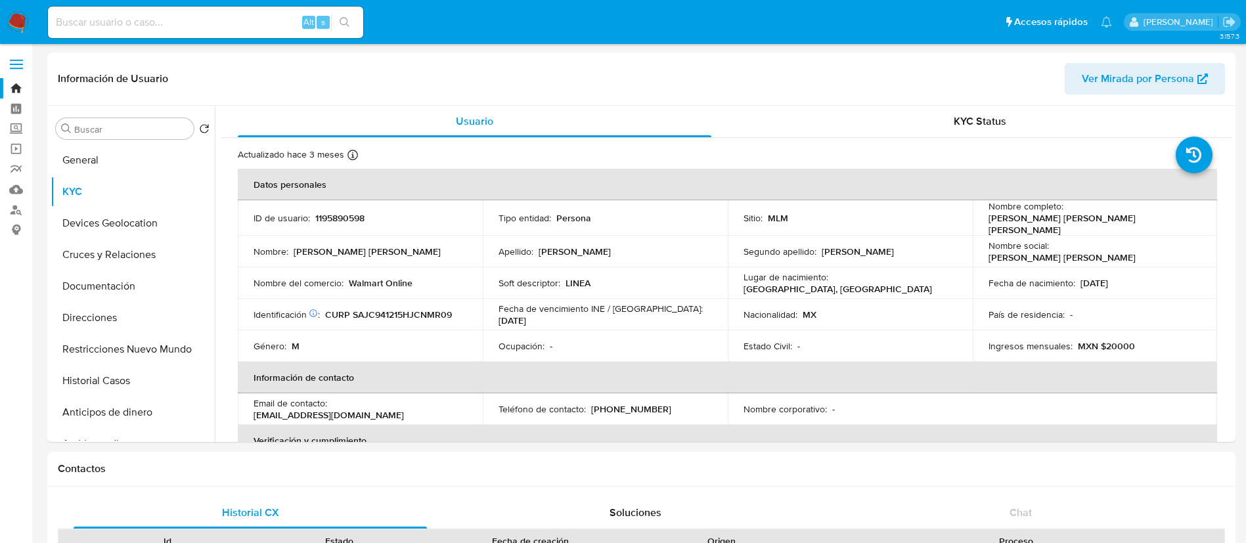
click at [215, 15] on input at bounding box center [205, 22] width 315 height 17
paste input "720219642"
type input "720219642"
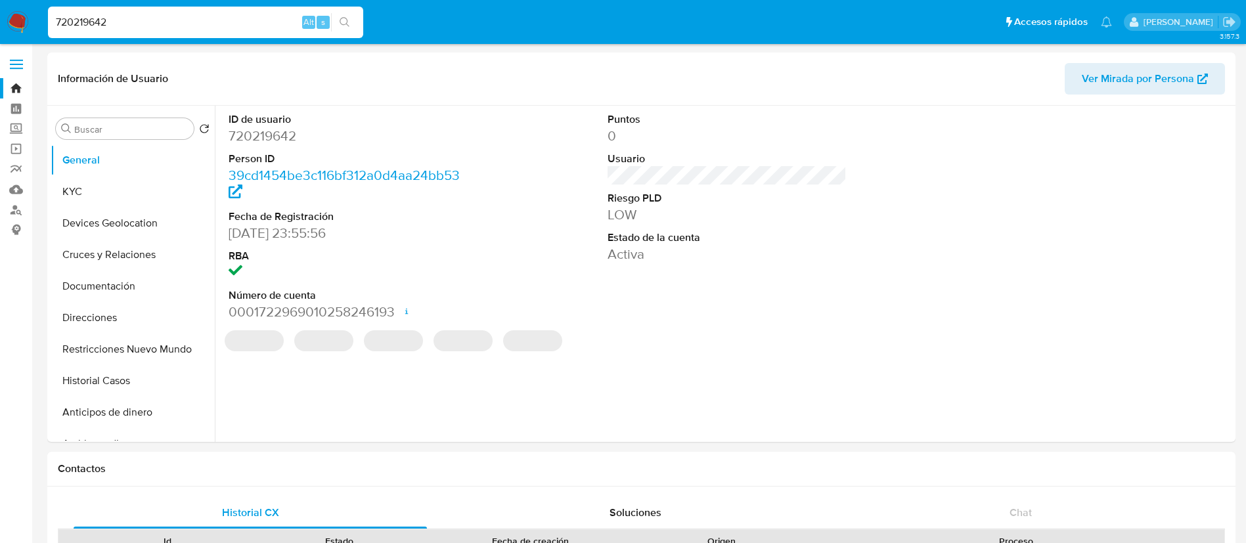
select select "10"
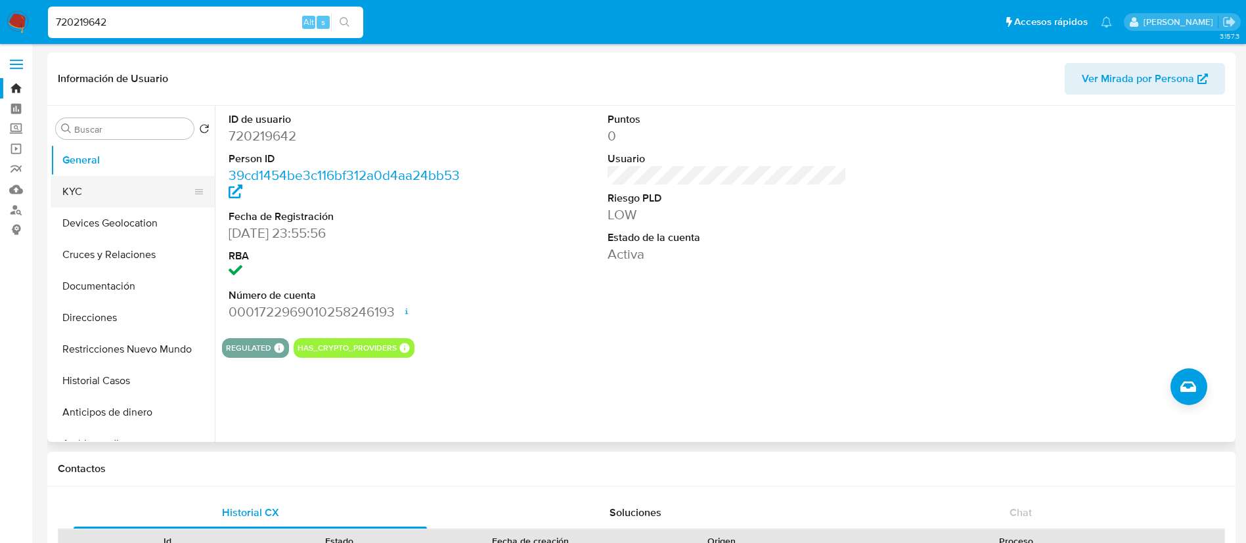
click at [139, 204] on button "KYC" at bounding box center [128, 192] width 154 height 32
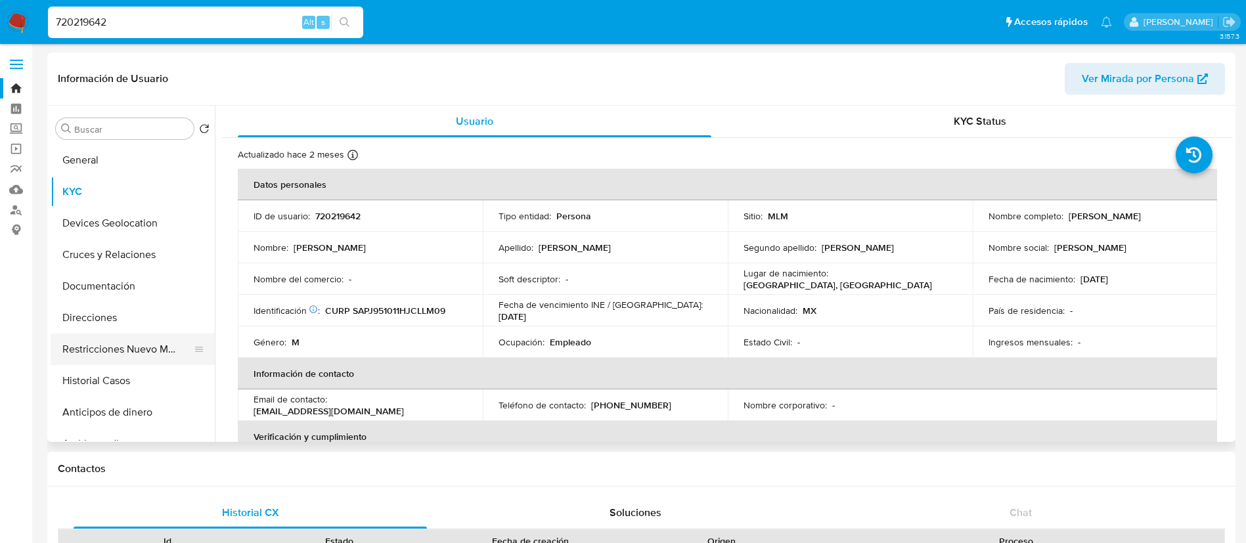
click at [106, 350] on button "Restricciones Nuevo Mundo" at bounding box center [128, 350] width 154 height 32
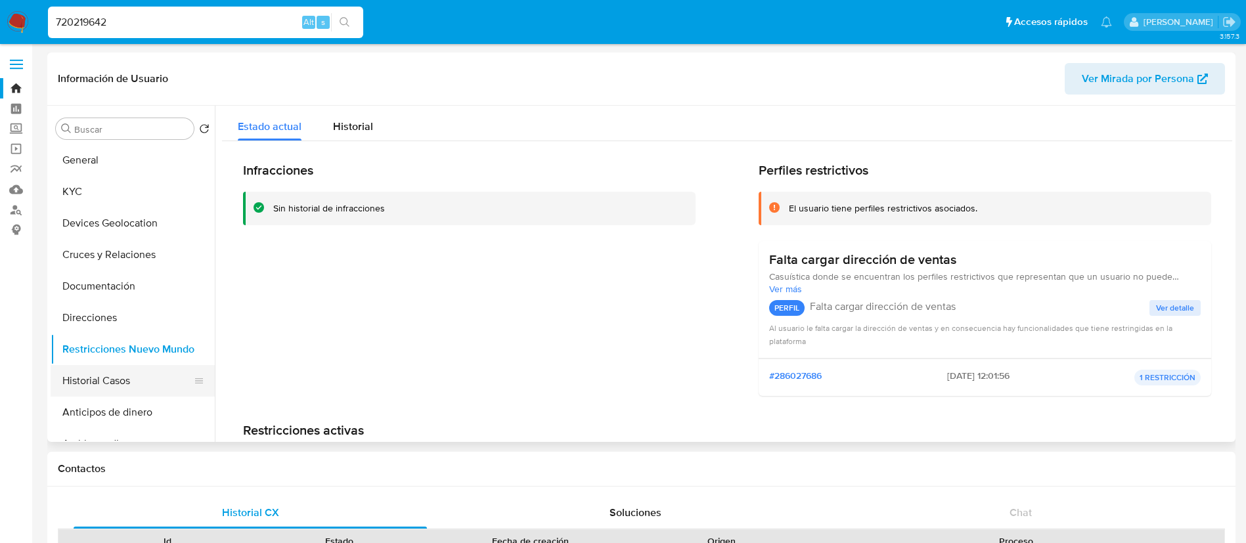
click at [110, 389] on button "Historial Casos" at bounding box center [128, 381] width 154 height 32
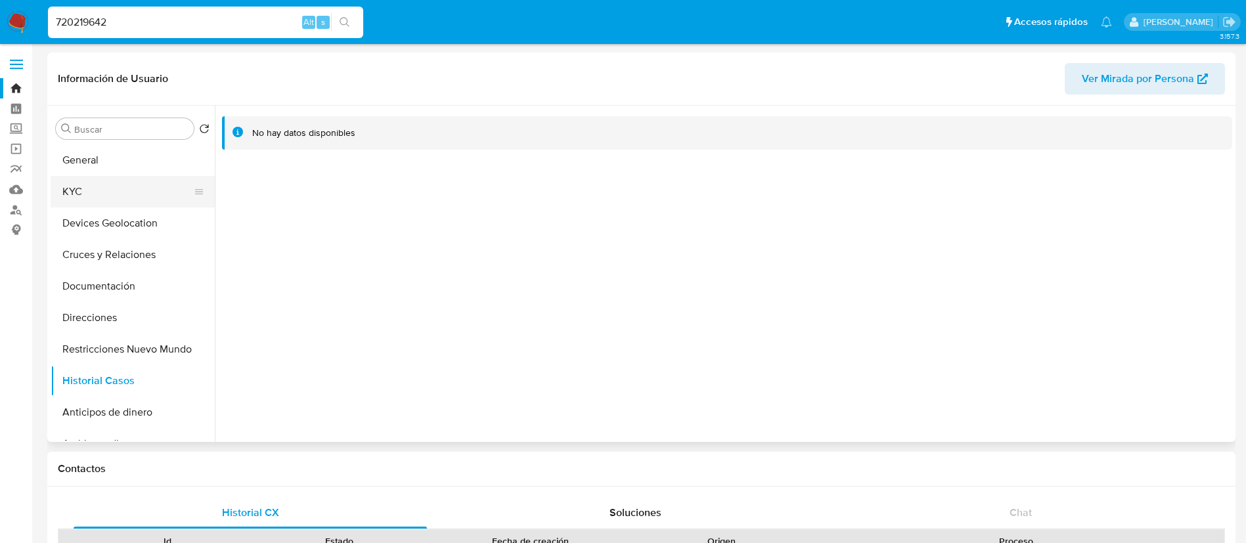
click at [79, 201] on button "KYC" at bounding box center [128, 192] width 154 height 32
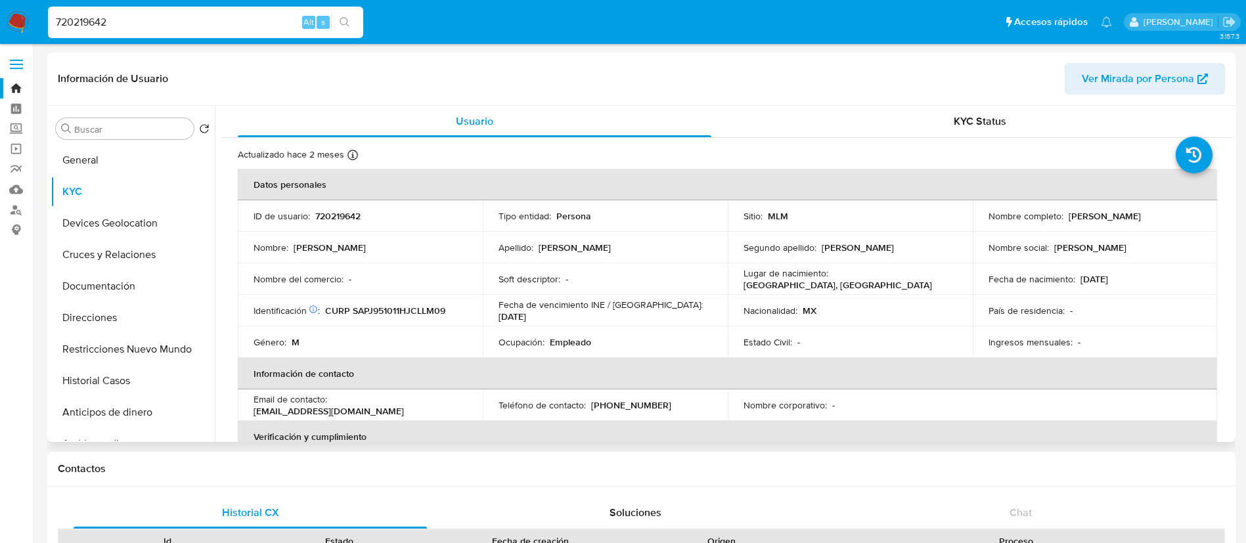
drag, startPoint x: 1139, startPoint y: 280, endPoint x: 1051, endPoint y: 290, distance: 89.2
click at [1060, 283] on div "Fecha de nacimiento : [DEMOGRAPHIC_DATA]" at bounding box center [1094, 279] width 213 height 12
click at [1066, 328] on td "Ingresos mensuales : -" at bounding box center [1094, 342] width 245 height 32
click at [114, 346] on button "Restricciones Nuevo Mundo" at bounding box center [128, 350] width 154 height 32
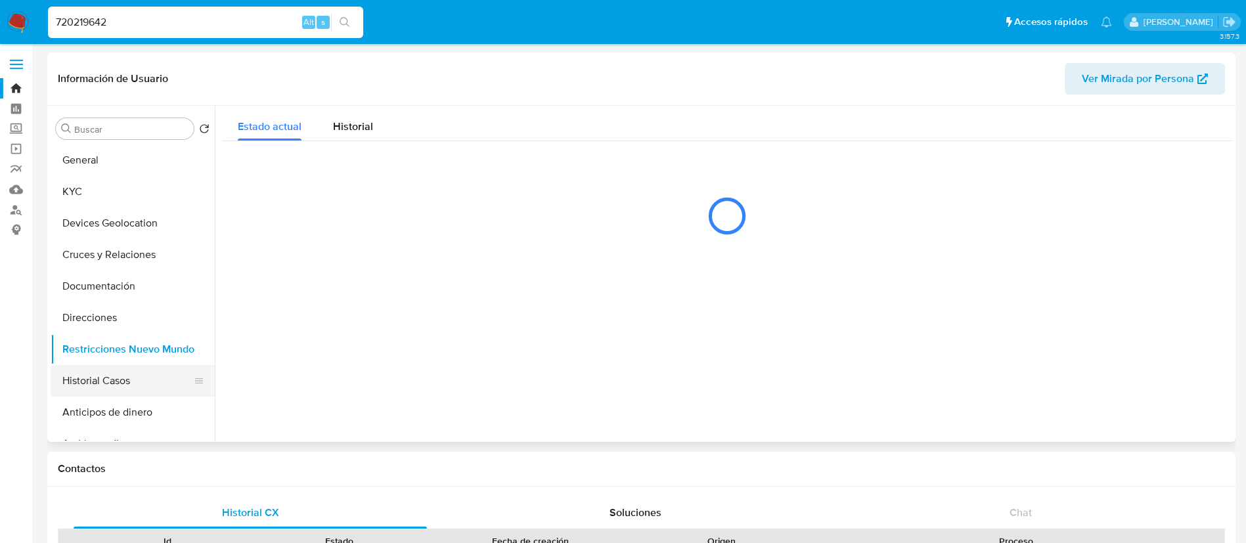
click at [104, 376] on button "Historial Casos" at bounding box center [128, 381] width 154 height 32
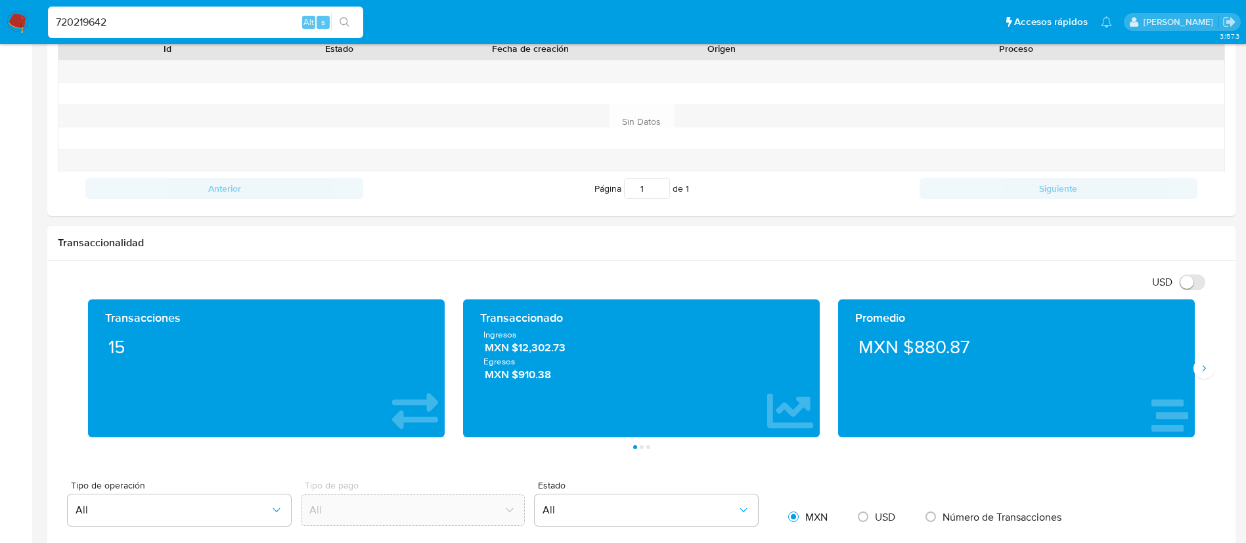
scroll to position [295, 0]
